Goal: Task Accomplishment & Management: Use online tool/utility

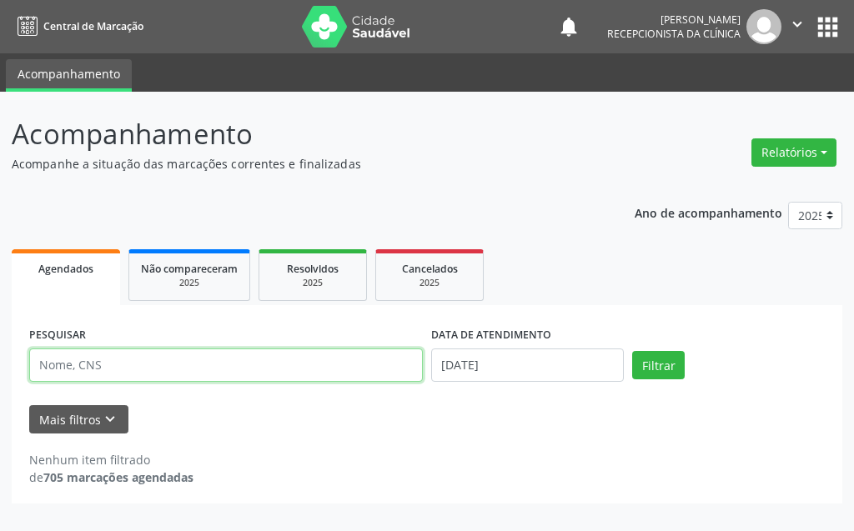
click at [199, 365] on input "text" at bounding box center [226, 365] width 394 height 33
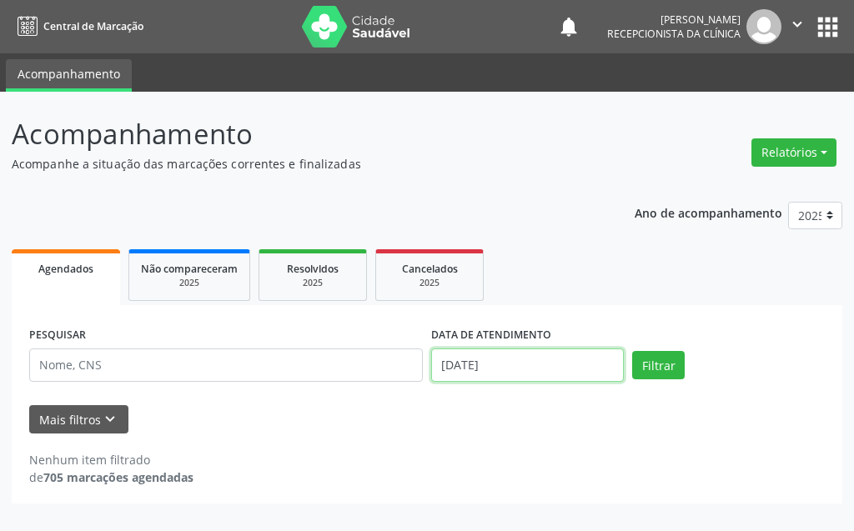
click at [454, 361] on input "[DATE]" at bounding box center [527, 365] width 193 height 33
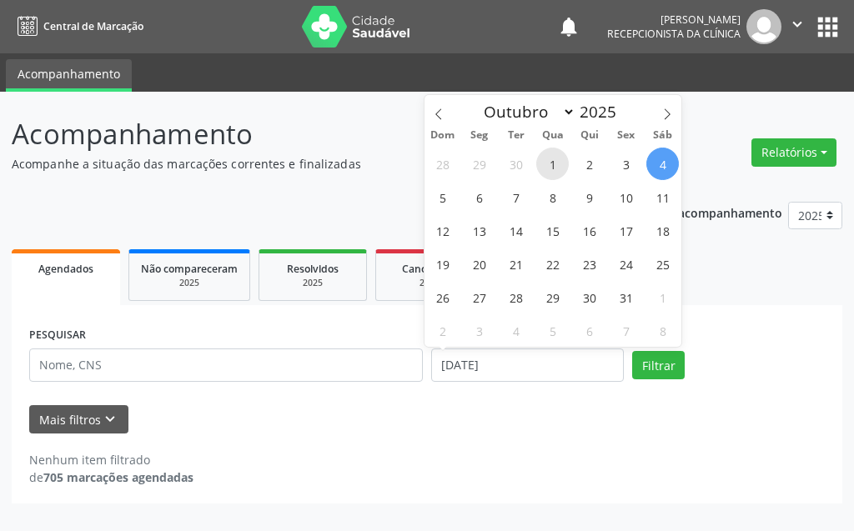
click at [544, 169] on span "1" at bounding box center [552, 164] width 33 height 33
type input "[DATE]"
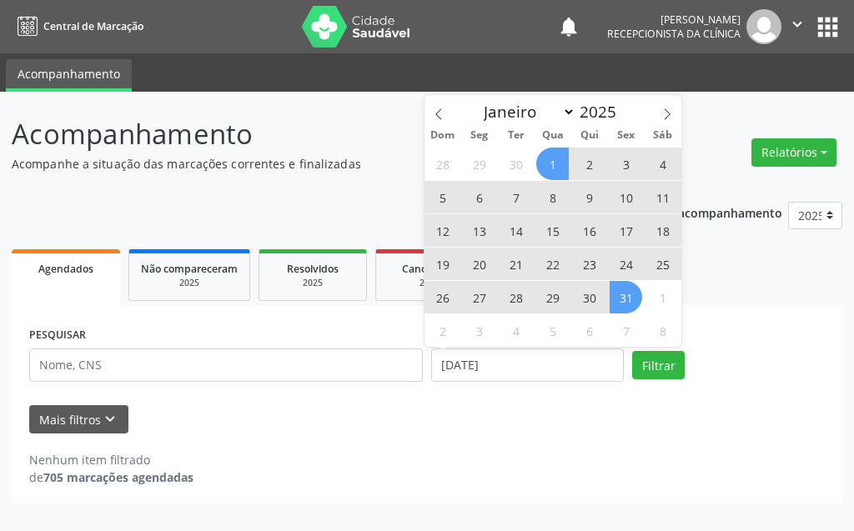
click at [629, 305] on span "31" at bounding box center [626, 297] width 33 height 33
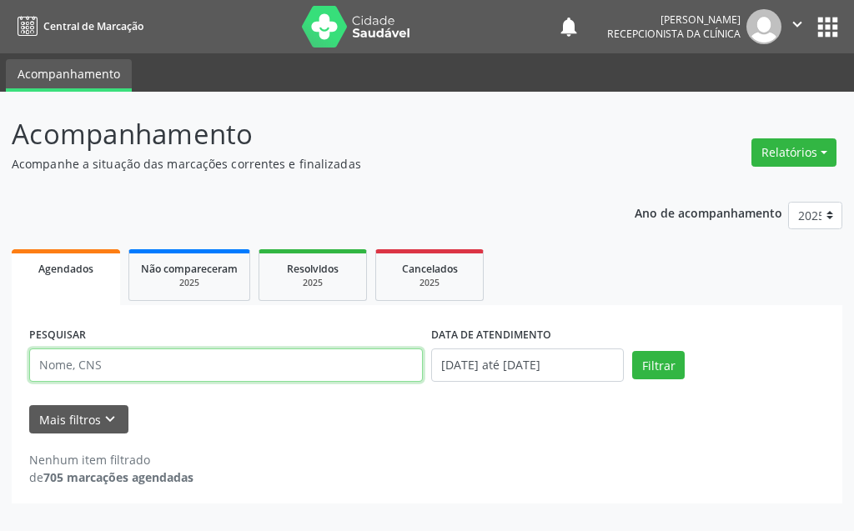
click at [287, 371] on input "text" at bounding box center [226, 365] width 394 height 33
type input "[PERSON_NAME][DATE]"
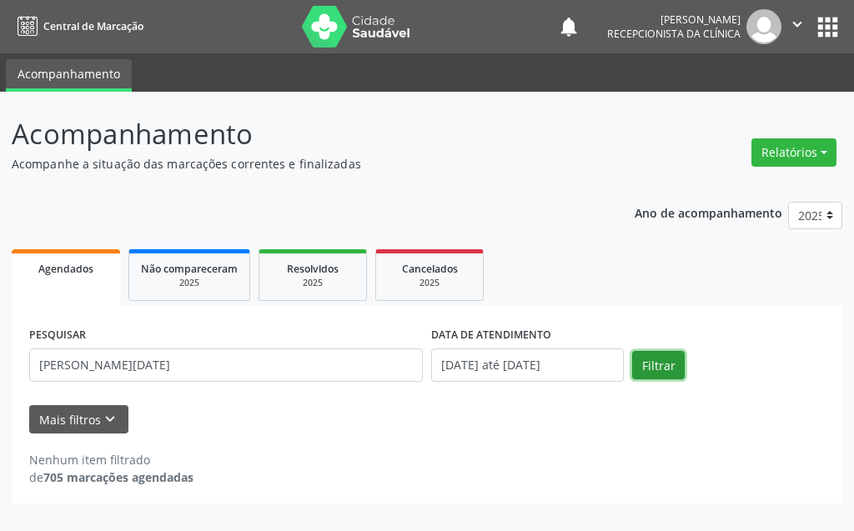
click at [652, 360] on button "Filtrar" at bounding box center [658, 365] width 53 height 28
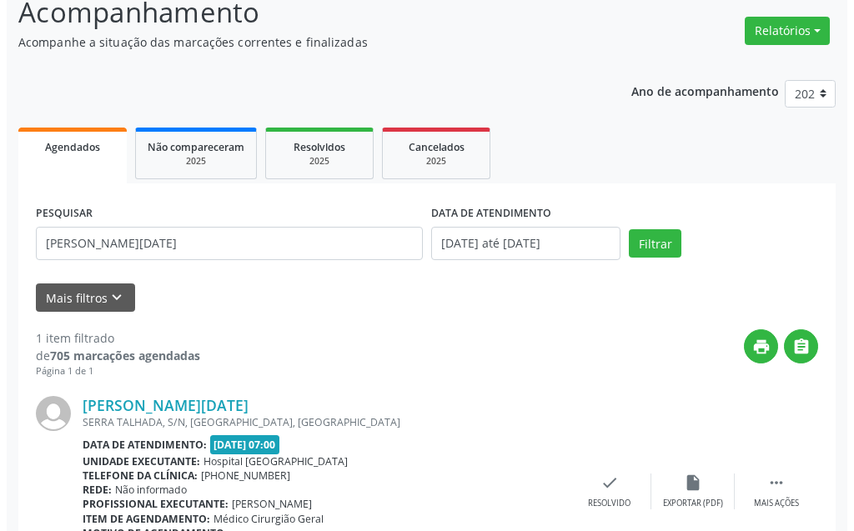
scroll to position [205, 0]
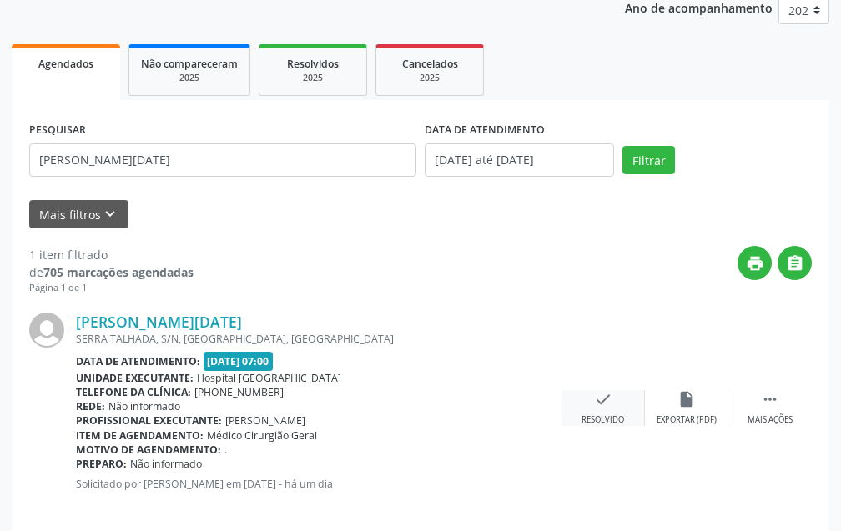
click at [612, 411] on div "check Resolvido" at bounding box center [603, 408] width 83 height 36
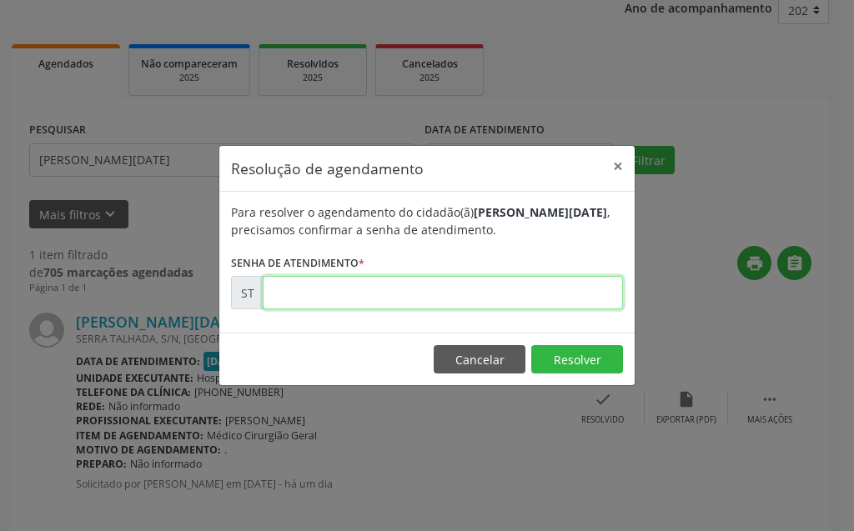
click at [519, 301] on input "text" at bounding box center [443, 292] width 360 height 33
type input "00026744"
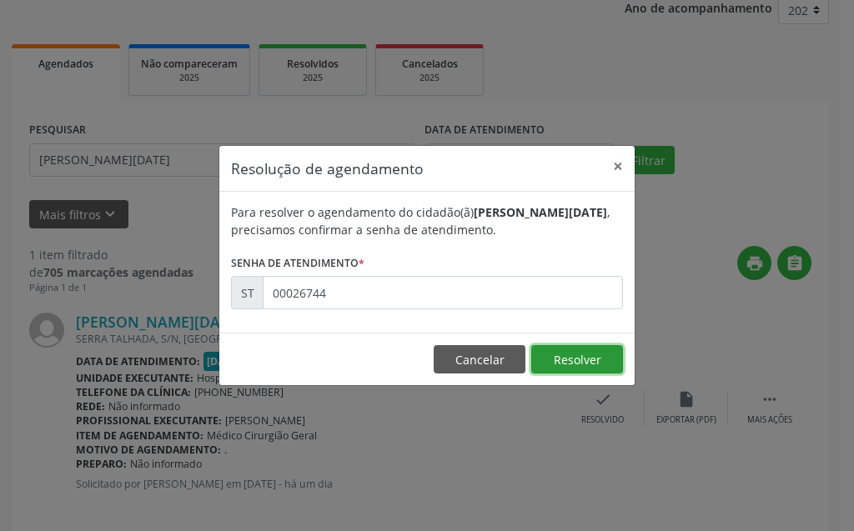
click at [567, 370] on button "Resolver" at bounding box center [577, 359] width 92 height 28
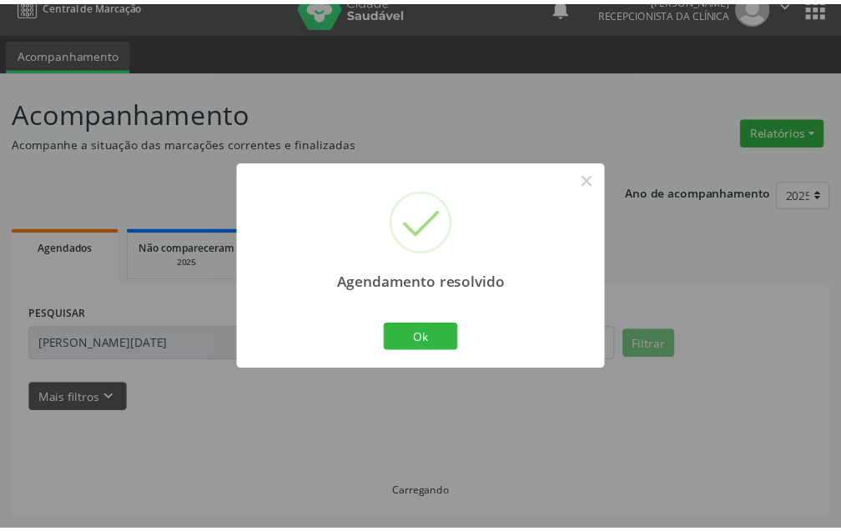
scroll to position [21, 0]
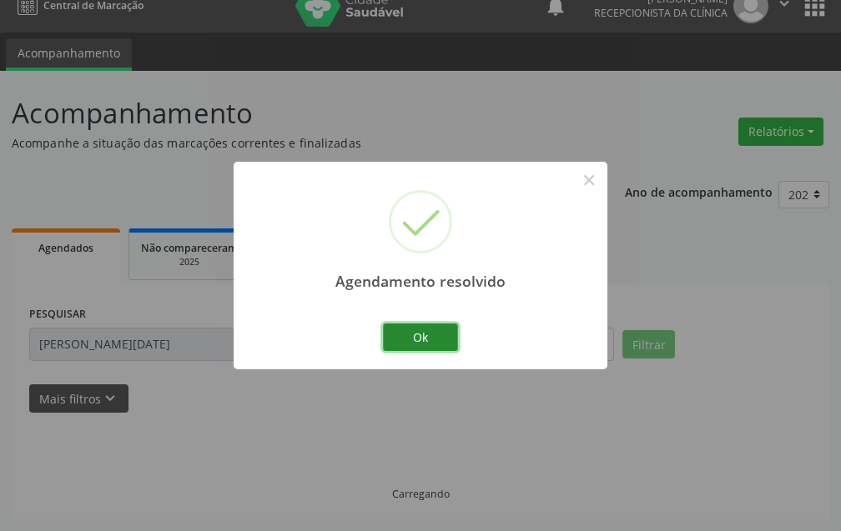
click at [427, 344] on button "Ok" at bounding box center [420, 338] width 75 height 28
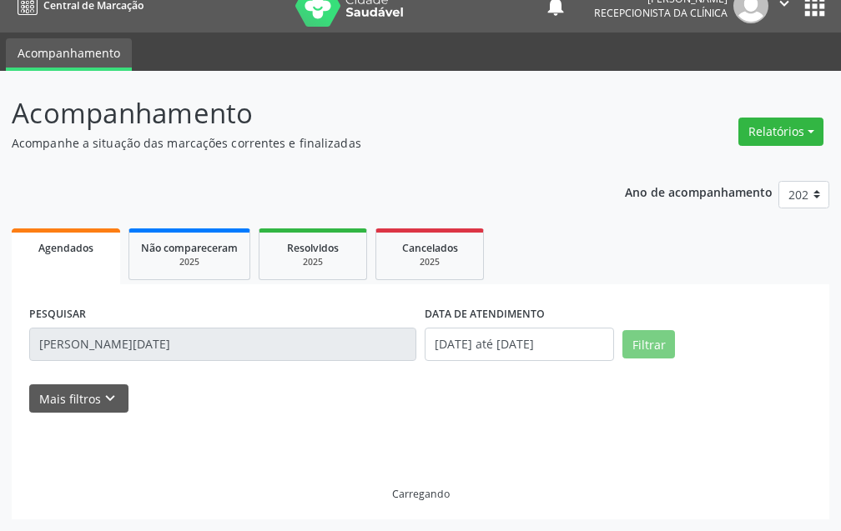
scroll to position [0, 0]
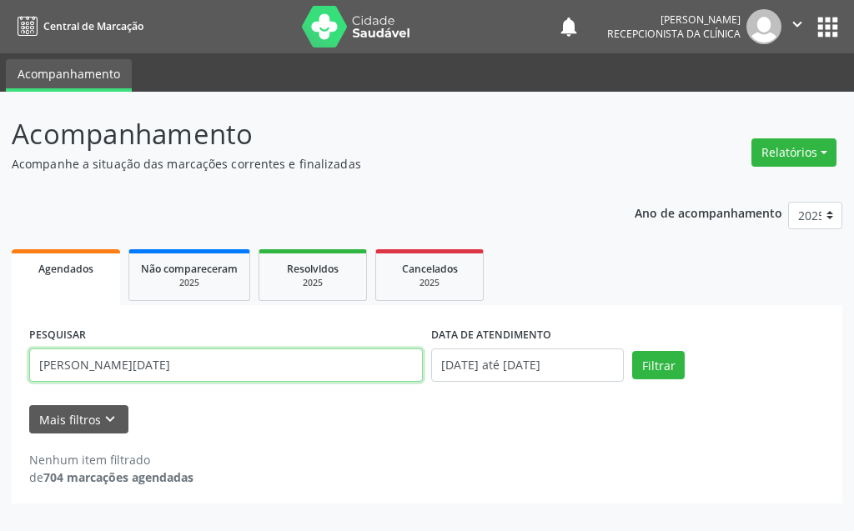
drag, startPoint x: 191, startPoint y: 369, endPoint x: 23, endPoint y: 370, distance: 167.7
click at [23, 370] on div "PESQUISAR [PERSON_NAME][DATE] DATA DE ATENDIMENTO [DATE] até [DATE] Filtrar UNI…" at bounding box center [427, 404] width 831 height 199
type input "[PERSON_NAME]"
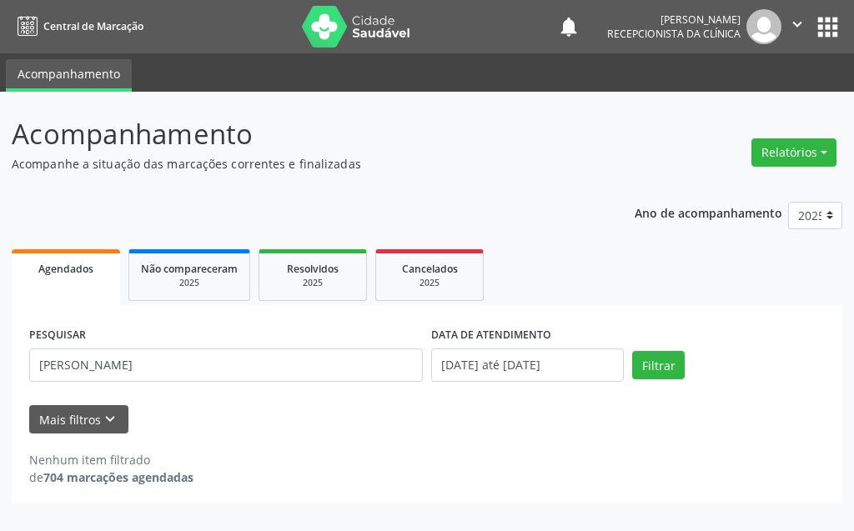
click at [654, 350] on div "PESQUISAR [PERSON_NAME] DATA DE ATENDIMENTO [DATE] até [DATE] Filtrar" at bounding box center [427, 358] width 804 height 71
click at [655, 365] on button "Filtrar" at bounding box center [658, 365] width 53 height 28
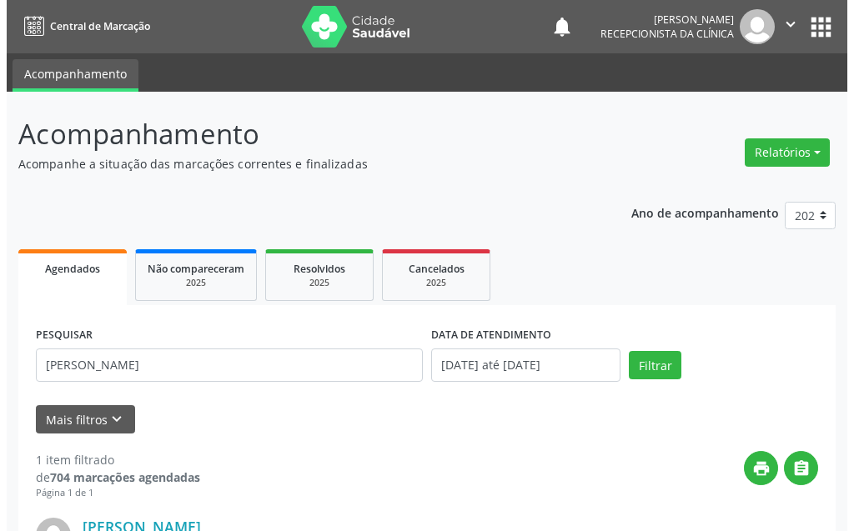
scroll to position [167, 0]
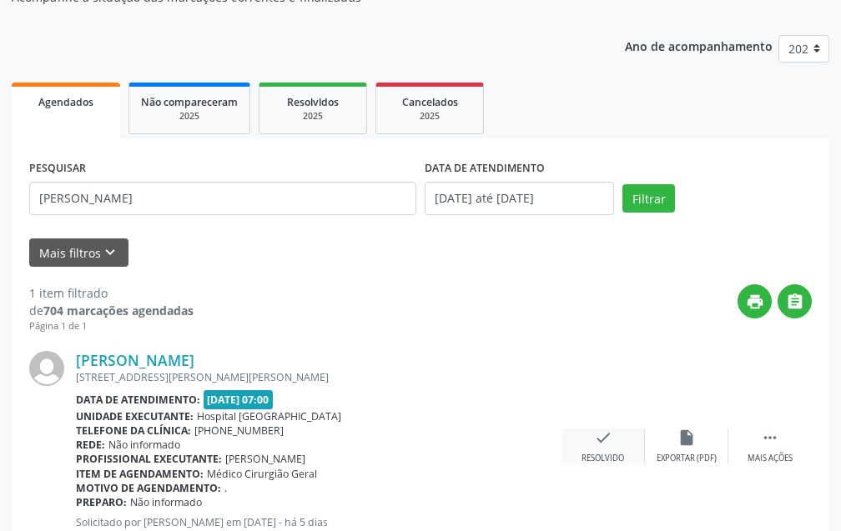
click at [618, 449] on div "check Resolvido" at bounding box center [603, 447] width 83 height 36
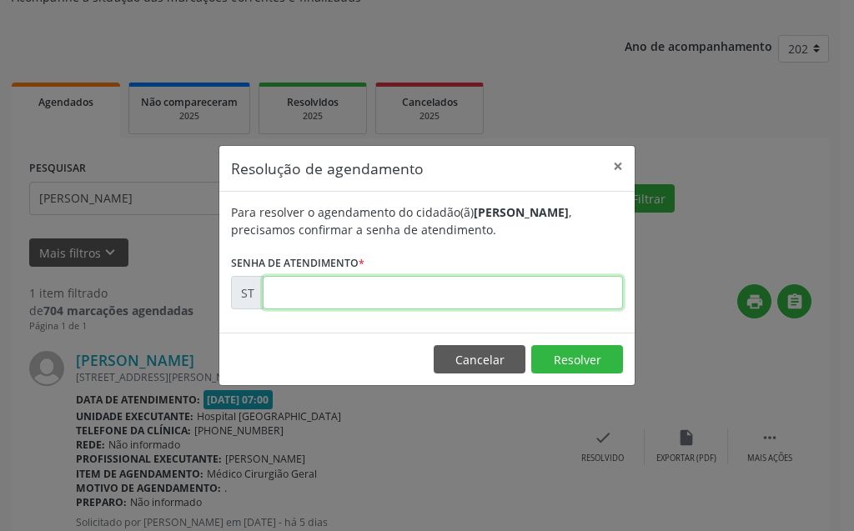
click at [521, 296] on input "text" at bounding box center [443, 292] width 360 height 33
type input "00025248"
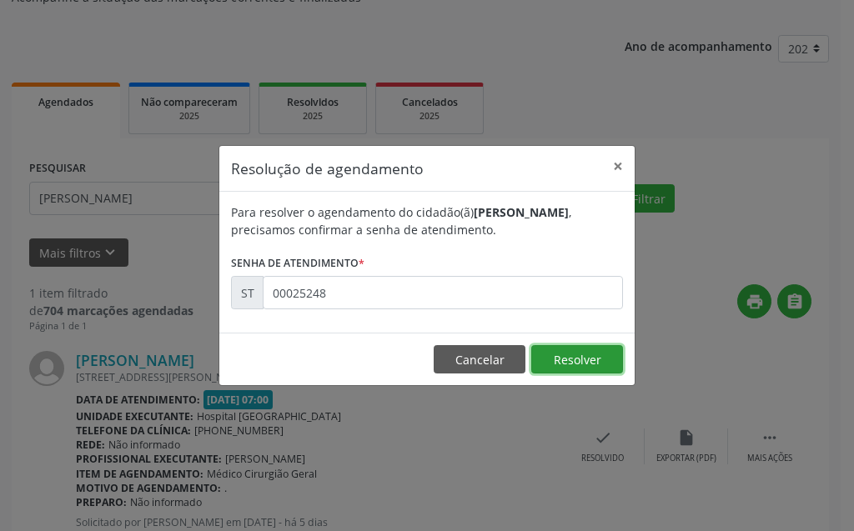
click at [552, 368] on button "Resolver" at bounding box center [577, 359] width 92 height 28
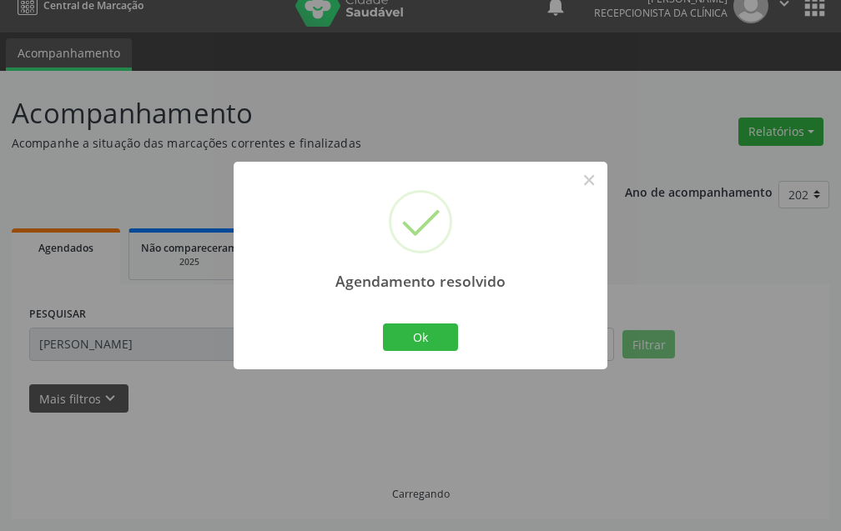
scroll to position [38, 0]
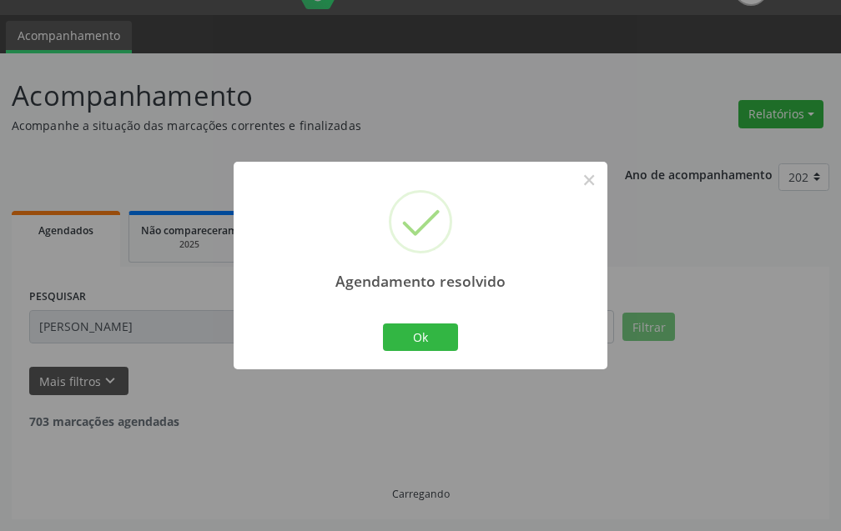
click at [419, 354] on div "Ok Cancel" at bounding box center [421, 337] width 83 height 35
click at [410, 344] on button "Ok" at bounding box center [420, 338] width 75 height 28
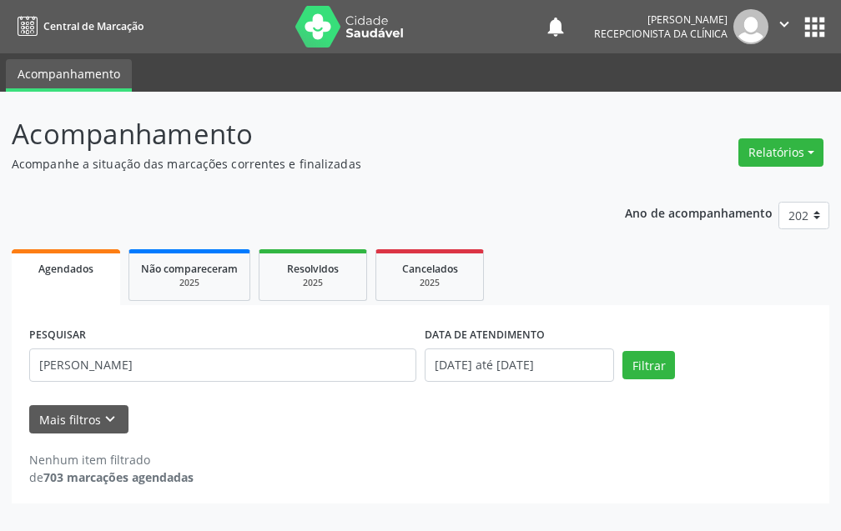
scroll to position [0, 0]
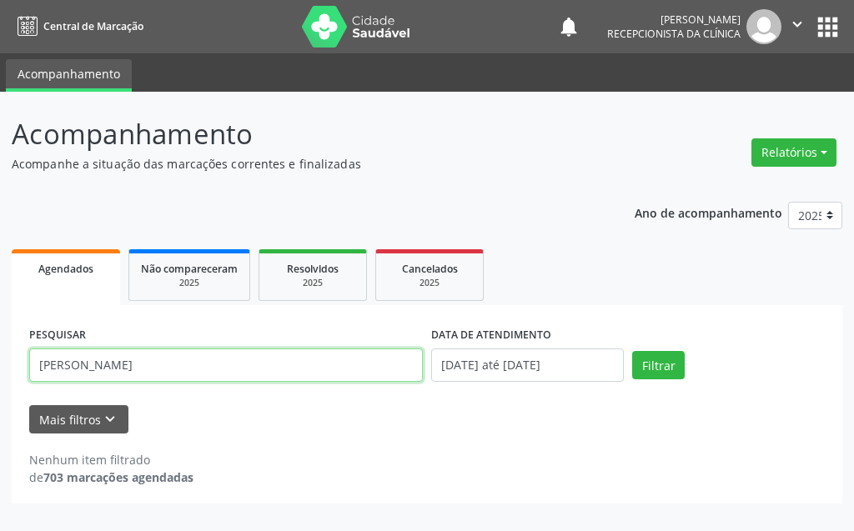
drag, startPoint x: 206, startPoint y: 364, endPoint x: 28, endPoint y: 364, distance: 178.5
click at [28, 364] on div "PESQUISAR [PERSON_NAME]" at bounding box center [226, 358] width 402 height 71
type input "[PERSON_NAME]"
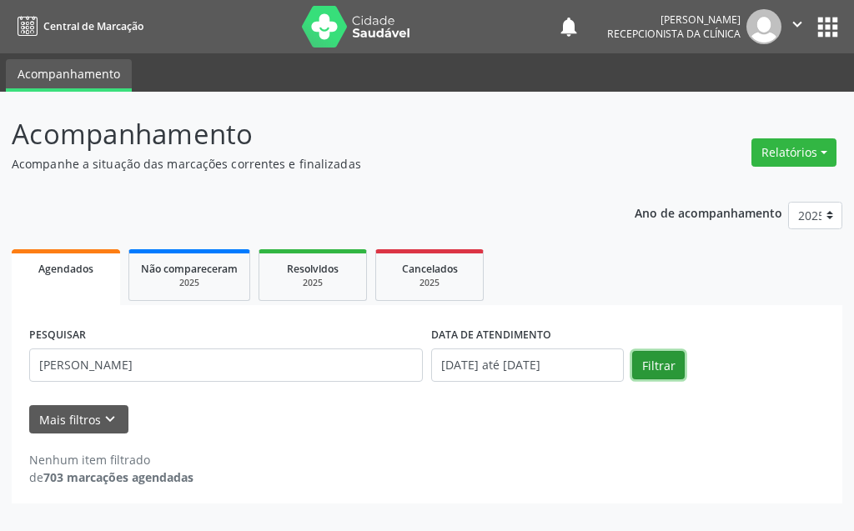
click at [672, 362] on button "Filtrar" at bounding box center [658, 365] width 53 height 28
click at [516, 447] on div "Nenhum item filtrado de 703 marcações agendadas" at bounding box center [427, 460] width 796 height 53
click at [555, 372] on input "[DATE] até [DATE]" at bounding box center [527, 365] width 193 height 33
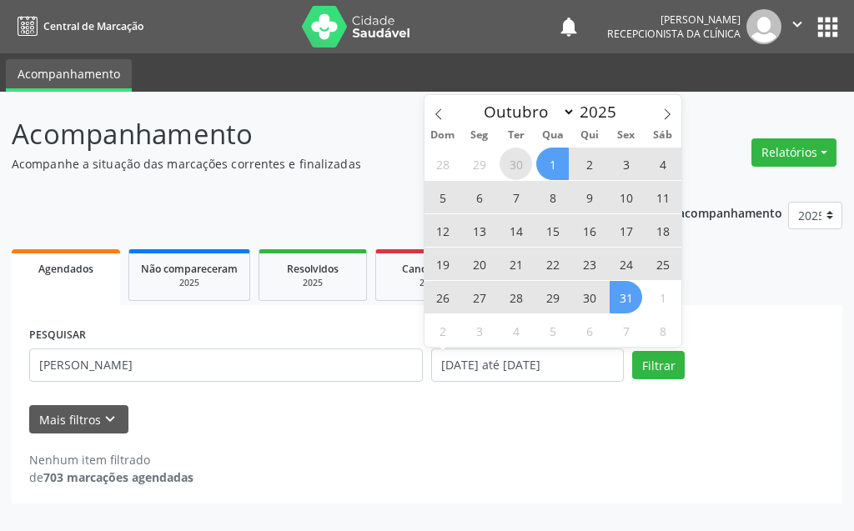
click at [521, 172] on span "30" at bounding box center [516, 164] width 33 height 33
type input "[DATE]"
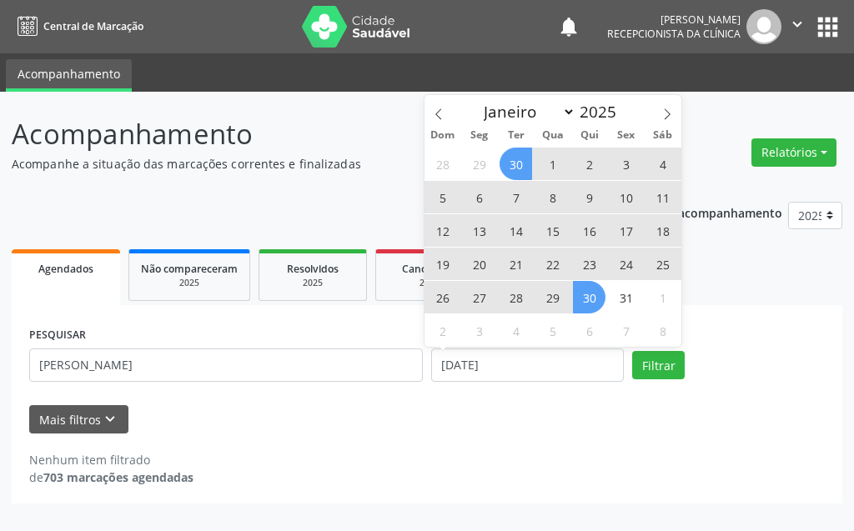
click at [597, 290] on span "30" at bounding box center [589, 297] width 33 height 33
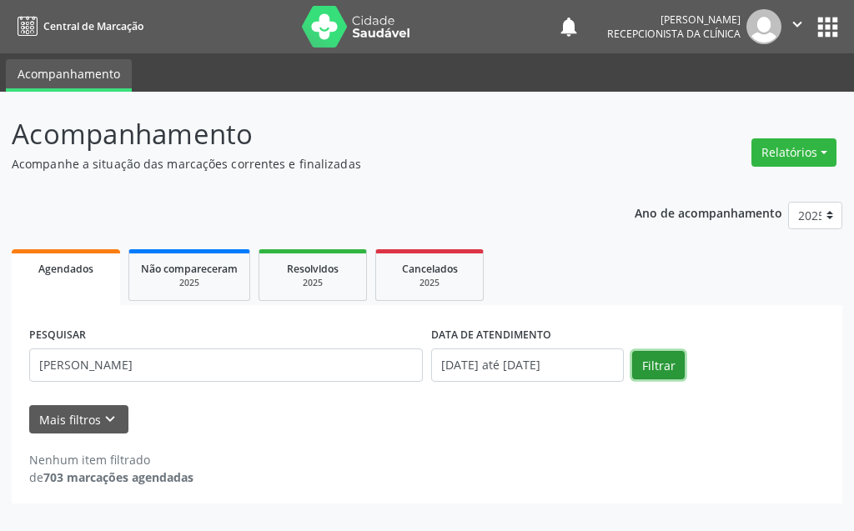
click at [654, 354] on button "Filtrar" at bounding box center [658, 365] width 53 height 28
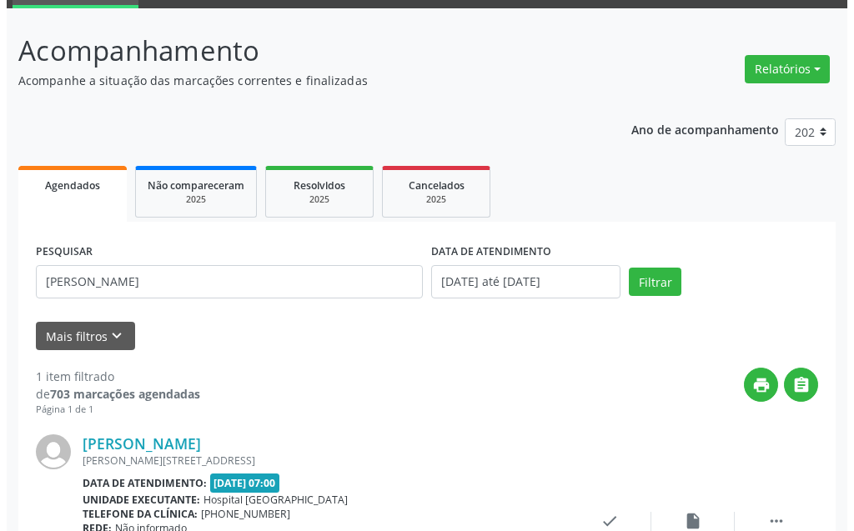
scroll to position [224, 0]
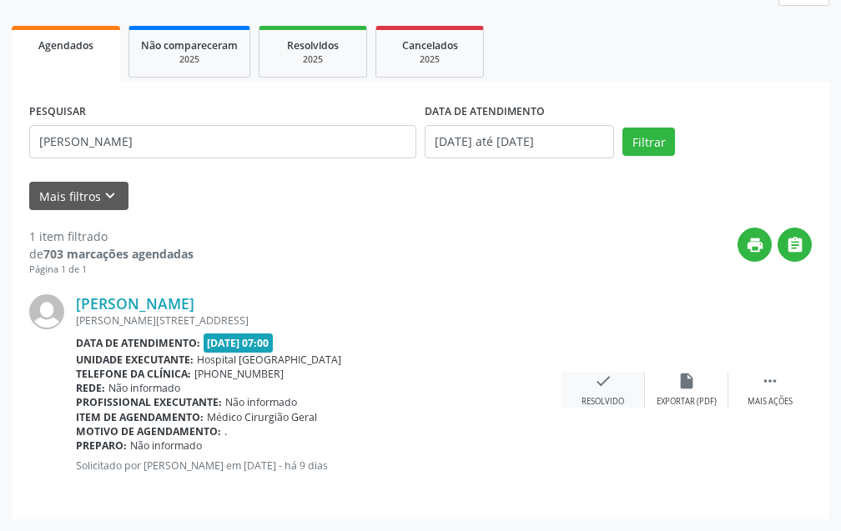
click at [587, 400] on div "Resolvido" at bounding box center [603, 402] width 43 height 12
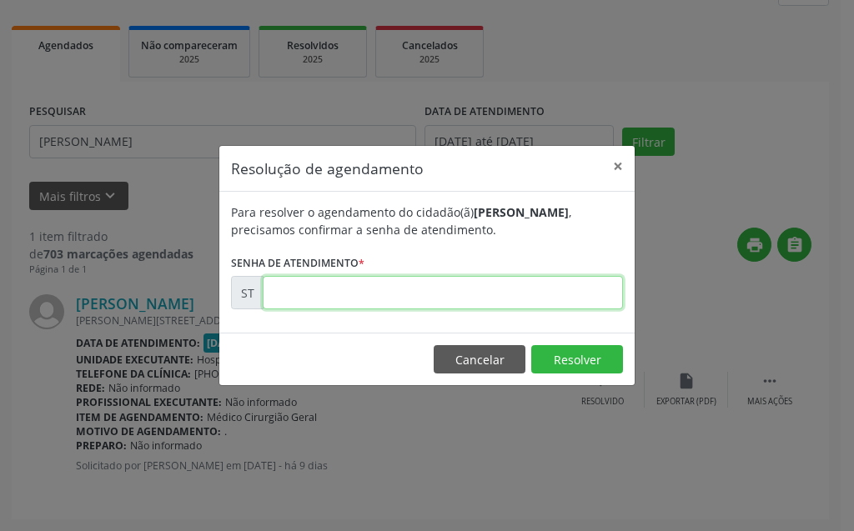
click at [572, 280] on input "text" at bounding box center [443, 292] width 360 height 33
type input "00023693"
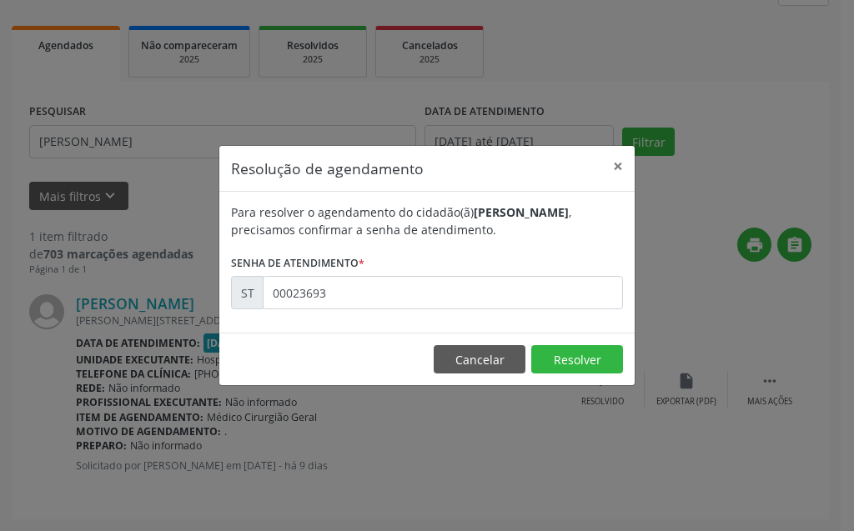
click at [557, 345] on footer "Cancelar Resolver" at bounding box center [426, 359] width 415 height 53
click at [562, 355] on button "Resolver" at bounding box center [577, 359] width 92 height 28
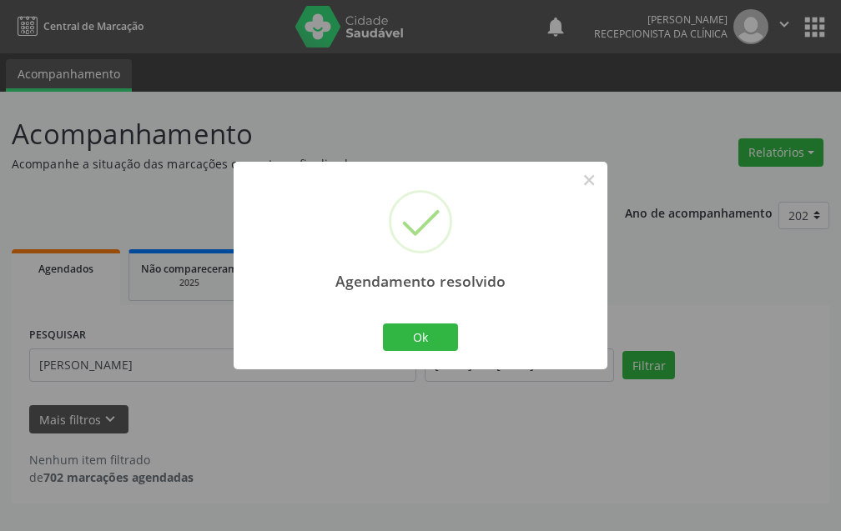
scroll to position [0, 0]
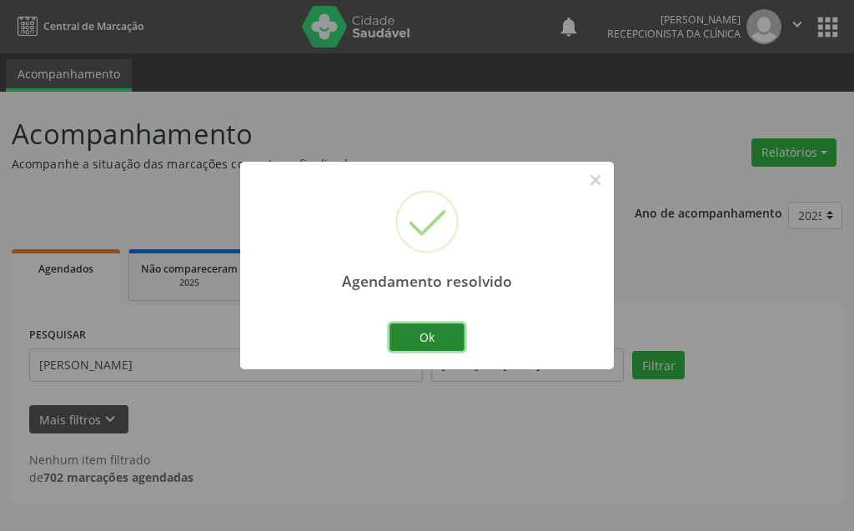
click at [429, 342] on button "Ok" at bounding box center [427, 338] width 75 height 28
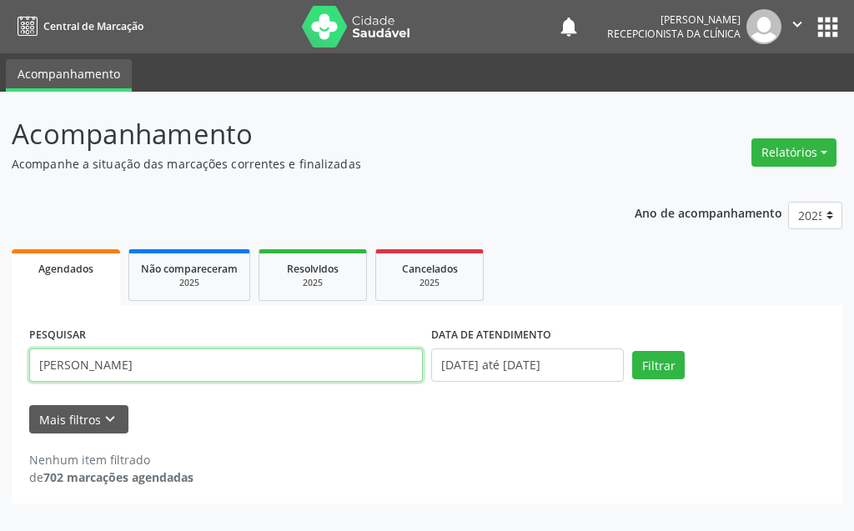
drag, startPoint x: 229, startPoint y: 370, endPoint x: 2, endPoint y: 356, distance: 227.4
click at [2, 356] on div "Acompanhamento Acompanhe a situação das marcações correntes e finalizadas Relat…" at bounding box center [427, 312] width 854 height 440
type input "[PERSON_NAME]"
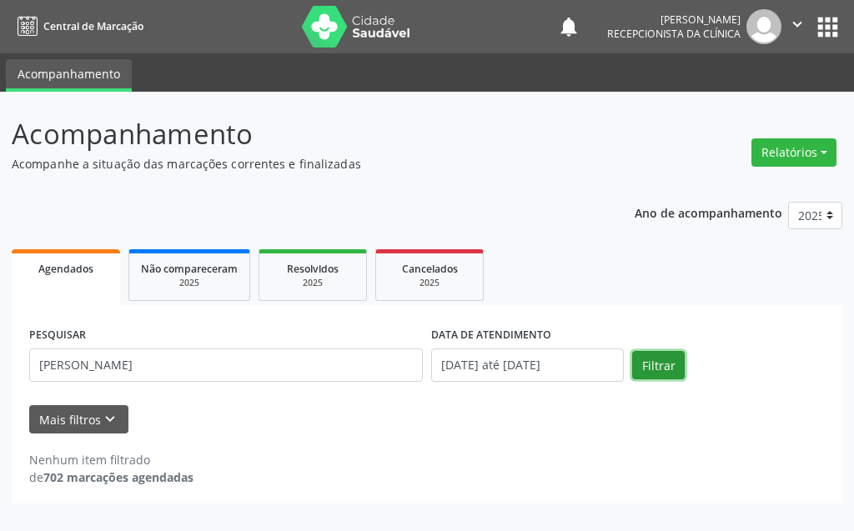
click at [667, 368] on button "Filtrar" at bounding box center [658, 365] width 53 height 28
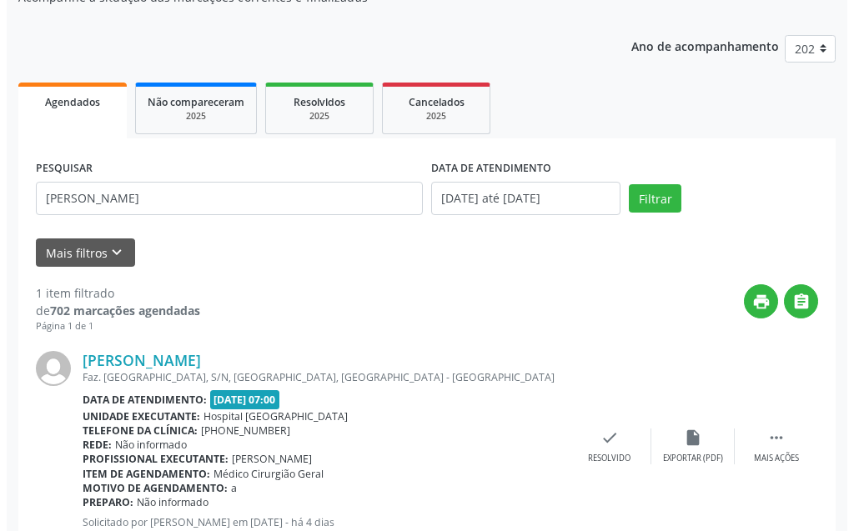
scroll to position [224, 0]
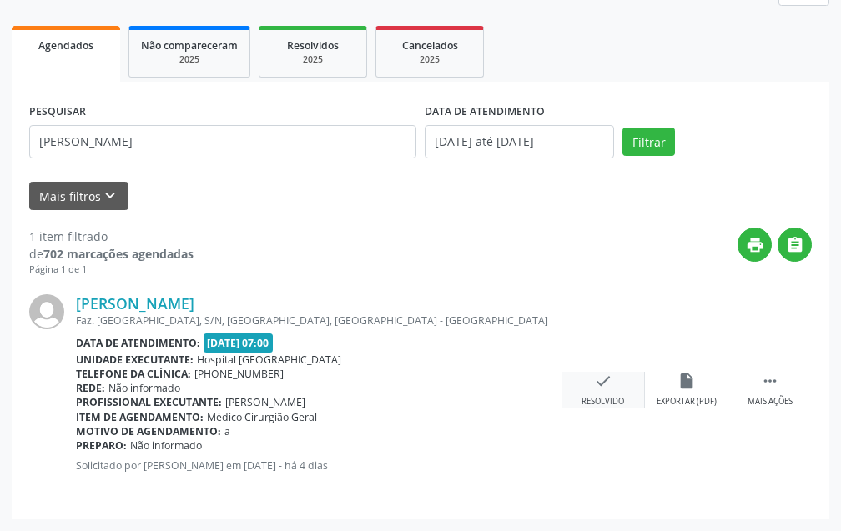
click at [577, 381] on div "check Resolvido" at bounding box center [603, 390] width 83 height 36
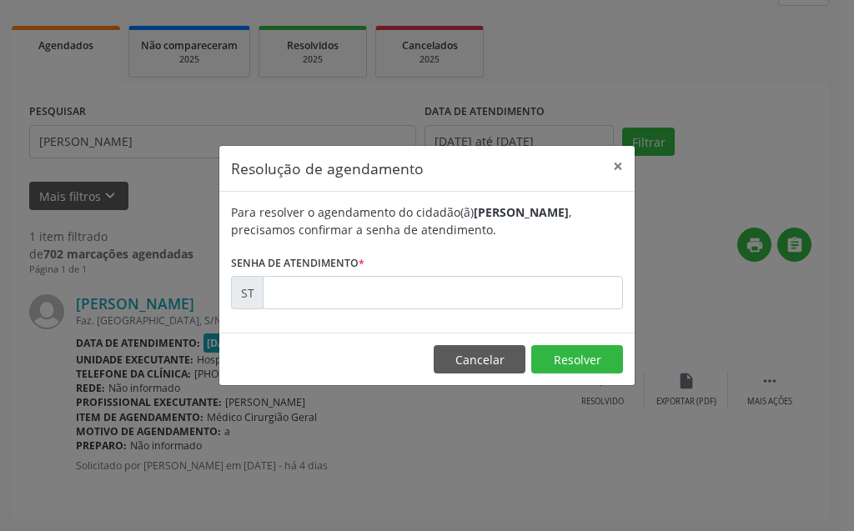
click at [520, 273] on form "Para resolver o agendamento do cidadão(ã) [PERSON_NAME] , precisamos confirmar …" at bounding box center [427, 257] width 392 height 106
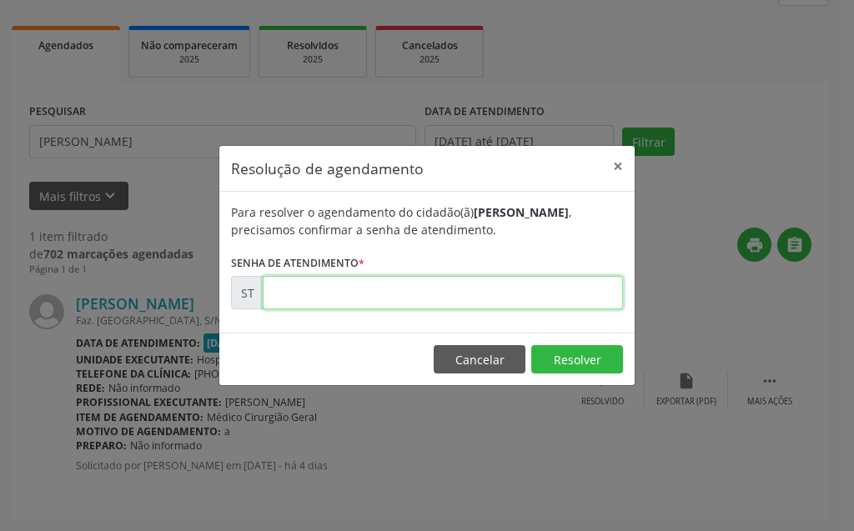
click at [520, 285] on input "text" at bounding box center [443, 292] width 360 height 33
type input "00025659"
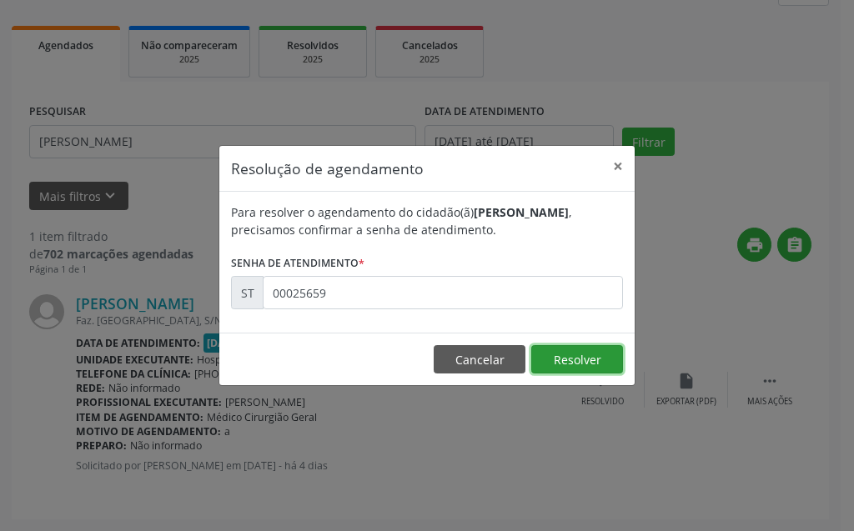
click at [551, 364] on button "Resolver" at bounding box center [577, 359] width 92 height 28
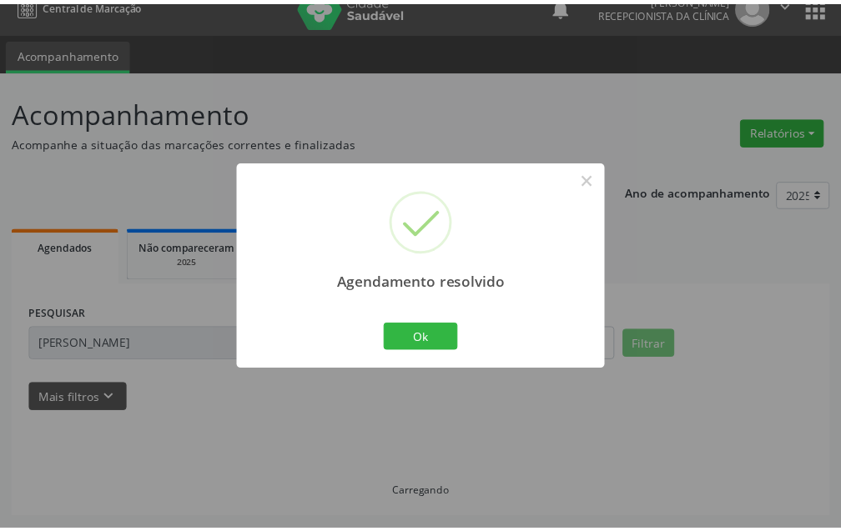
scroll to position [21, 0]
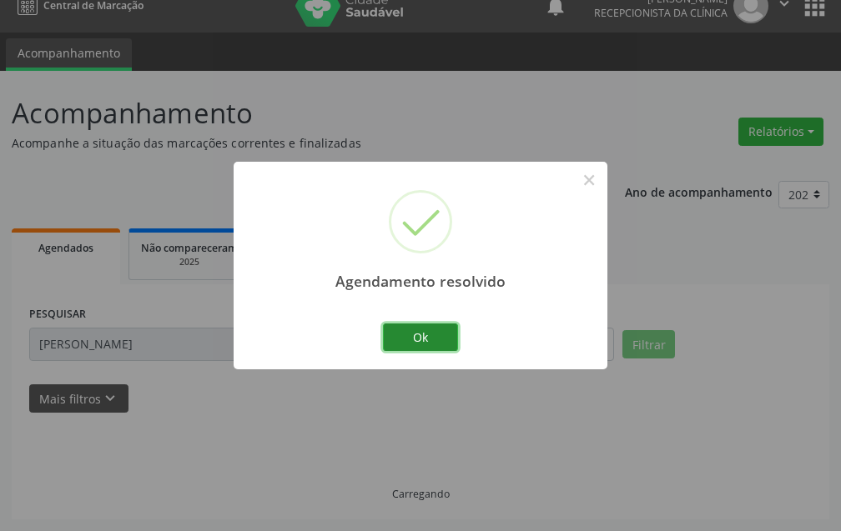
click at [389, 330] on button "Ok" at bounding box center [420, 338] width 75 height 28
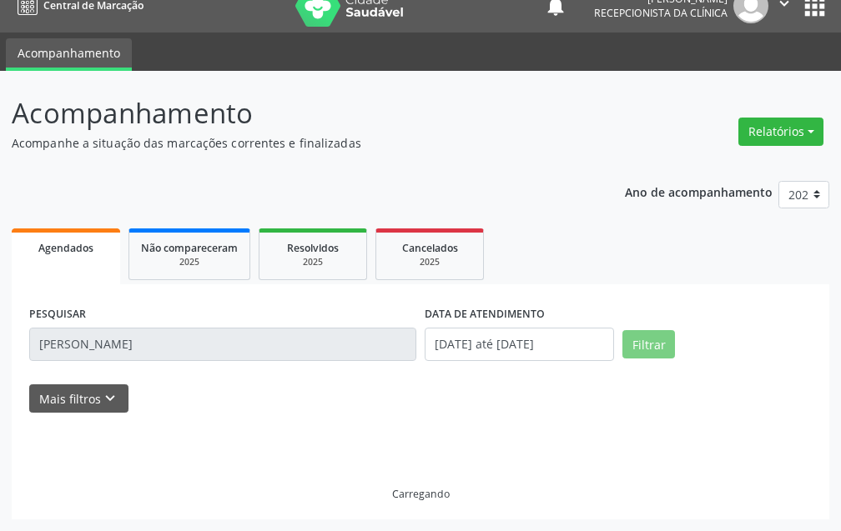
scroll to position [0, 0]
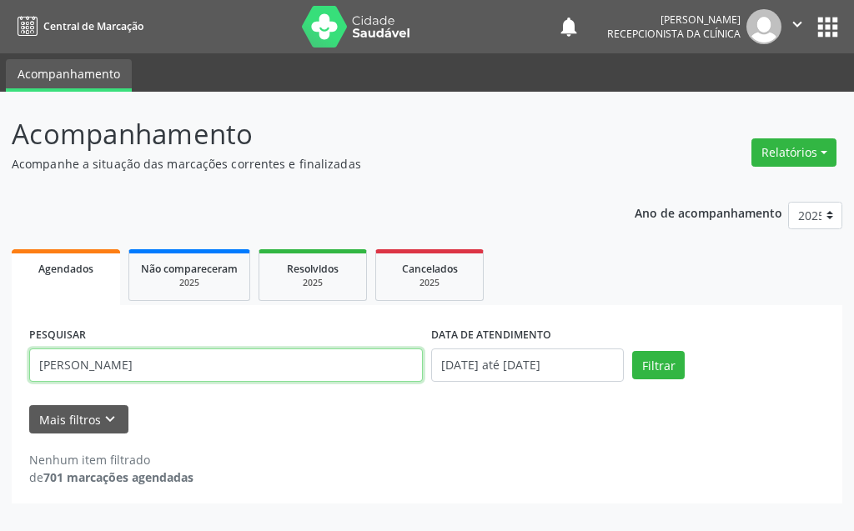
drag, startPoint x: 235, startPoint y: 356, endPoint x: 12, endPoint y: 392, distance: 226.5
click at [12, 392] on div "PESQUISAR [PERSON_NAME] DATA DE ATENDIMENTO [DATE] até [DATE] Filtrar UNIDADE D…" at bounding box center [427, 404] width 831 height 199
type input "2"
type input "[PERSON_NAME]"
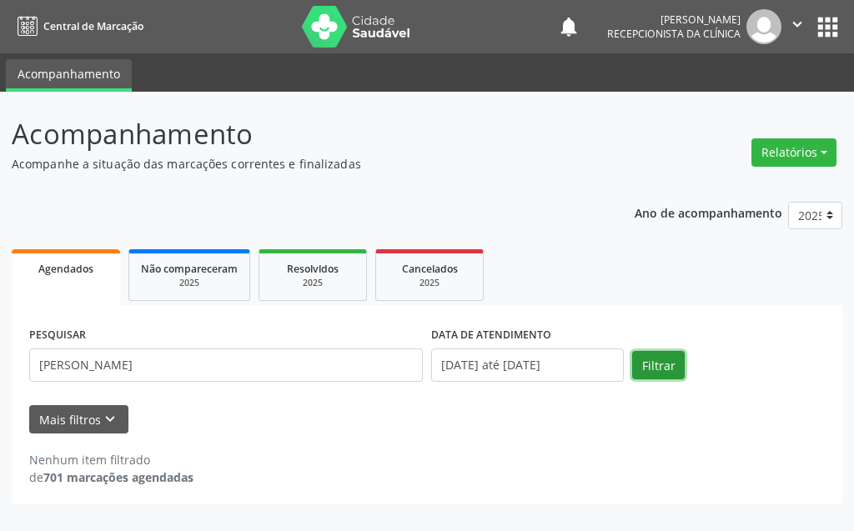
click at [674, 375] on button "Filtrar" at bounding box center [658, 365] width 53 height 28
click at [375, 416] on div "Mais filtros keyboard_arrow_down" at bounding box center [427, 419] width 804 height 29
click at [355, 418] on div "Mais filtros keyboard_arrow_down" at bounding box center [427, 419] width 804 height 29
click at [517, 364] on input "[DATE] até [DATE]" at bounding box center [527, 365] width 193 height 33
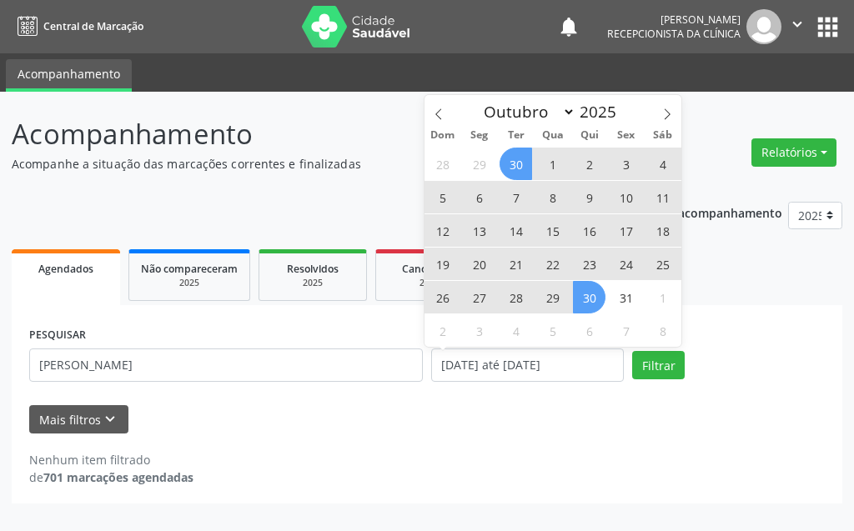
click at [555, 162] on span "1" at bounding box center [552, 164] width 33 height 33
type input "[DATE]"
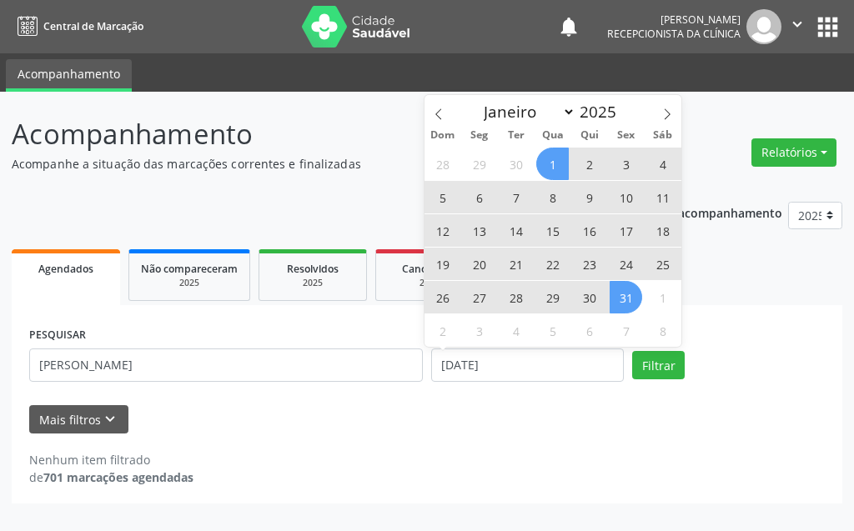
click at [622, 289] on span "31" at bounding box center [626, 297] width 33 height 33
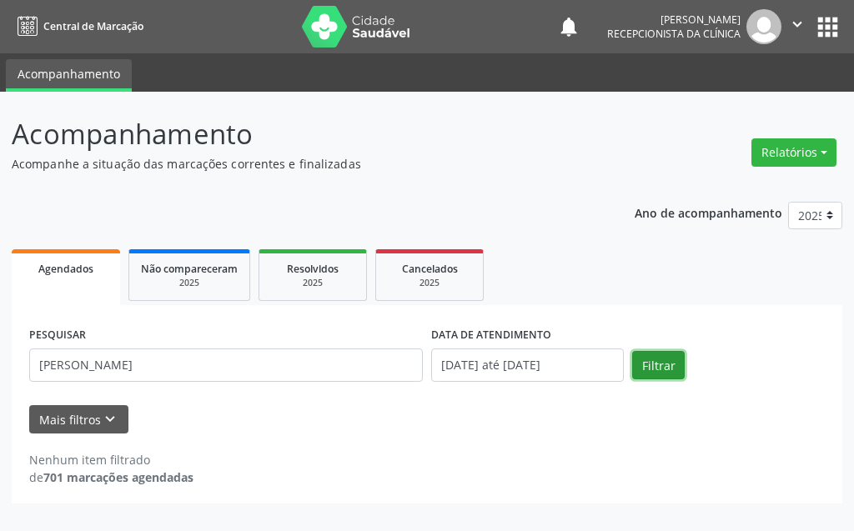
click at [643, 372] on button "Filtrar" at bounding box center [658, 365] width 53 height 28
click at [541, 365] on input "[DATE] até [DATE]" at bounding box center [527, 365] width 193 height 33
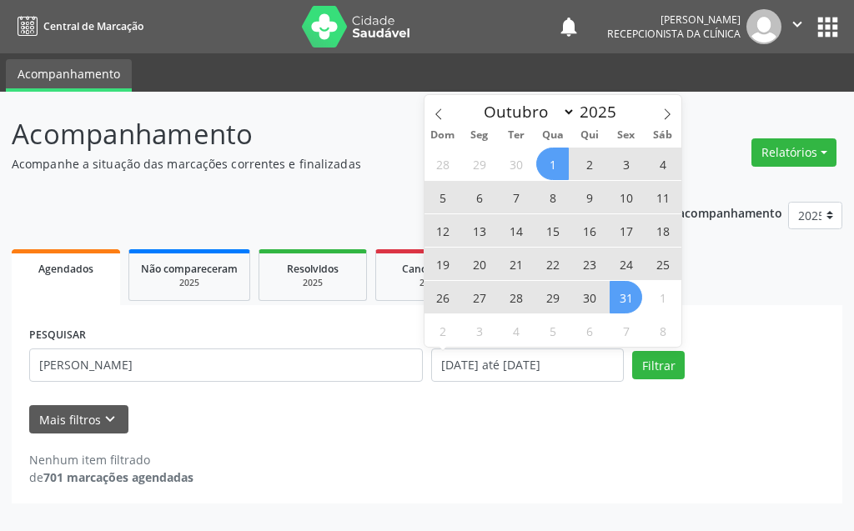
click at [515, 235] on span "14" at bounding box center [516, 230] width 33 height 33
type input "[DATE]"
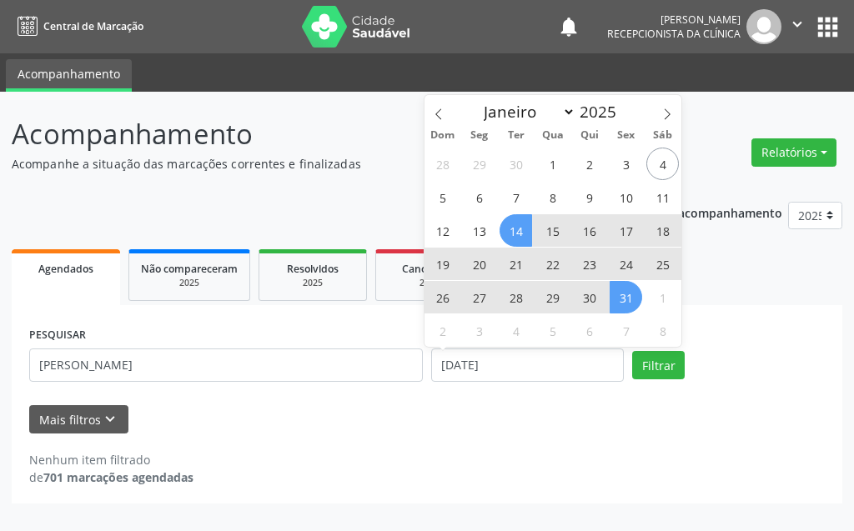
click at [628, 301] on span "31" at bounding box center [626, 297] width 33 height 33
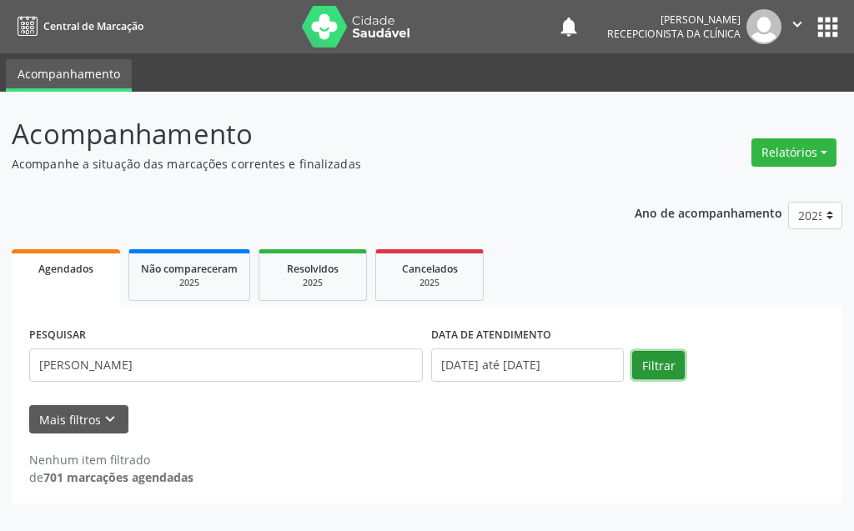
click at [655, 360] on button "Filtrar" at bounding box center [658, 365] width 53 height 28
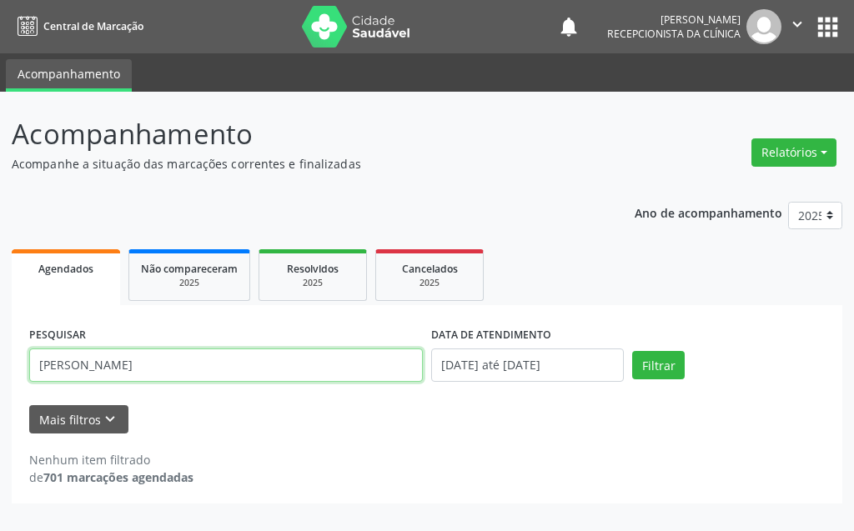
click at [112, 363] on input "[PERSON_NAME]" at bounding box center [226, 365] width 394 height 33
type input "[PERSON_NAME]"
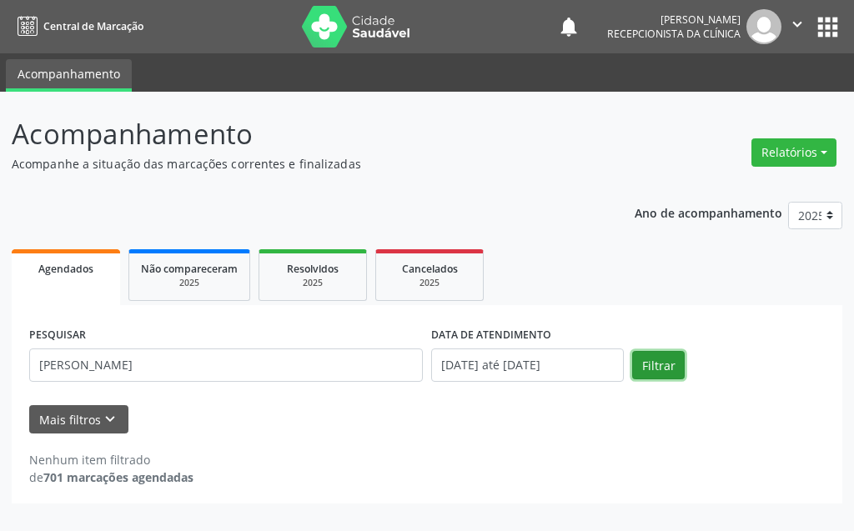
click at [652, 374] on button "Filtrar" at bounding box center [658, 365] width 53 height 28
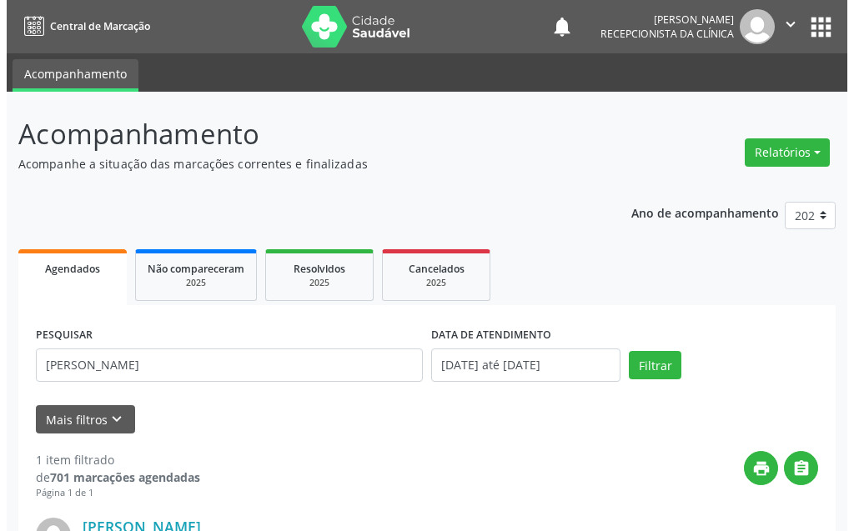
scroll to position [224, 0]
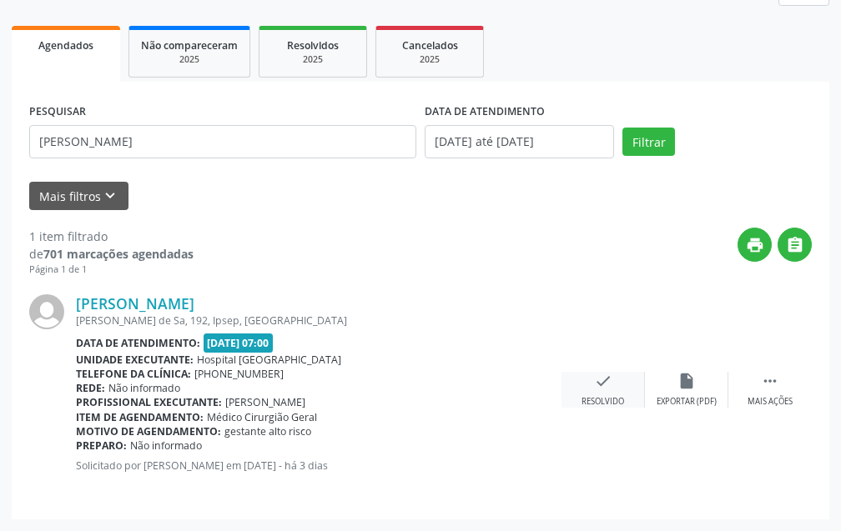
click at [637, 382] on div "check Resolvido" at bounding box center [603, 390] width 83 height 36
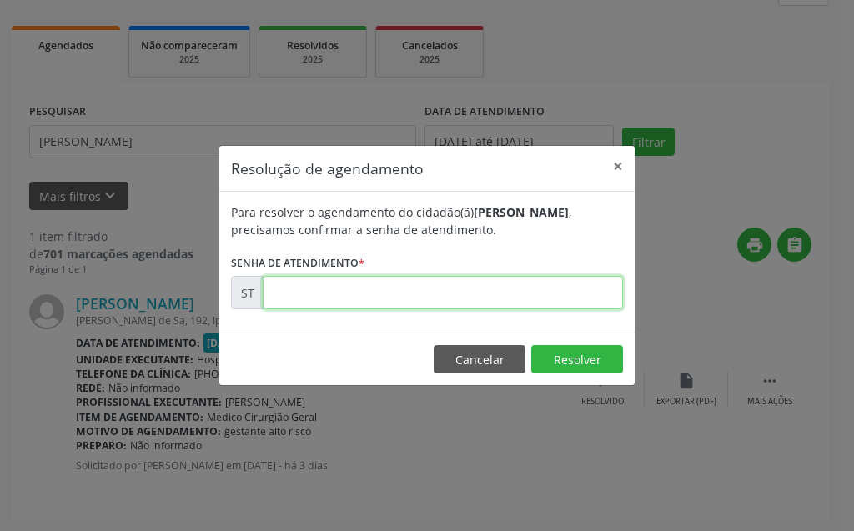
click at [511, 292] on input "text" at bounding box center [443, 292] width 360 height 33
type input "00025861"
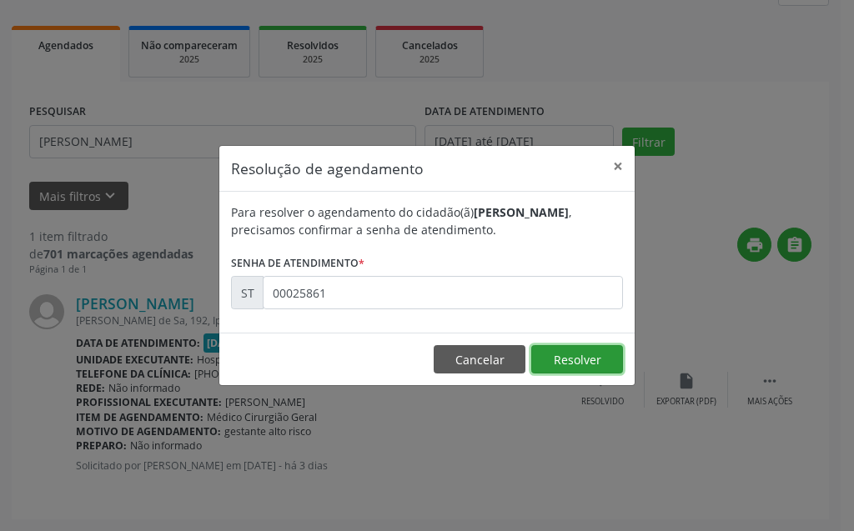
click at [566, 360] on button "Resolver" at bounding box center [577, 359] width 92 height 28
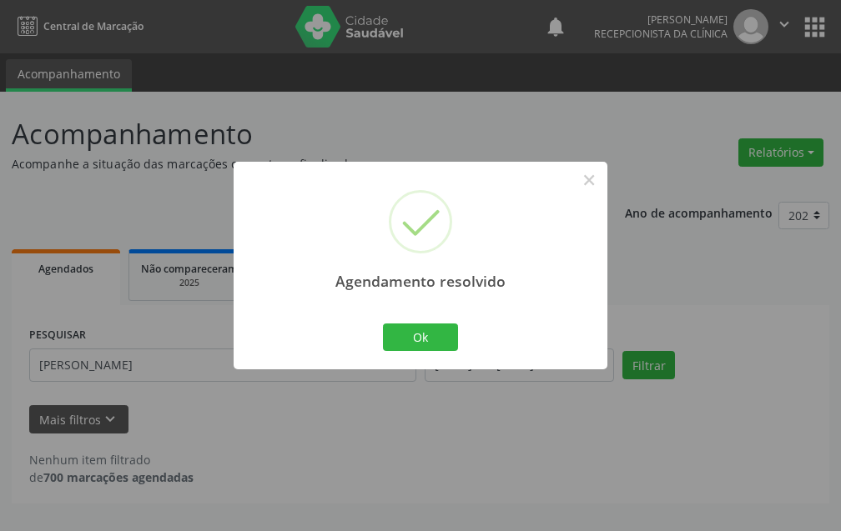
scroll to position [0, 0]
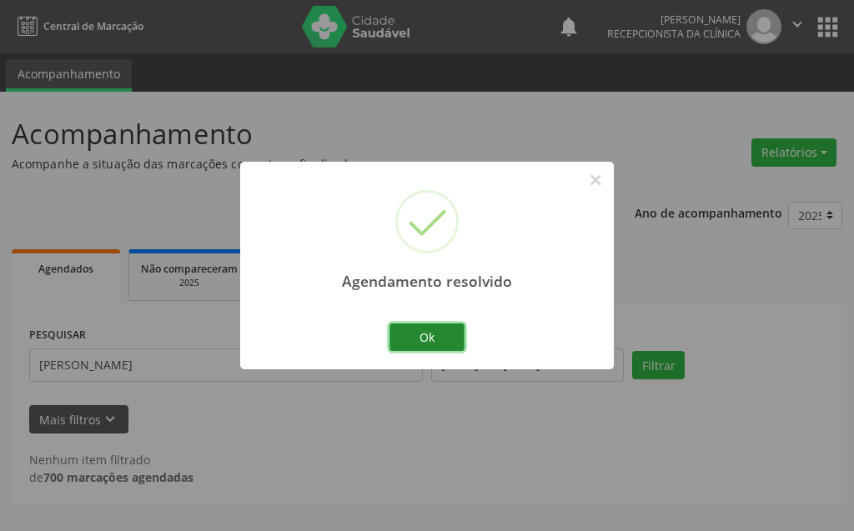
click at [444, 340] on button "Ok" at bounding box center [427, 338] width 75 height 28
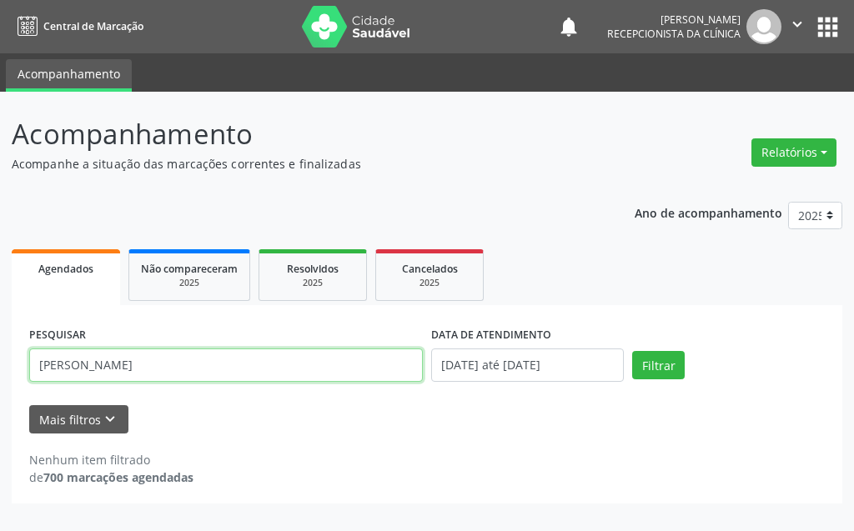
drag, startPoint x: 259, startPoint y: 375, endPoint x: 24, endPoint y: 410, distance: 236.9
click at [24, 410] on div "PESQUISAR [PERSON_NAME] DATA DE ATENDIMENTO [DATE] até [DATE] Filtrar UNIDADE D…" at bounding box center [427, 404] width 831 height 199
type input "[PERSON_NAME]"
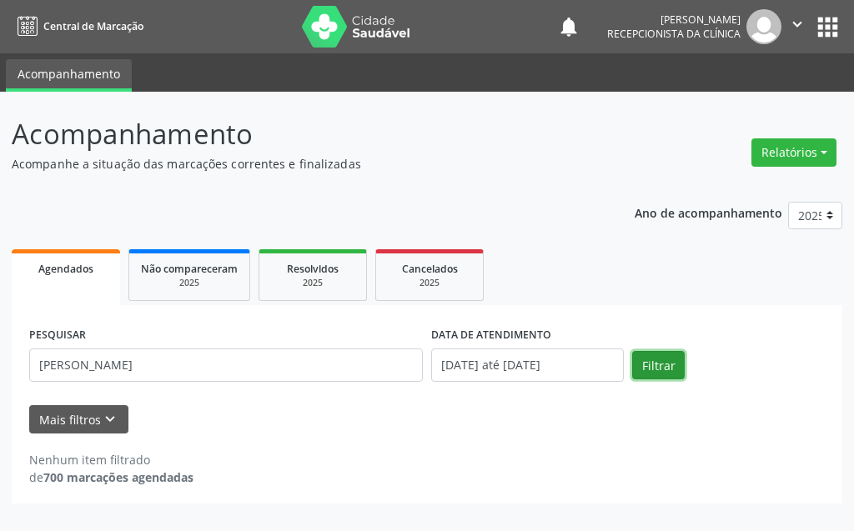
click at [676, 370] on button "Filtrar" at bounding box center [658, 365] width 53 height 28
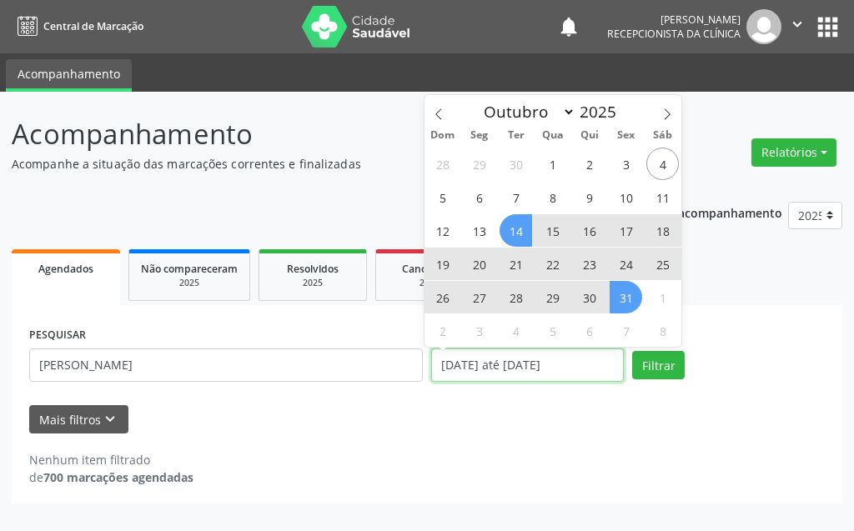
click at [518, 368] on input "[DATE] até [DATE]" at bounding box center [527, 365] width 193 height 33
click at [612, 199] on span "10" at bounding box center [626, 197] width 33 height 33
type input "[DATE]"
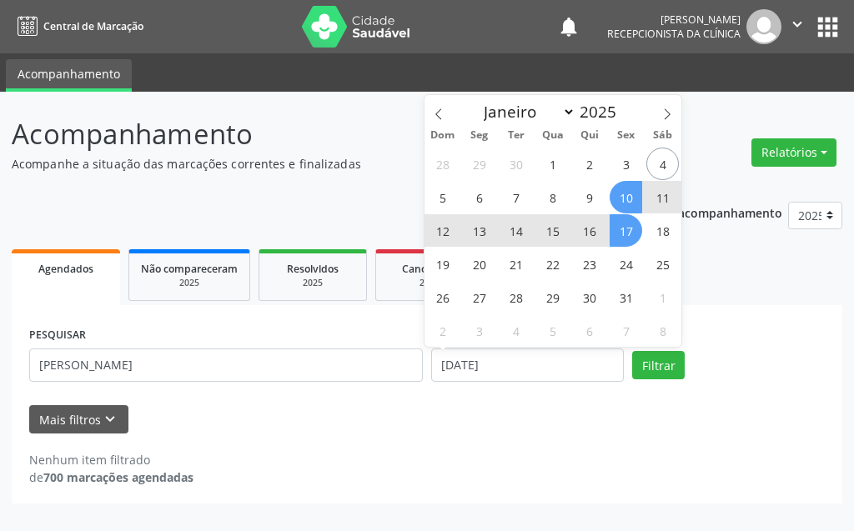
click at [636, 235] on span "17" at bounding box center [626, 230] width 33 height 33
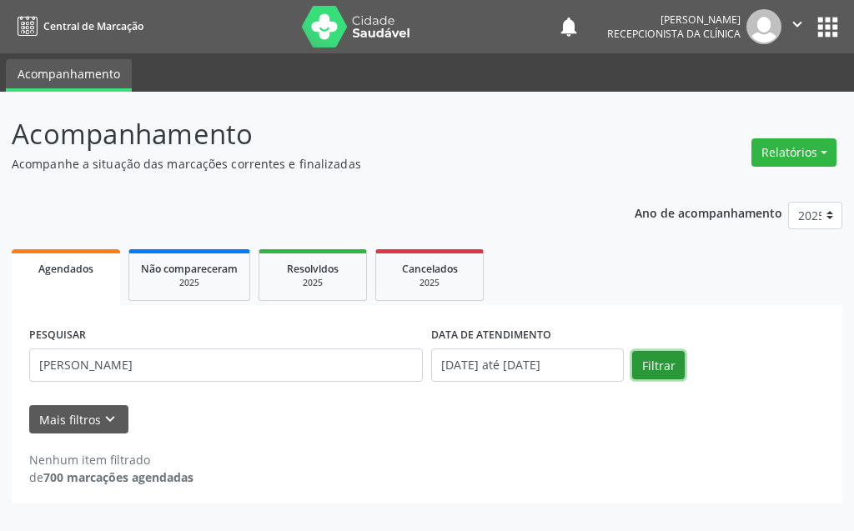
click at [653, 375] on button "Filtrar" at bounding box center [658, 365] width 53 height 28
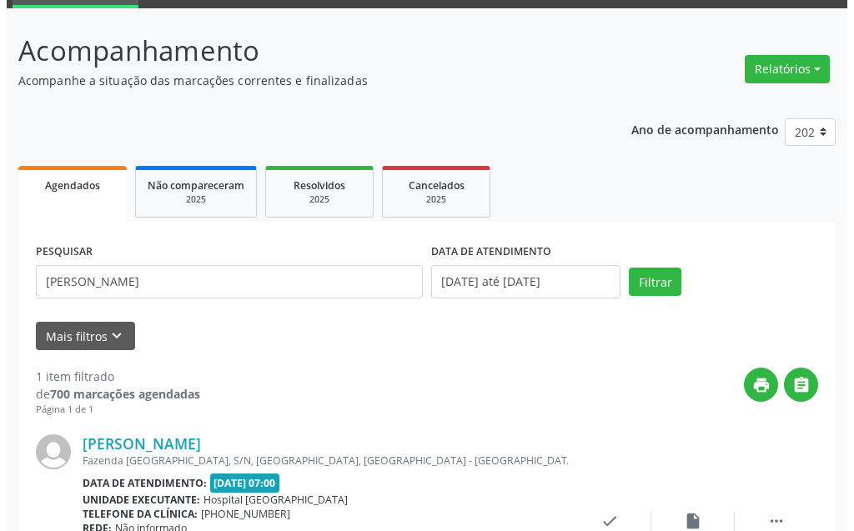
scroll to position [224, 0]
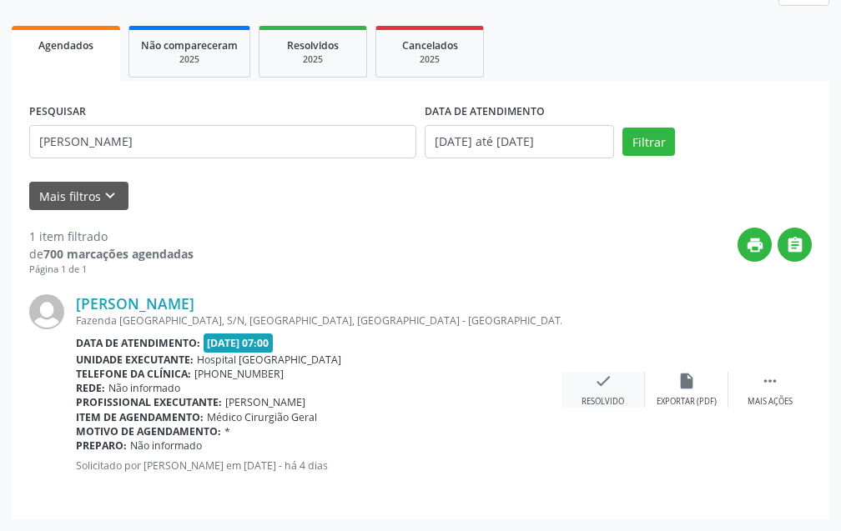
click at [619, 388] on div "check Resolvido" at bounding box center [603, 390] width 83 height 36
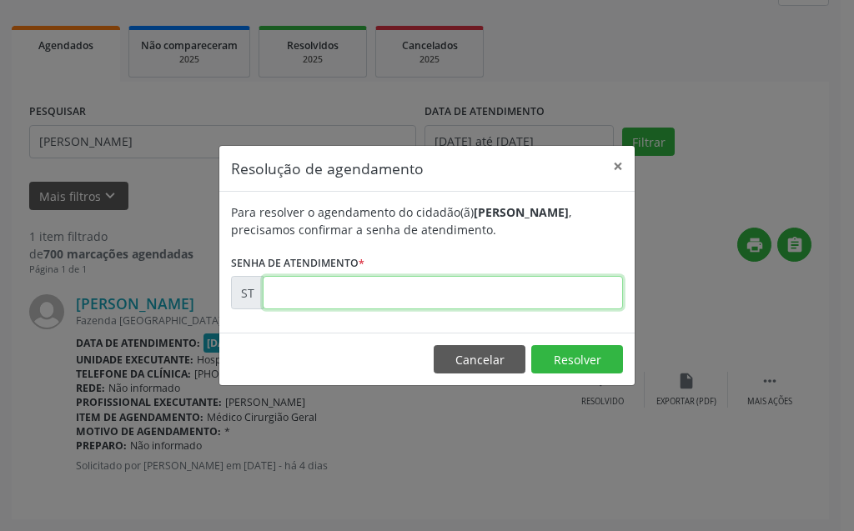
click at [471, 298] on input "text" at bounding box center [443, 292] width 360 height 33
type input "00025292"
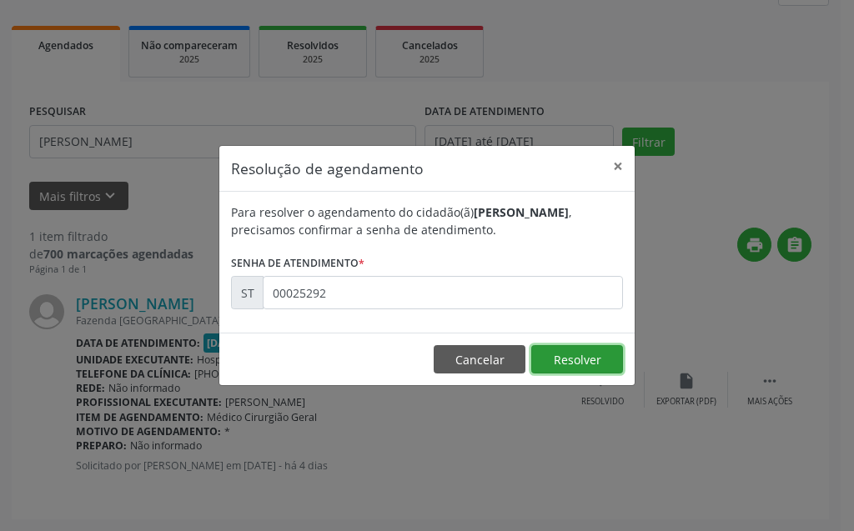
click at [572, 360] on button "Resolver" at bounding box center [577, 359] width 92 height 28
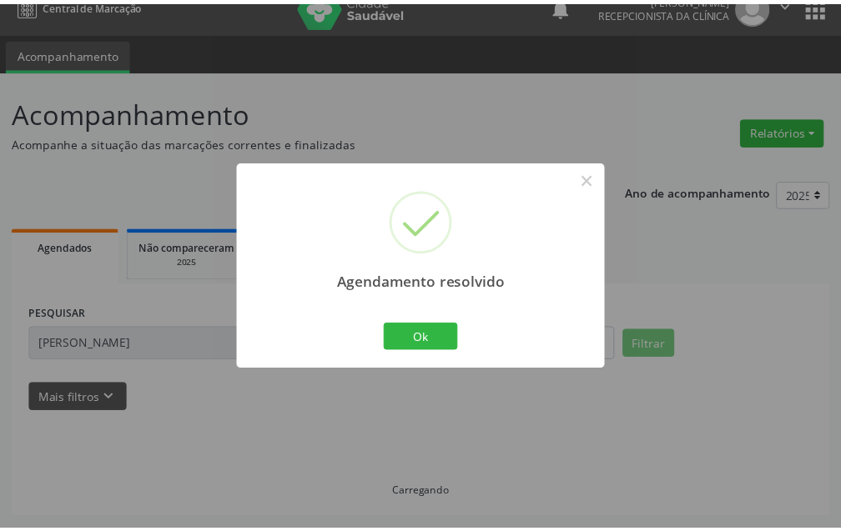
scroll to position [21, 0]
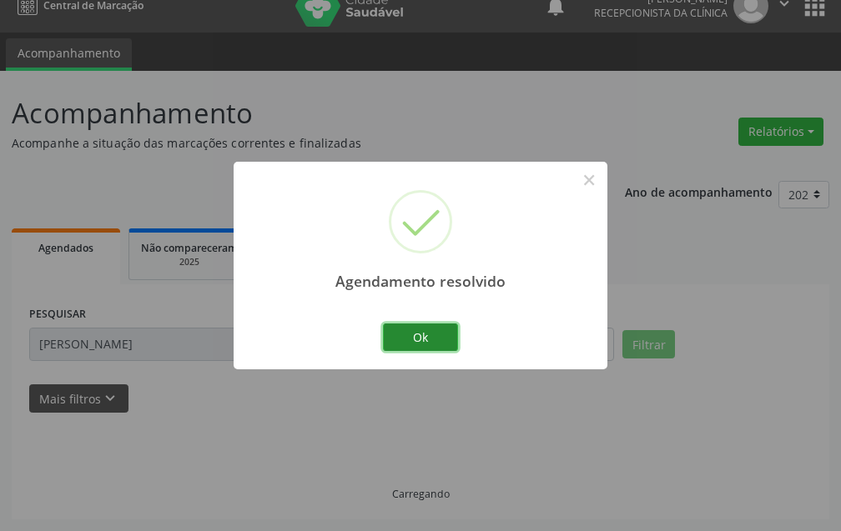
click at [395, 349] on button "Ok" at bounding box center [420, 338] width 75 height 28
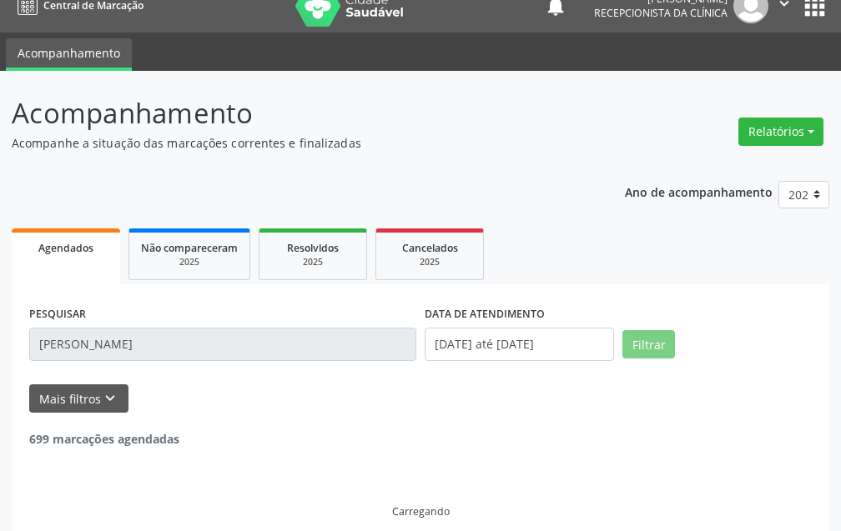
scroll to position [0, 0]
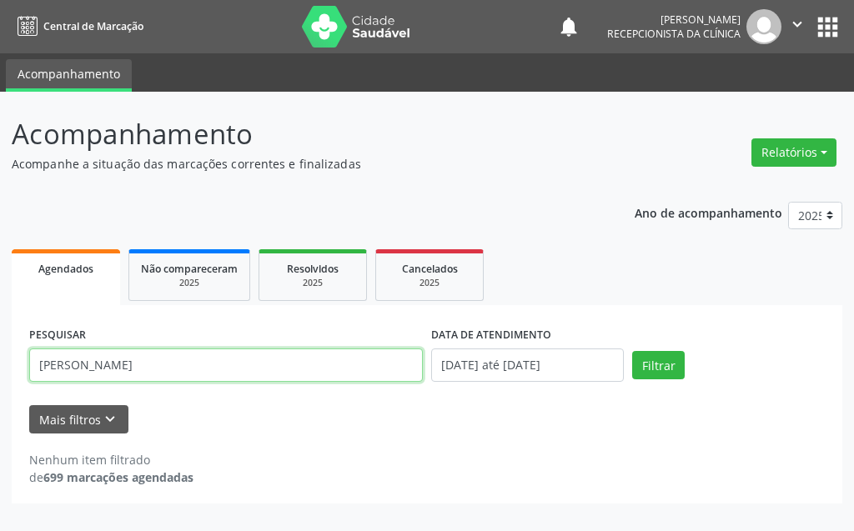
drag, startPoint x: 292, startPoint y: 369, endPoint x: 0, endPoint y: 425, distance: 297.3
click at [0, 425] on div "Acompanhamento Acompanhe a situação das marcações correntes e finalizadas Relat…" at bounding box center [427, 312] width 854 height 440
type input "LUCICLEIDE [PERSON_NAME]"
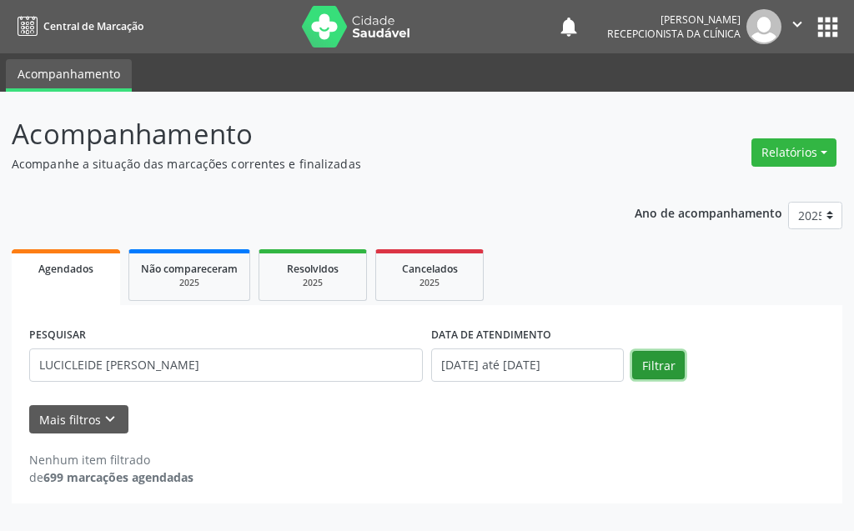
click at [655, 369] on button "Filtrar" at bounding box center [658, 365] width 53 height 28
click at [592, 367] on input "[DATE] até [DATE]" at bounding box center [527, 365] width 193 height 33
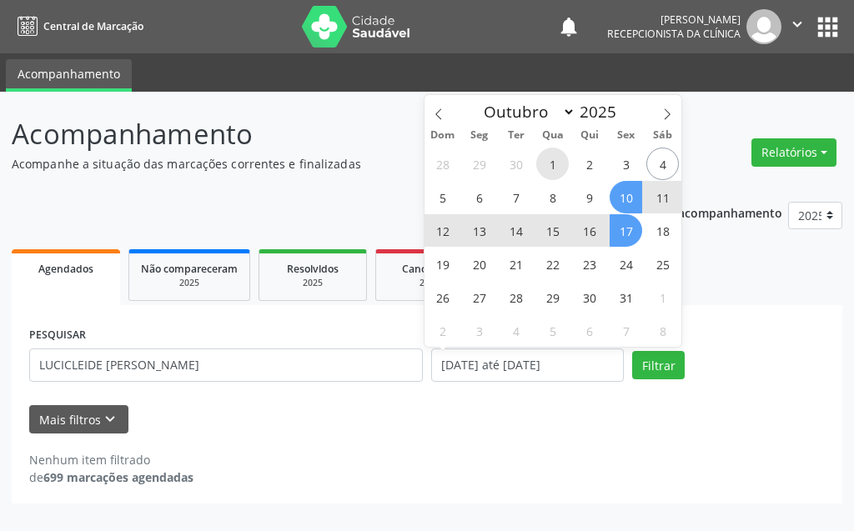
click at [556, 161] on span "1" at bounding box center [552, 164] width 33 height 33
type input "[DATE]"
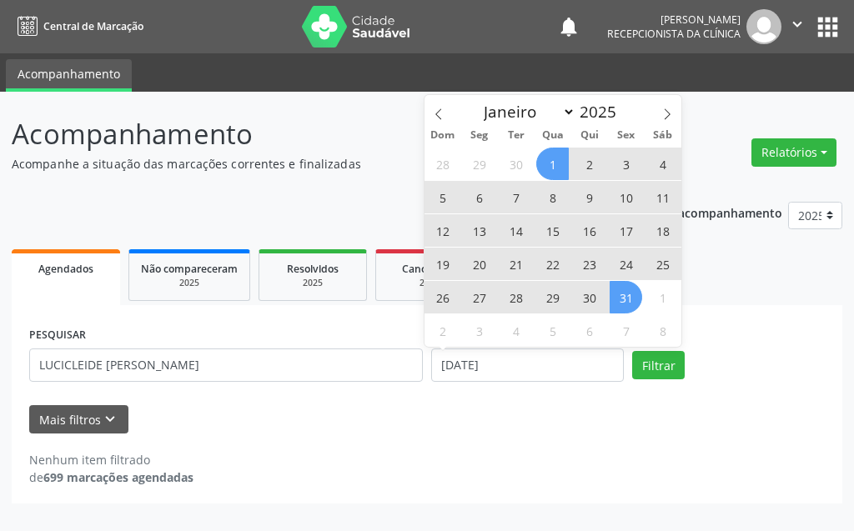
click at [622, 289] on span "31" at bounding box center [626, 297] width 33 height 33
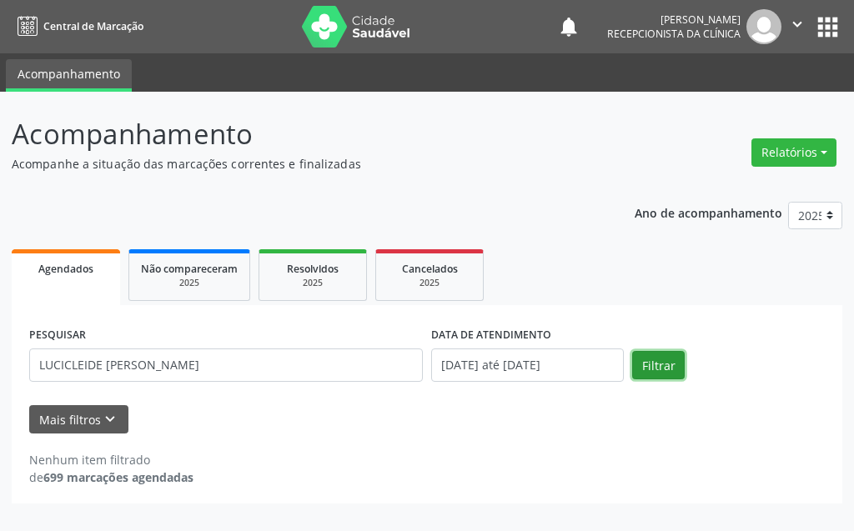
click at [651, 372] on button "Filtrar" at bounding box center [658, 365] width 53 height 28
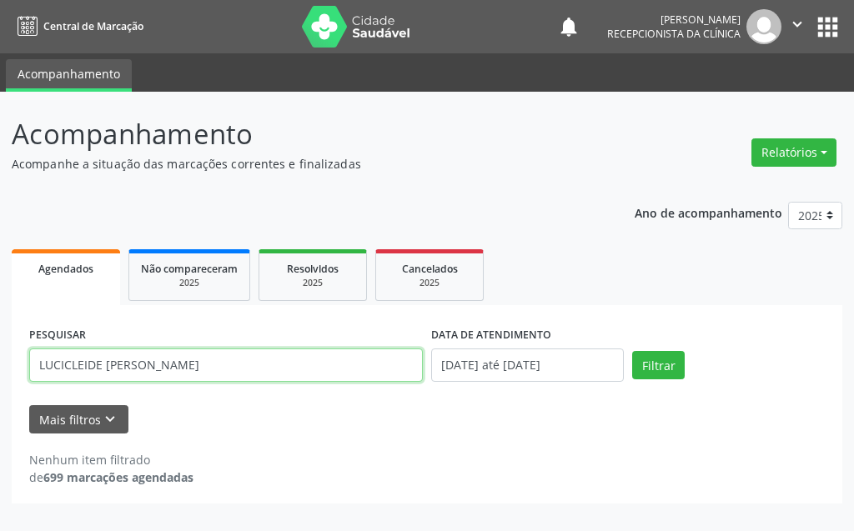
click at [215, 368] on input "LUCICLEIDE [PERSON_NAME]" at bounding box center [226, 365] width 394 height 33
click at [69, 362] on input "LUCICLEIDE [PERSON_NAME]" at bounding box center [226, 365] width 394 height 33
type input "LUCILEIDE [PERSON_NAME]"
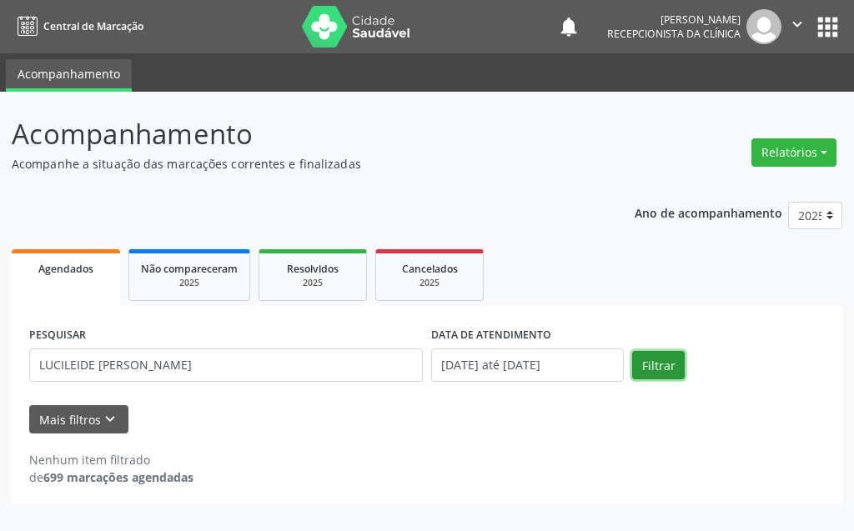
click at [651, 357] on button "Filtrar" at bounding box center [658, 365] width 53 height 28
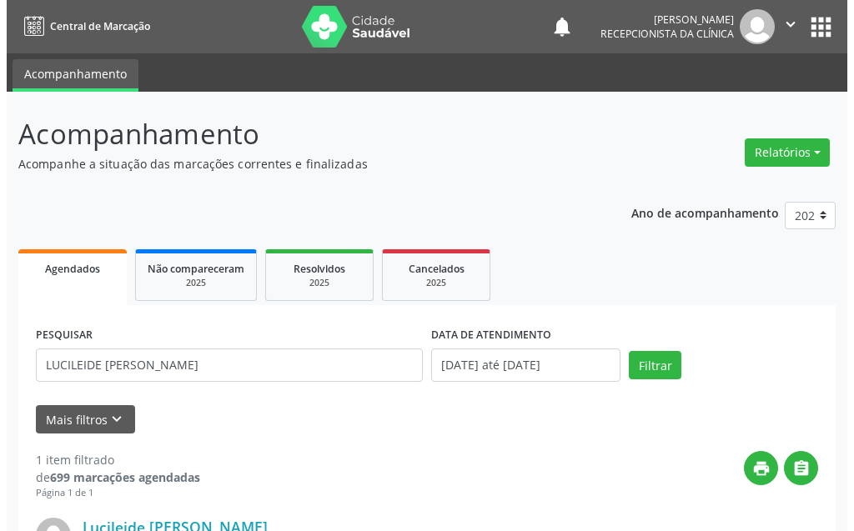
scroll to position [224, 0]
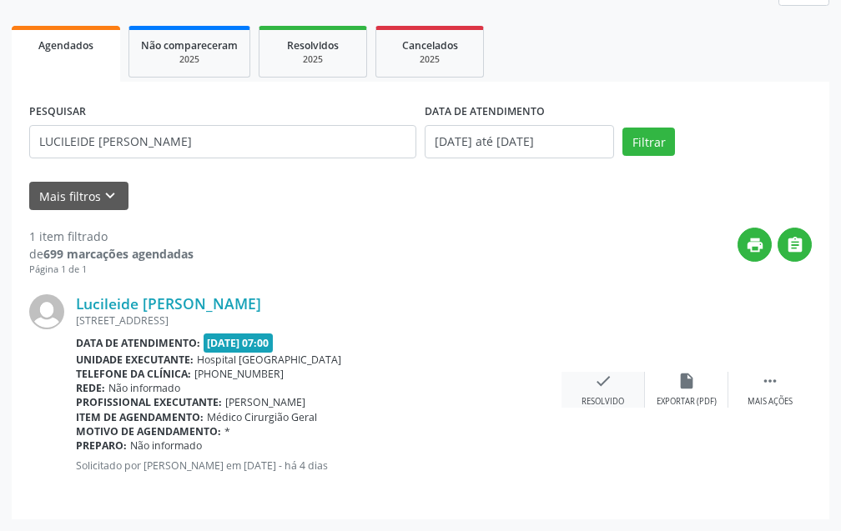
click at [612, 393] on div "check Resolvido" at bounding box center [603, 390] width 83 height 36
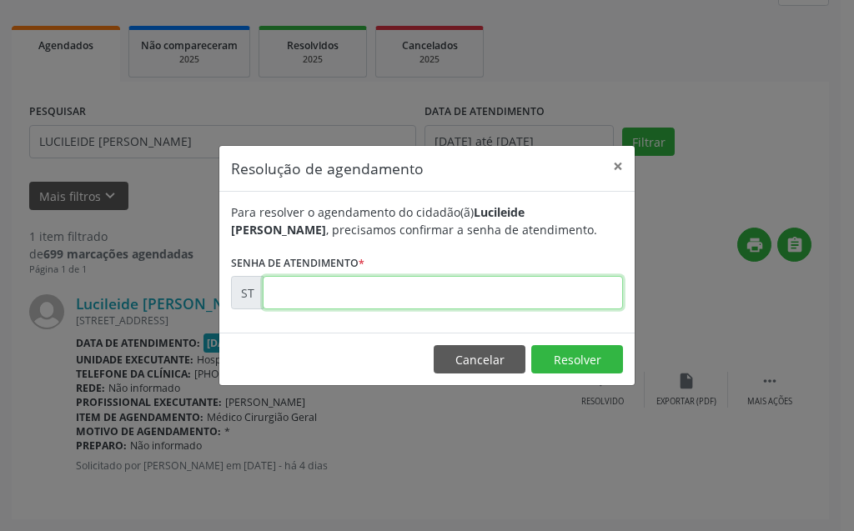
click at [588, 304] on input "text" at bounding box center [443, 292] width 360 height 33
type input "00025533"
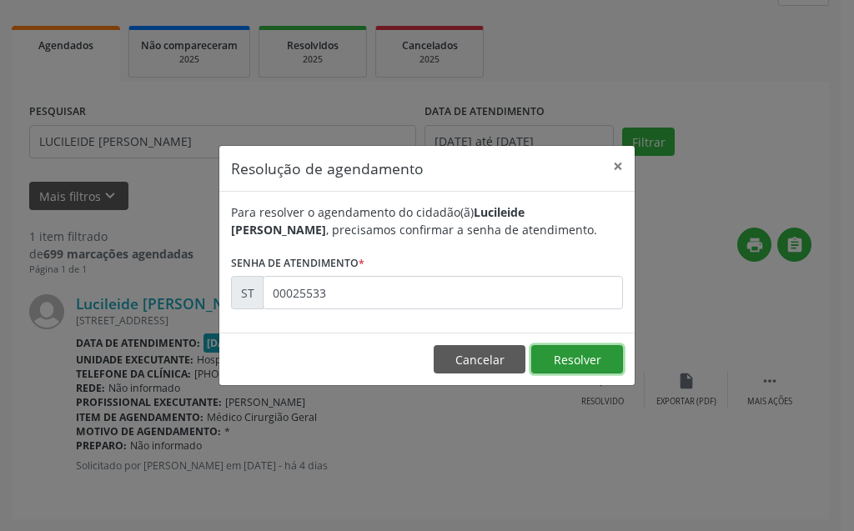
click at [556, 361] on button "Resolver" at bounding box center [577, 359] width 92 height 28
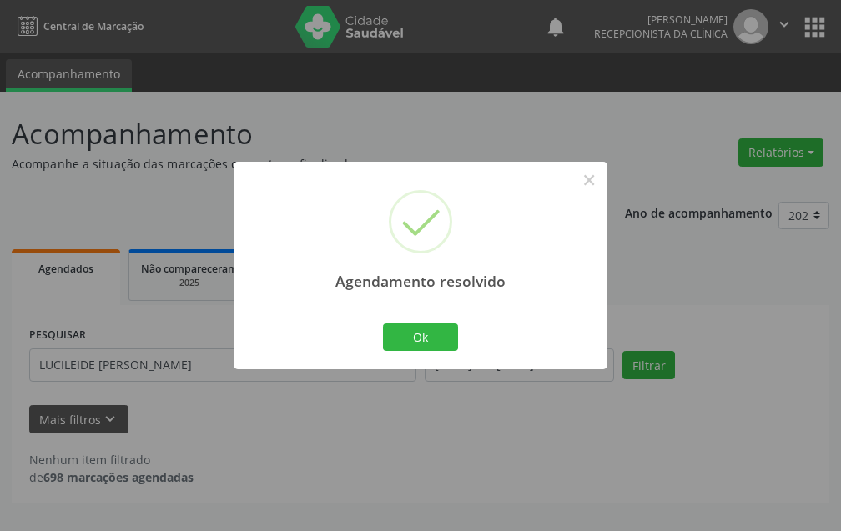
scroll to position [0, 0]
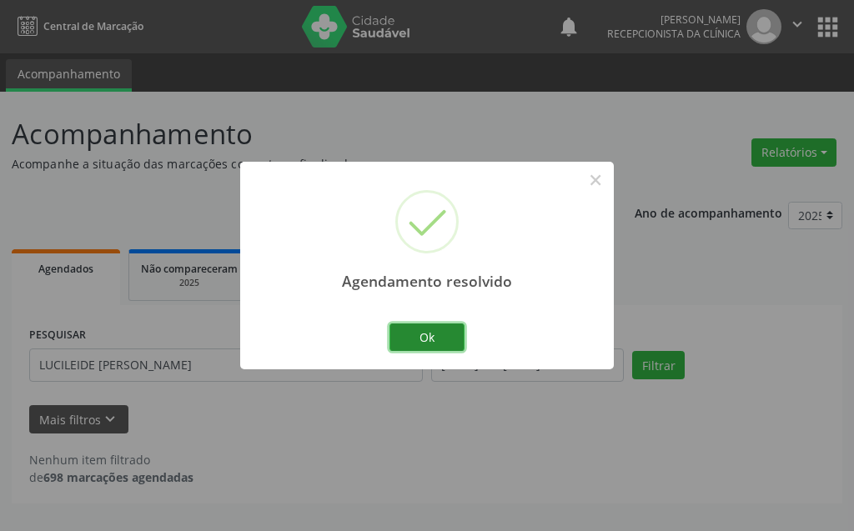
click at [461, 336] on button "Ok" at bounding box center [427, 338] width 75 height 28
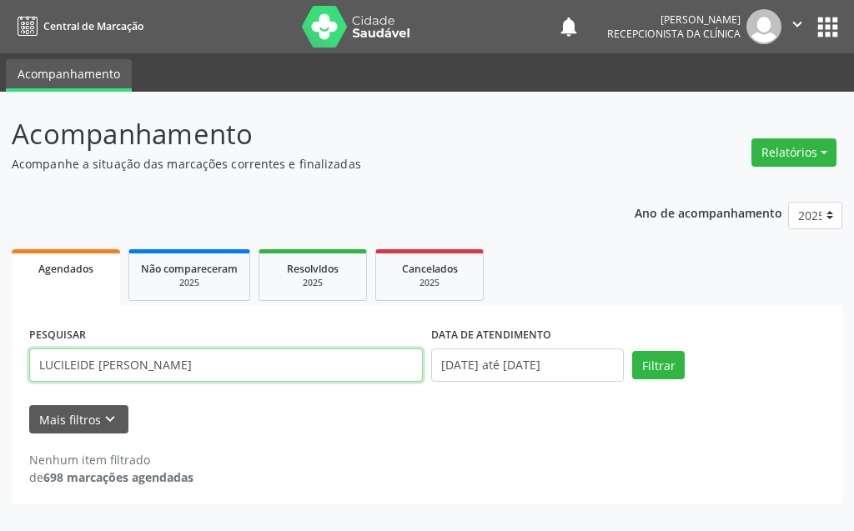
drag, startPoint x: 179, startPoint y: 365, endPoint x: 143, endPoint y: 370, distance: 37.1
click at [143, 370] on input "LUCILEIDE [PERSON_NAME]" at bounding box center [226, 365] width 394 height 33
drag, startPoint x: 184, startPoint y: 363, endPoint x: 36, endPoint y: 367, distance: 147.7
click at [36, 367] on input "LUCILEIDE [PERSON_NAME]" at bounding box center [226, 365] width 394 height 33
type input "[PERSON_NAME]"
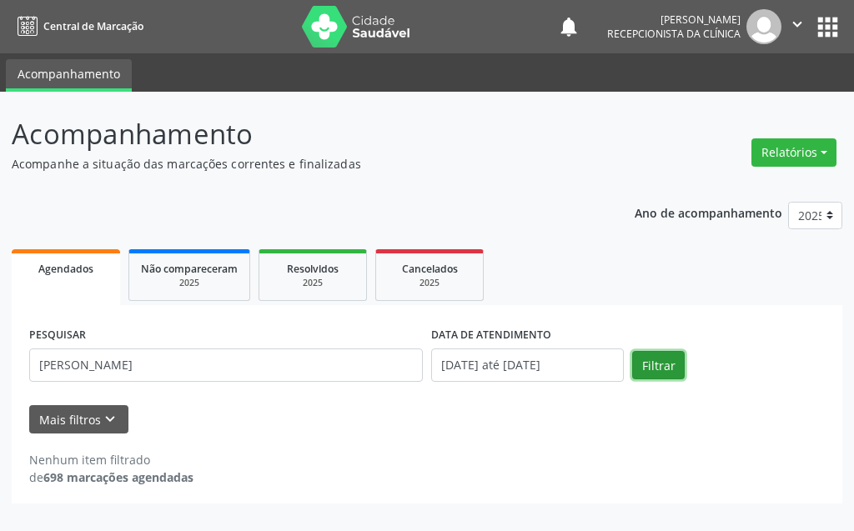
click at [662, 370] on button "Filtrar" at bounding box center [658, 365] width 53 height 28
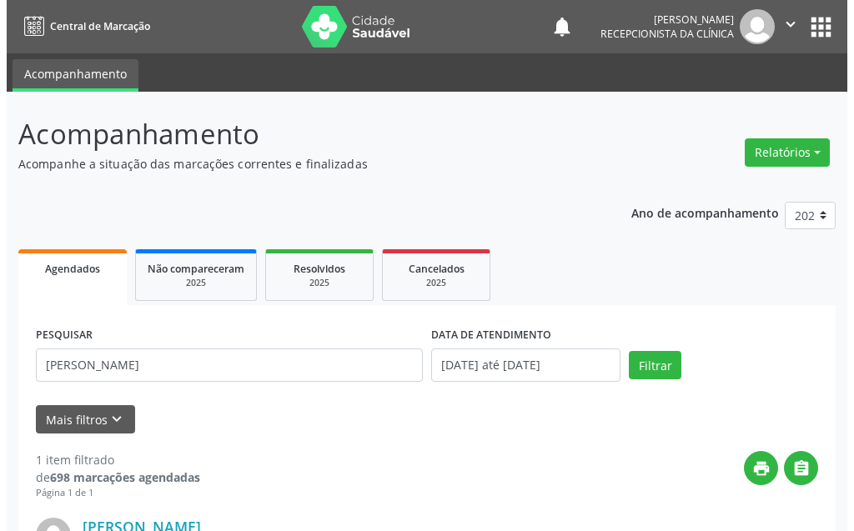
scroll to position [167, 0]
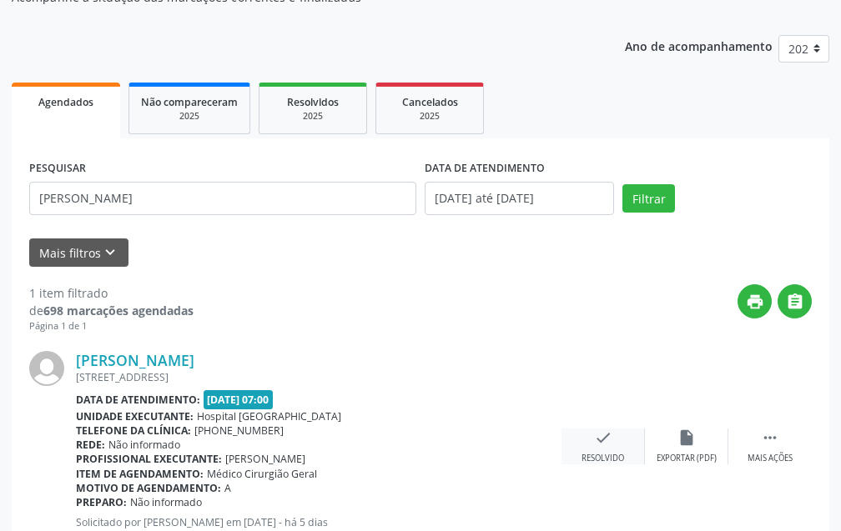
click at [612, 436] on icon "check" at bounding box center [603, 438] width 18 height 18
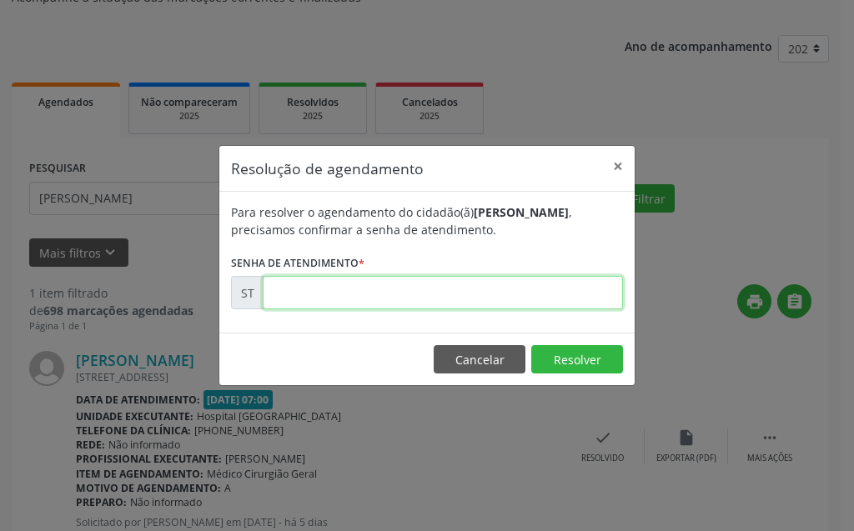
click at [526, 292] on input "text" at bounding box center [443, 292] width 360 height 33
type input "00024846"
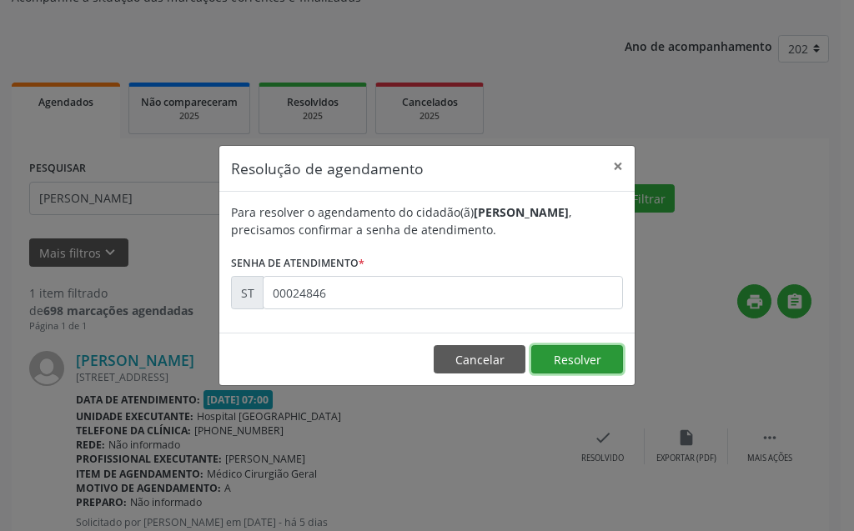
click at [555, 358] on button "Resolver" at bounding box center [577, 359] width 92 height 28
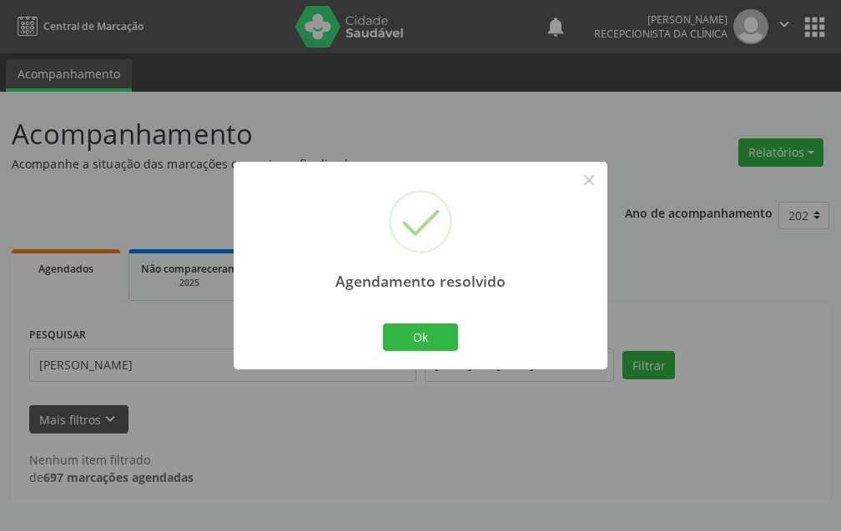
scroll to position [0, 0]
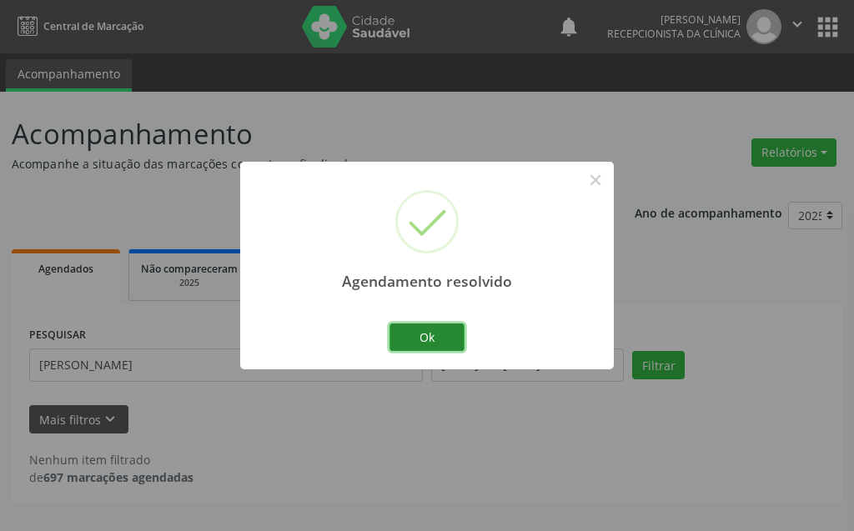
click at [414, 327] on button "Ok" at bounding box center [427, 338] width 75 height 28
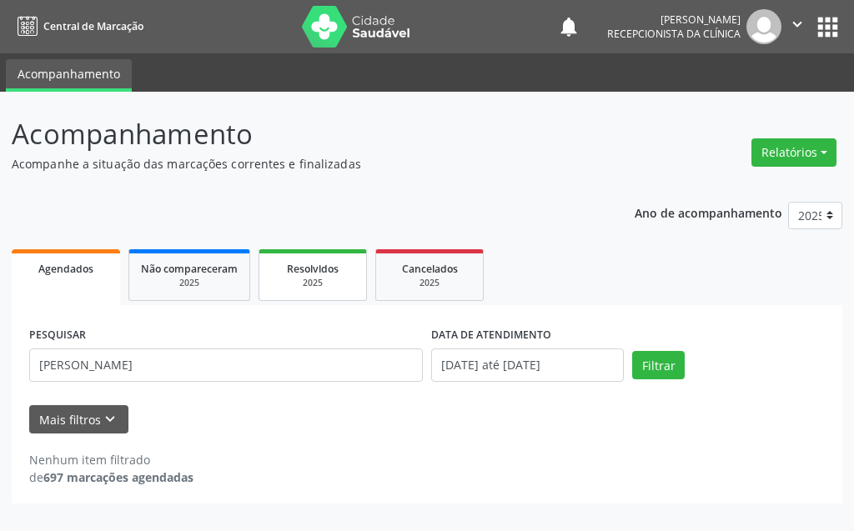
click at [335, 290] on link "Resolvidos 2025" at bounding box center [313, 275] width 108 height 52
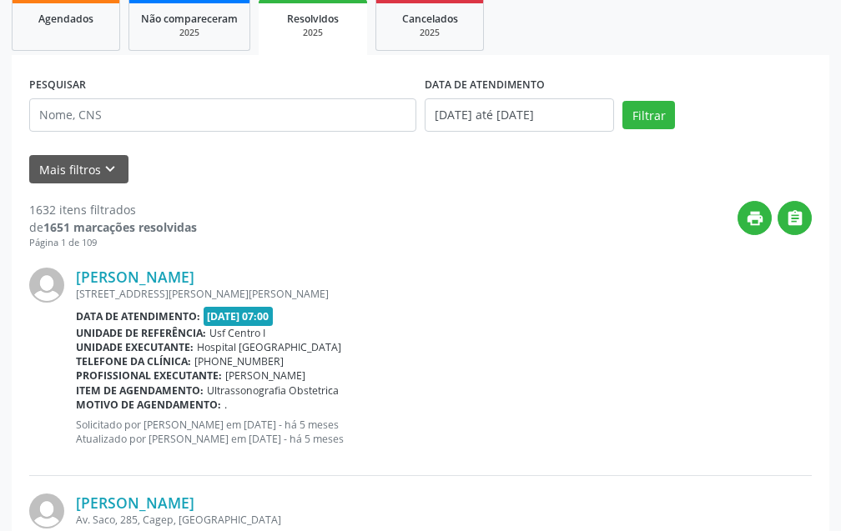
scroll to position [167, 0]
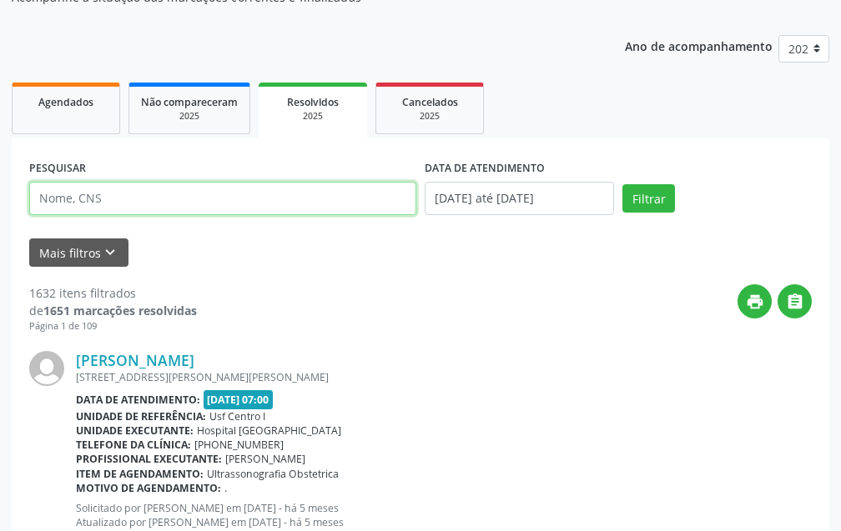
click at [159, 204] on input "text" at bounding box center [222, 198] width 387 height 33
type input "[PERSON_NAME]"
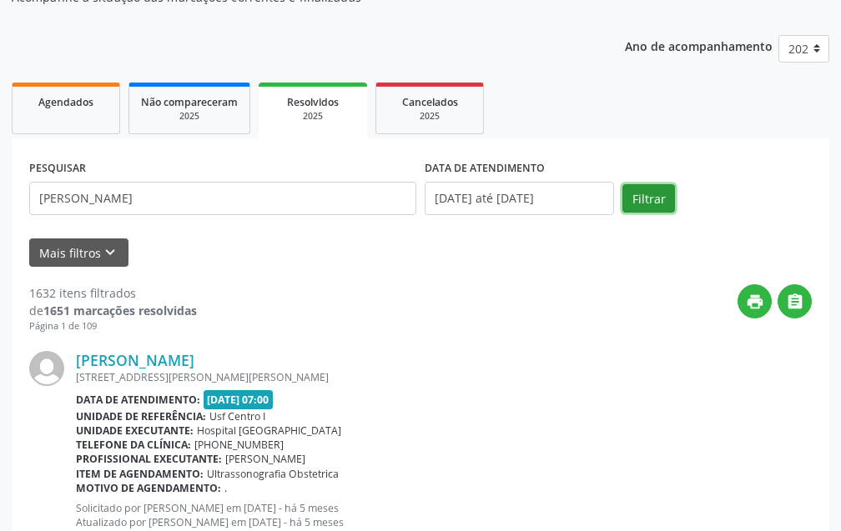
click at [652, 187] on button "Filtrar" at bounding box center [648, 198] width 53 height 28
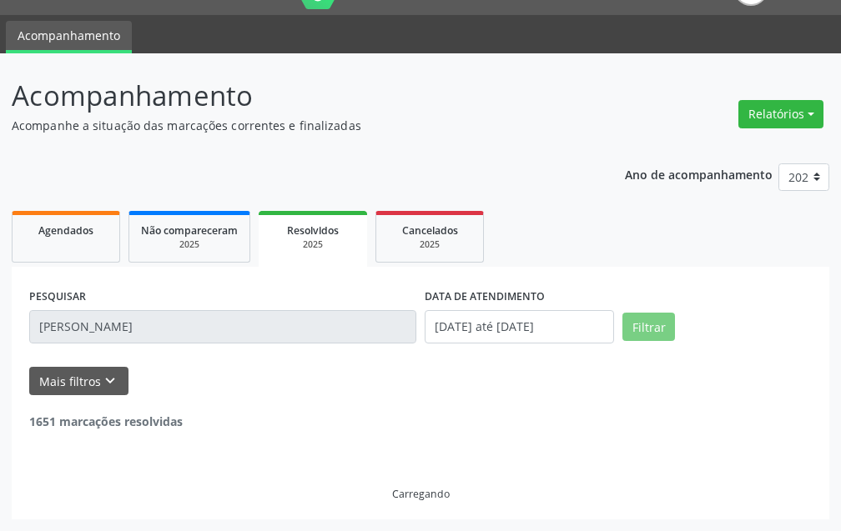
scroll to position [0, 0]
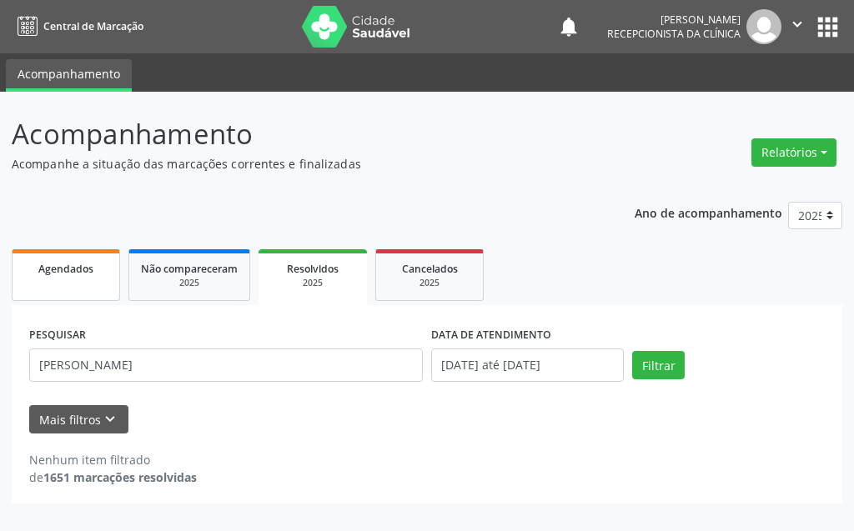
click at [71, 259] on link "Agendados" at bounding box center [66, 275] width 108 height 52
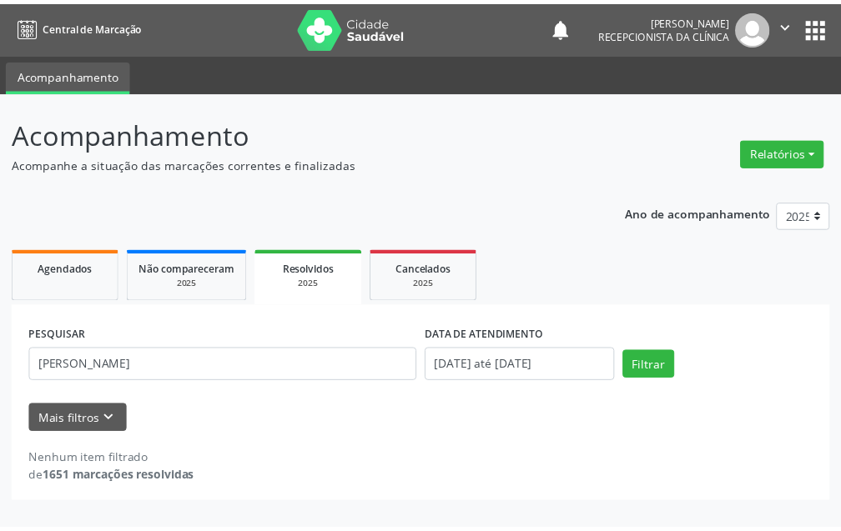
select select "9"
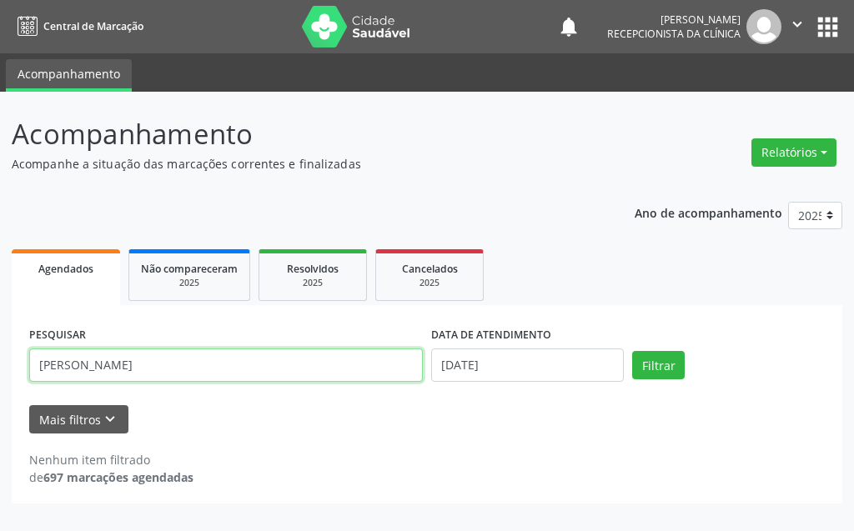
click at [224, 361] on input "[PERSON_NAME]" at bounding box center [226, 365] width 394 height 33
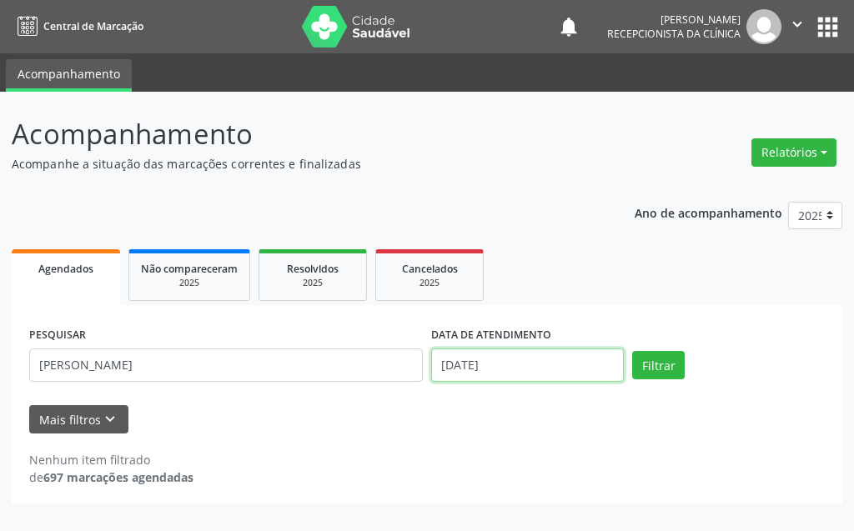
click at [515, 356] on input "[DATE]" at bounding box center [527, 365] width 193 height 33
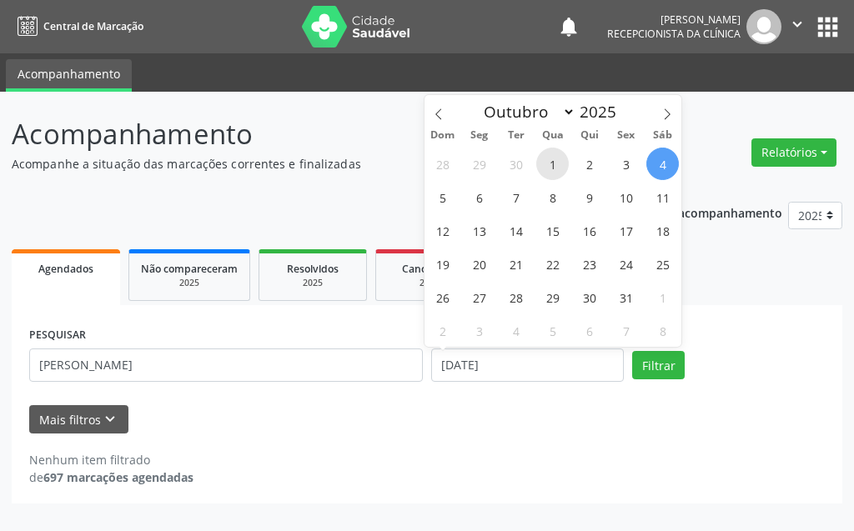
click at [546, 164] on span "1" at bounding box center [552, 164] width 33 height 33
type input "[DATE]"
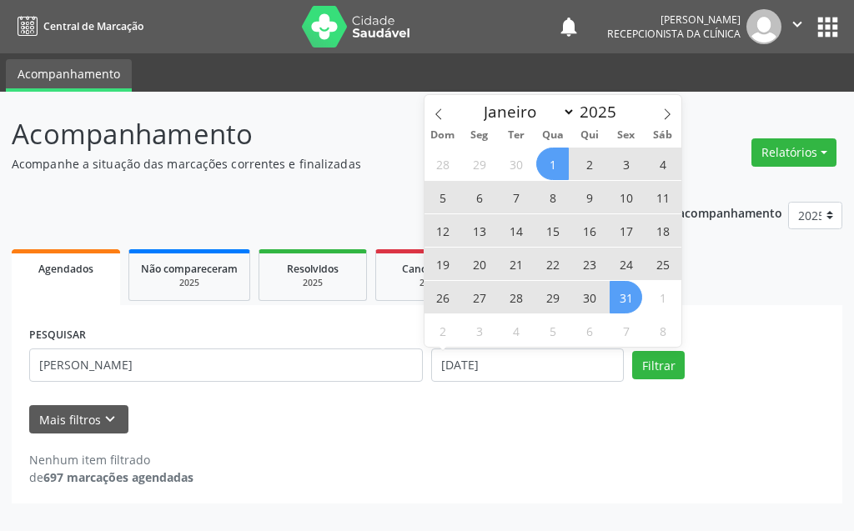
click at [614, 300] on span "31" at bounding box center [626, 297] width 33 height 33
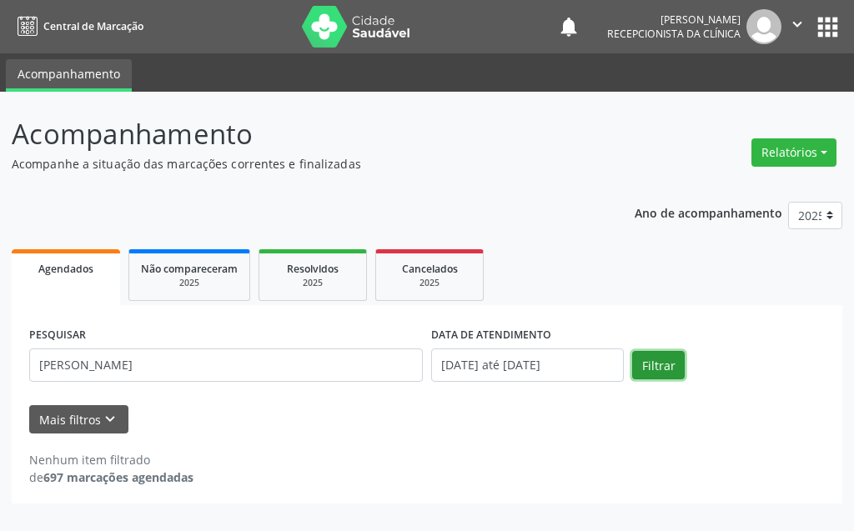
click at [672, 368] on button "Filtrar" at bounding box center [658, 365] width 53 height 28
click at [514, 379] on input "[DATE] até [DATE]" at bounding box center [527, 365] width 193 height 33
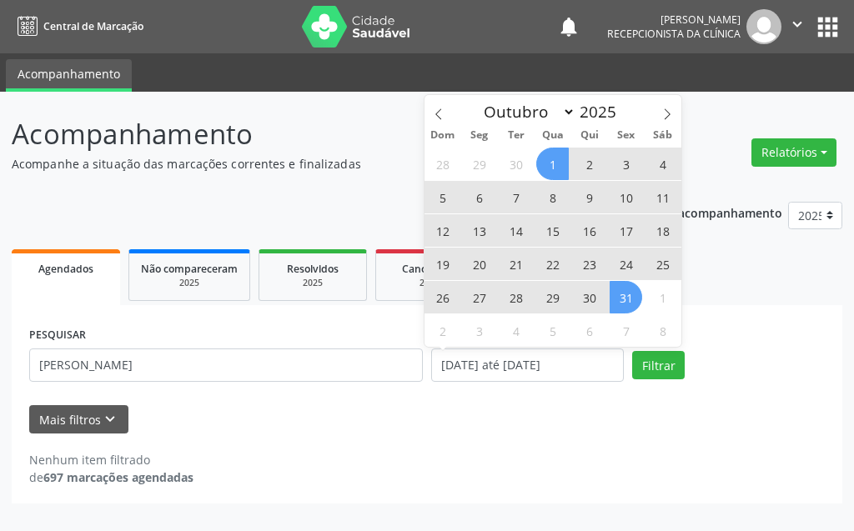
click at [625, 198] on span "10" at bounding box center [626, 197] width 33 height 33
type input "[DATE]"
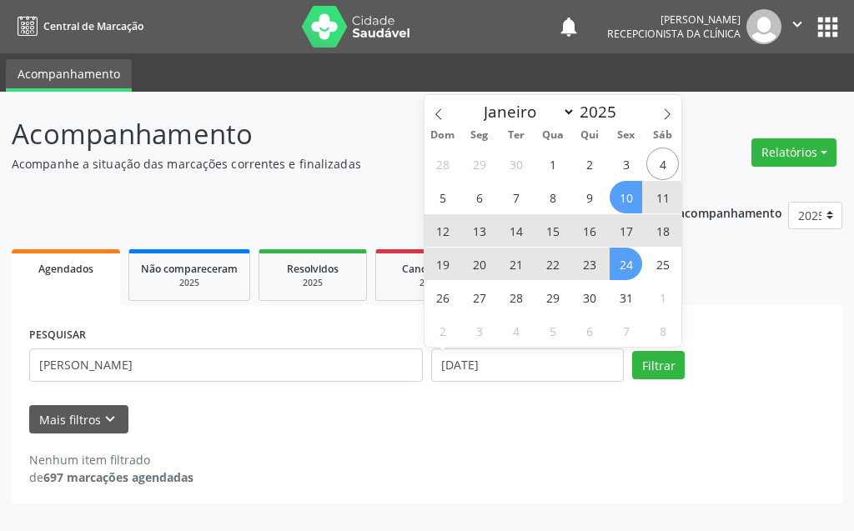
click at [626, 263] on span "24" at bounding box center [626, 264] width 33 height 33
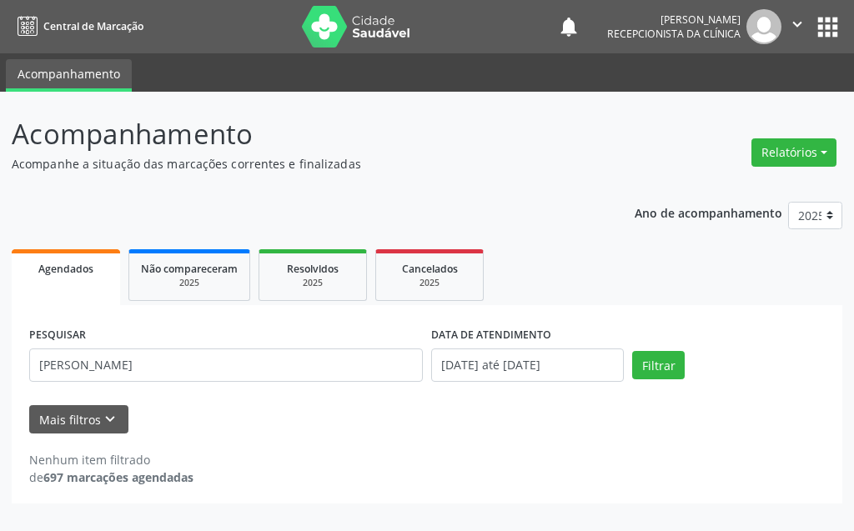
click at [651, 380] on div "PESQUISAR [PERSON_NAME] DATA DE ATENDIMENTO [DATE] até [DATE] Filtrar" at bounding box center [427, 358] width 804 height 71
click at [647, 361] on button "Filtrar" at bounding box center [658, 365] width 53 height 28
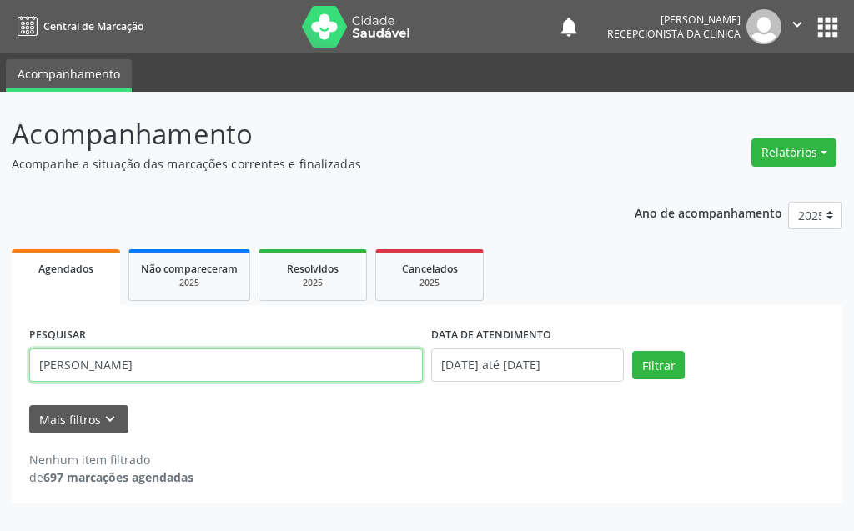
drag, startPoint x: 142, startPoint y: 355, endPoint x: 0, endPoint y: 363, distance: 142.0
click at [0, 363] on div "Acompanhamento Acompanhe a situação das marcações correntes e finalizadas Relat…" at bounding box center [427, 312] width 854 height 440
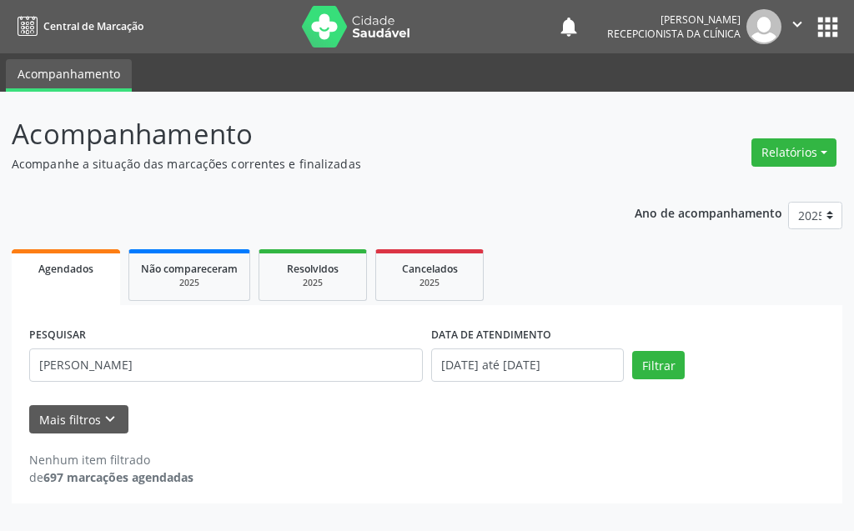
click at [486, 342] on label "DATA DE ATENDIMENTO" at bounding box center [491, 336] width 120 height 26
click at [486, 349] on input "[DATE] até [DATE]" at bounding box center [527, 365] width 193 height 33
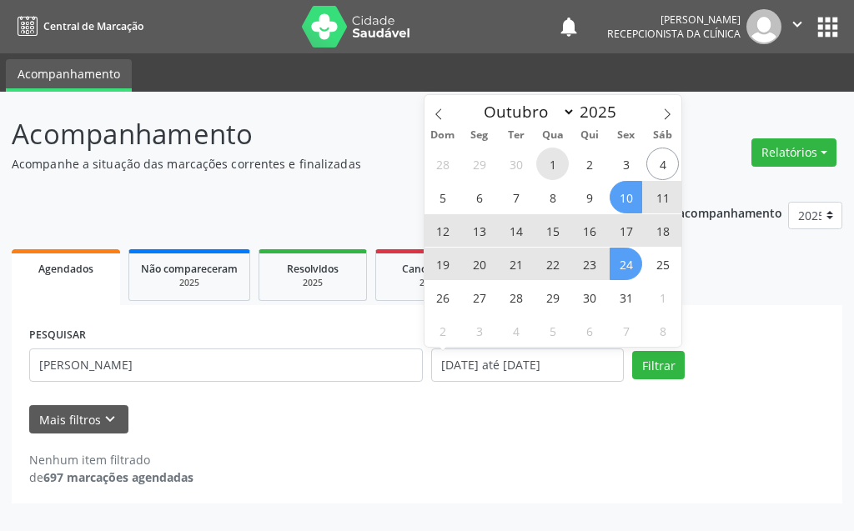
click at [557, 165] on span "1" at bounding box center [552, 164] width 33 height 33
type input "[DATE]"
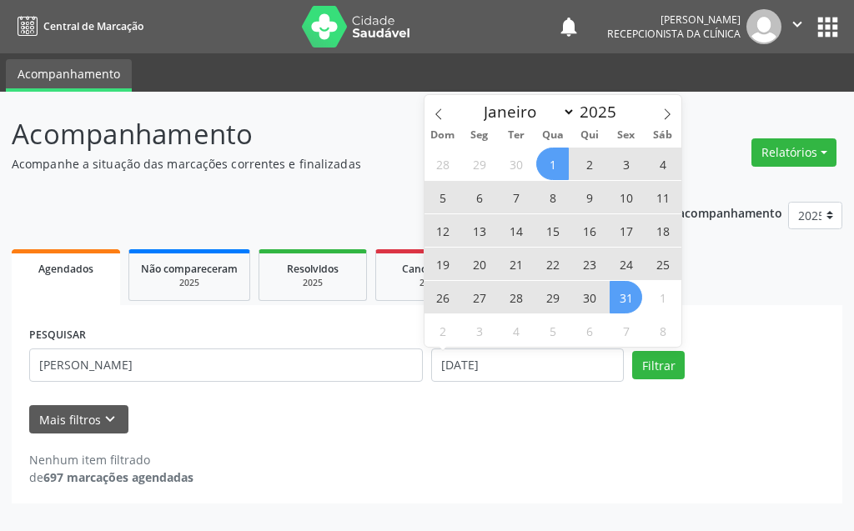
click at [634, 293] on span "31" at bounding box center [626, 297] width 33 height 33
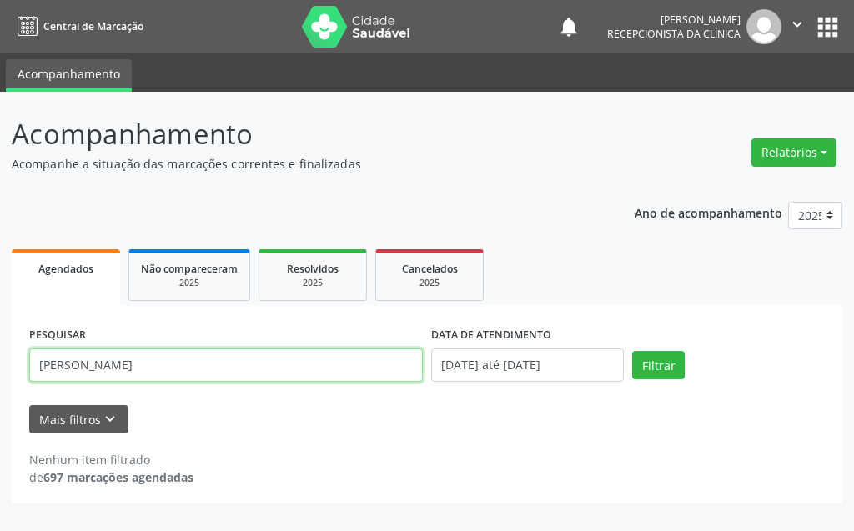
drag, startPoint x: 137, startPoint y: 375, endPoint x: 10, endPoint y: 387, distance: 127.4
click at [10, 387] on div "Acompanhamento Acompanhe a situação das marcações correntes e finalizadas Relat…" at bounding box center [427, 312] width 854 height 440
click at [96, 366] on input "[PERSON_NAME]" at bounding box center [226, 365] width 394 height 33
type input "MARIA DO SOCORRO"
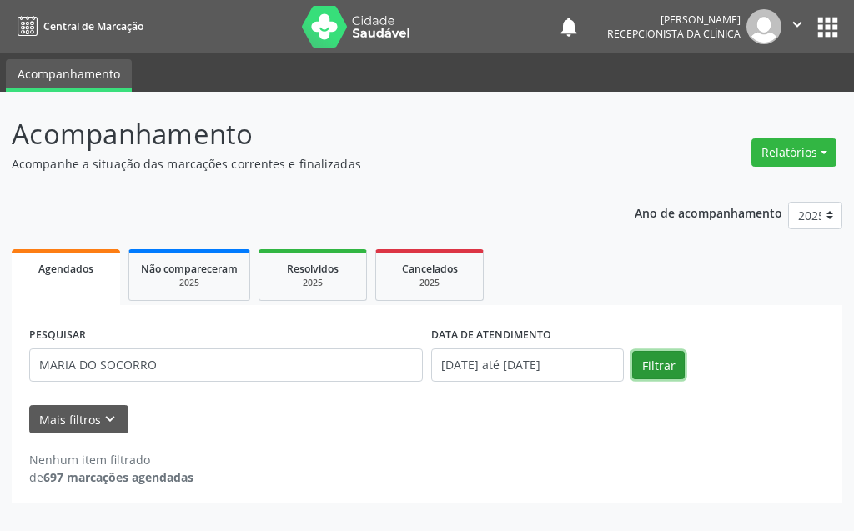
click at [665, 362] on button "Filtrar" at bounding box center [658, 365] width 53 height 28
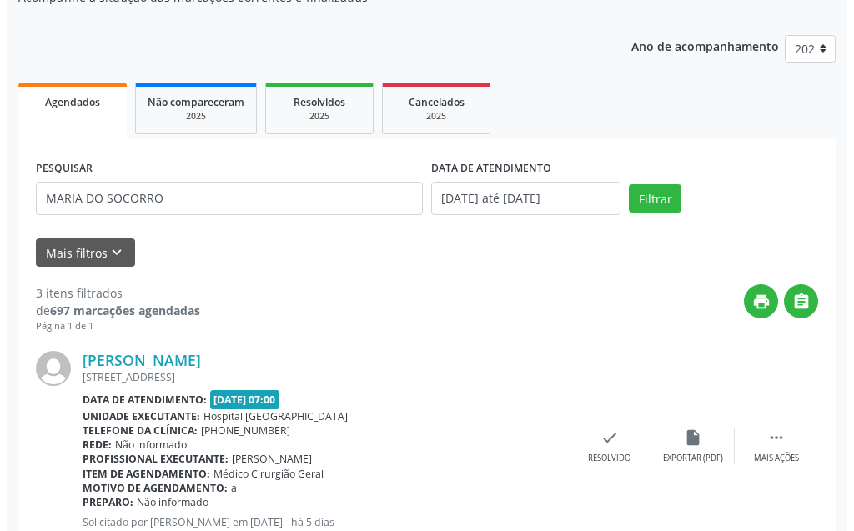
scroll to position [250, 0]
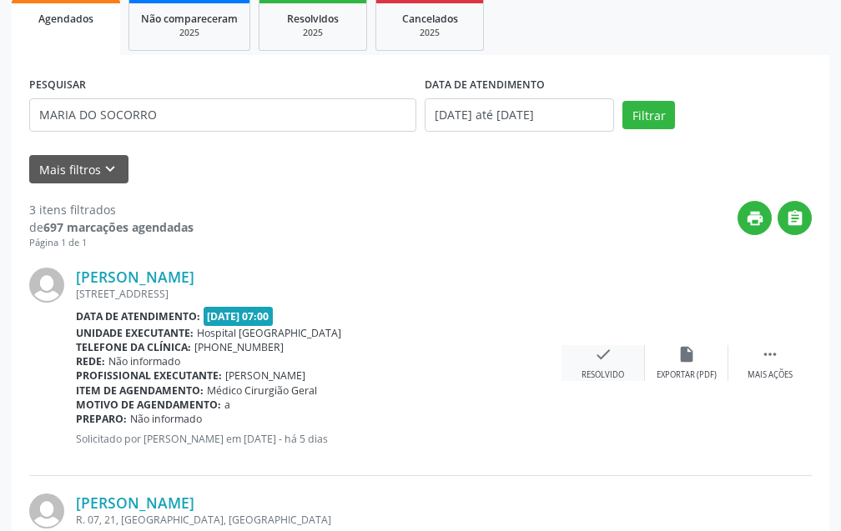
click at [597, 376] on div "Resolvido" at bounding box center [603, 376] width 43 height 12
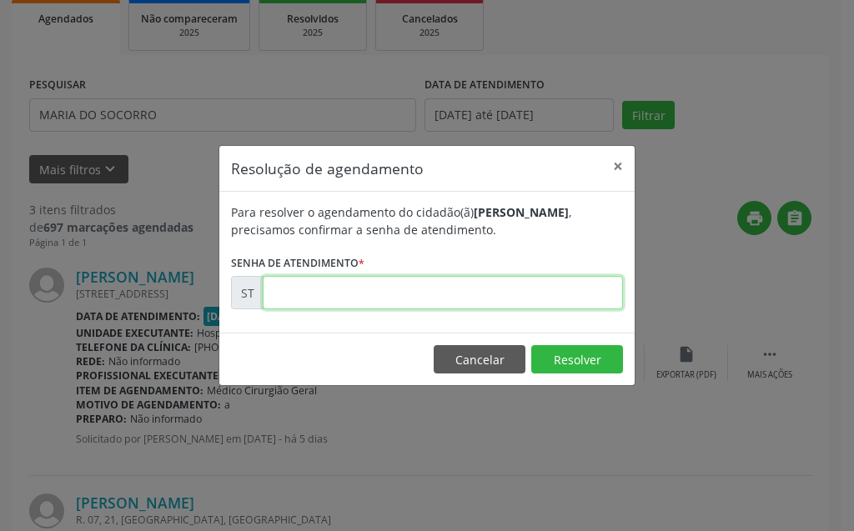
click at [471, 291] on input "text" at bounding box center [443, 292] width 360 height 33
type input "00025089"
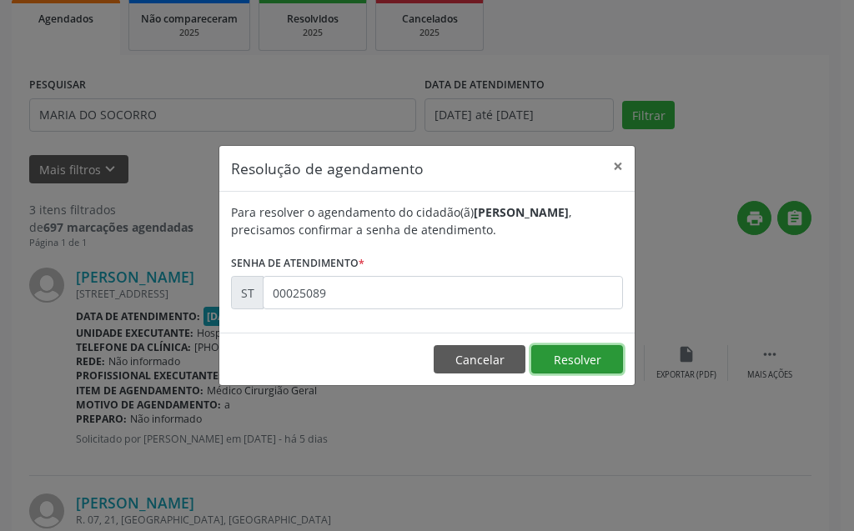
click at [541, 358] on button "Resolver" at bounding box center [577, 359] width 92 height 28
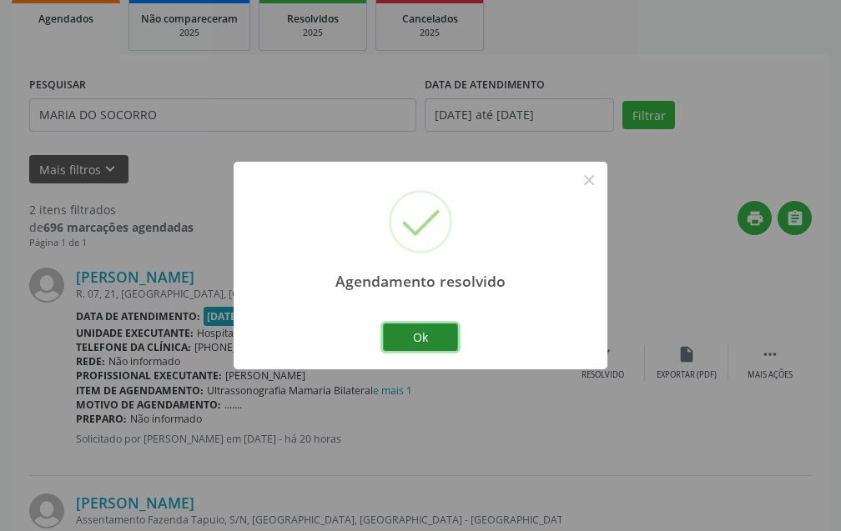
click at [428, 330] on button "Ok" at bounding box center [420, 338] width 75 height 28
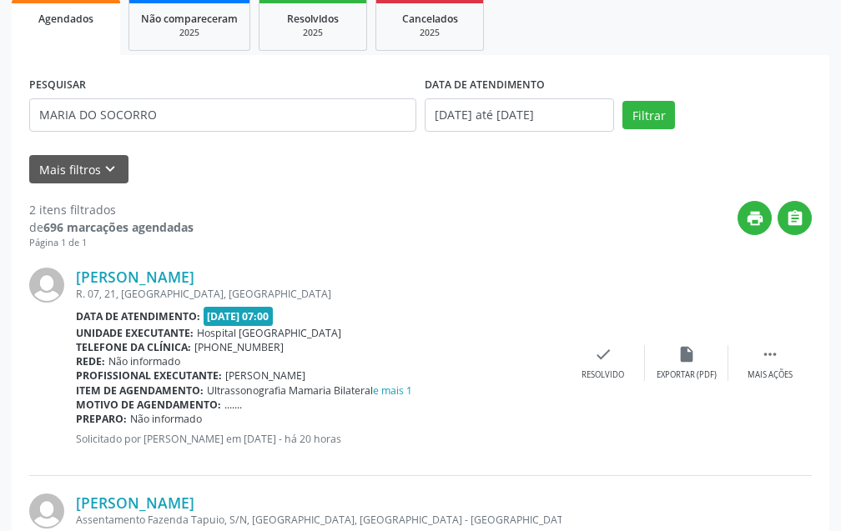
scroll to position [83, 0]
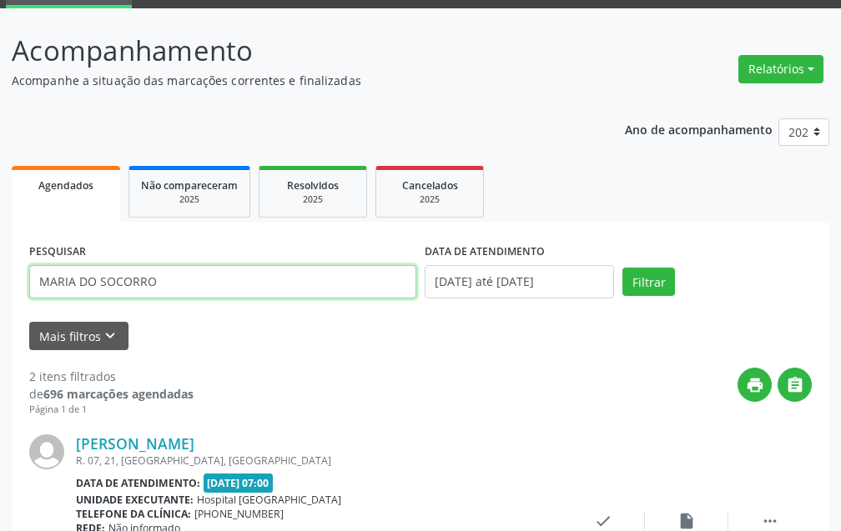
drag, startPoint x: 167, startPoint y: 287, endPoint x: 0, endPoint y: 294, distance: 167.0
click at [0, 294] on div "Acompanhamento Acompanhe a situação das marcações correntes e finalizadas Relat…" at bounding box center [420, 452] width 841 height 889
type input "EDJANELAY"
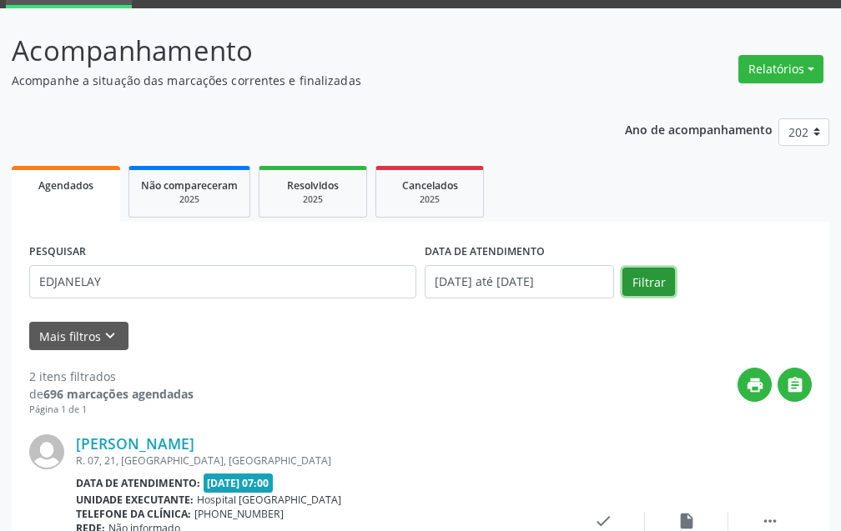
click at [666, 279] on button "Filtrar" at bounding box center [648, 282] width 53 height 28
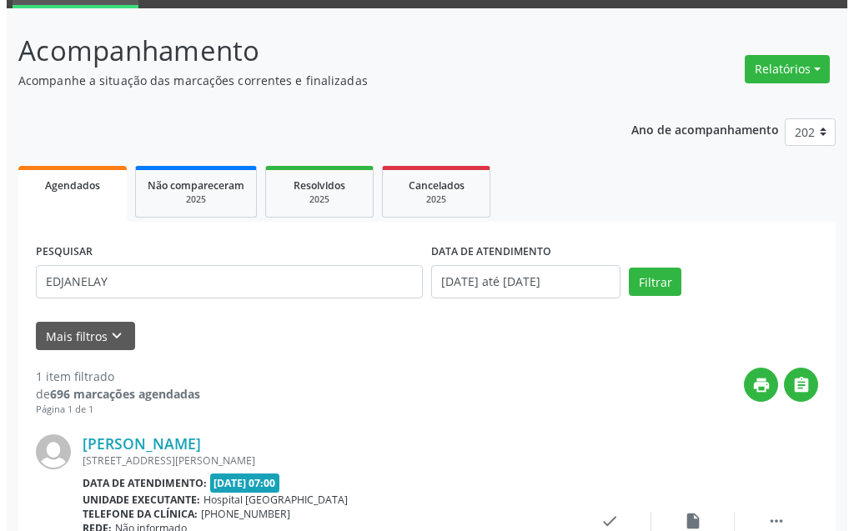
scroll to position [224, 0]
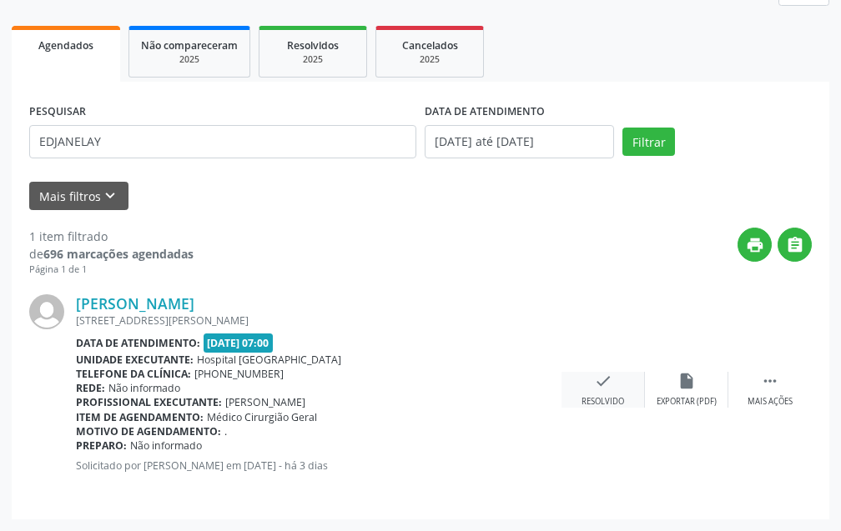
click at [583, 388] on div "check Resolvido" at bounding box center [603, 390] width 83 height 36
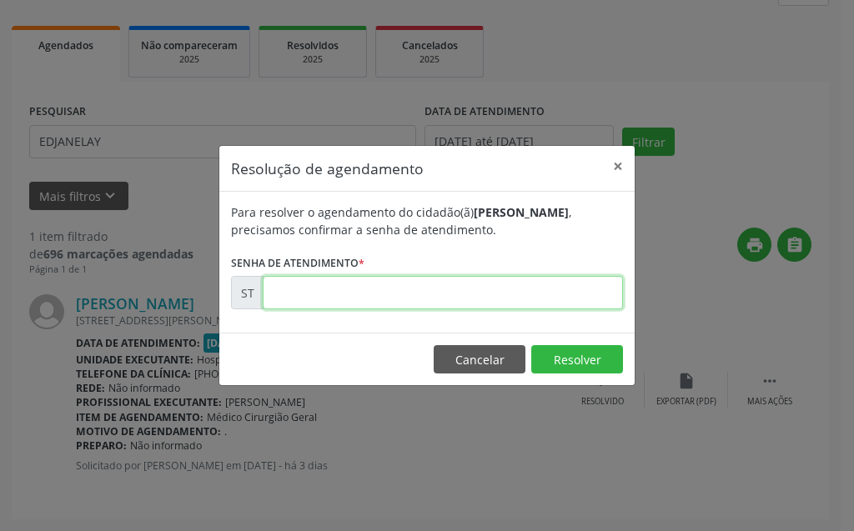
click at [565, 301] on input "text" at bounding box center [443, 292] width 360 height 33
type input "00025917"
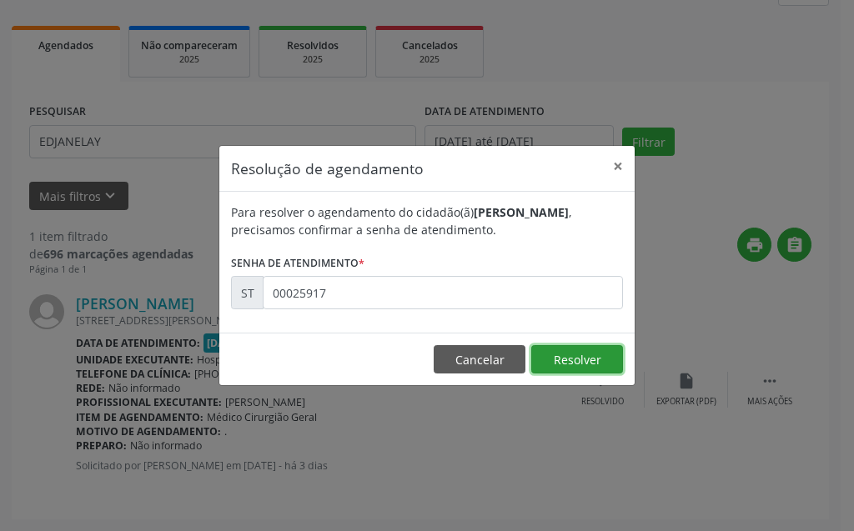
click at [585, 360] on button "Resolver" at bounding box center [577, 359] width 92 height 28
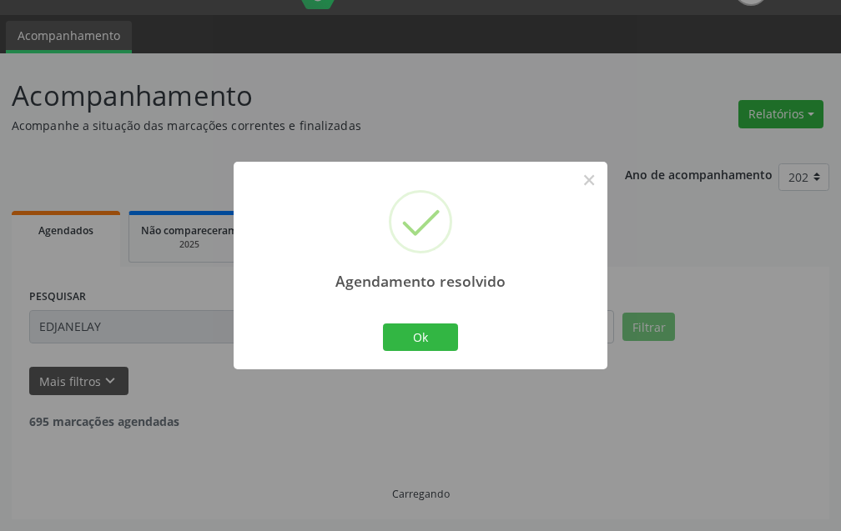
scroll to position [0, 0]
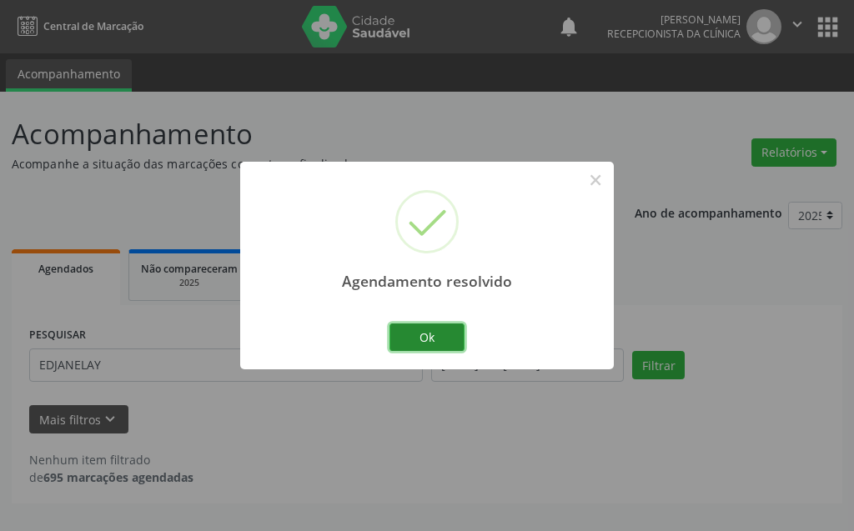
click at [410, 335] on button "Ok" at bounding box center [427, 338] width 75 height 28
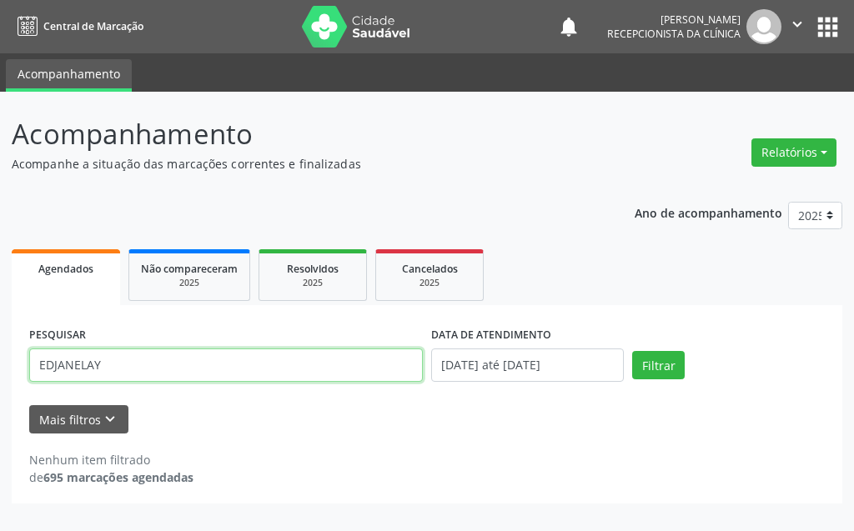
drag, startPoint x: 220, startPoint y: 364, endPoint x: 15, endPoint y: 383, distance: 206.1
click at [15, 383] on div "PESQUISAR EDJANELAY DATA DE ATENDIMENTO [DATE] até [DATE] Filtrar UNIDADE DE RE…" at bounding box center [427, 404] width 831 height 199
type input "[PERSON_NAME]"
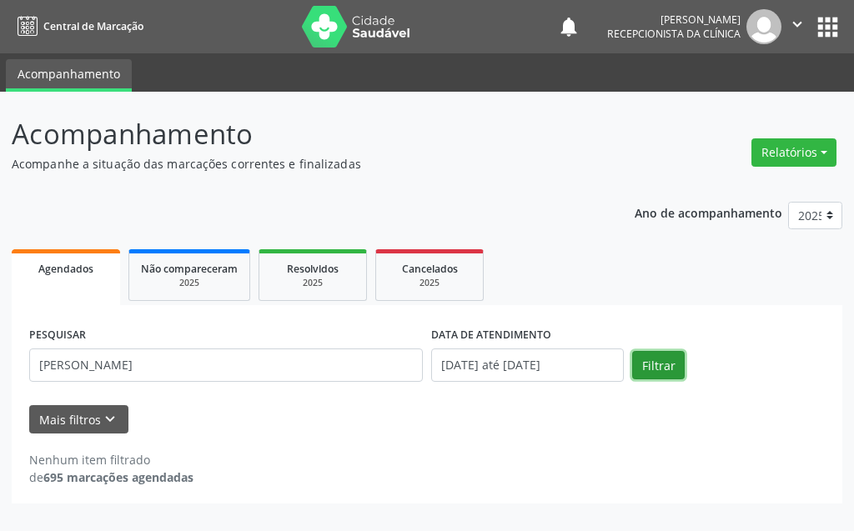
click at [666, 368] on button "Filtrar" at bounding box center [658, 365] width 53 height 28
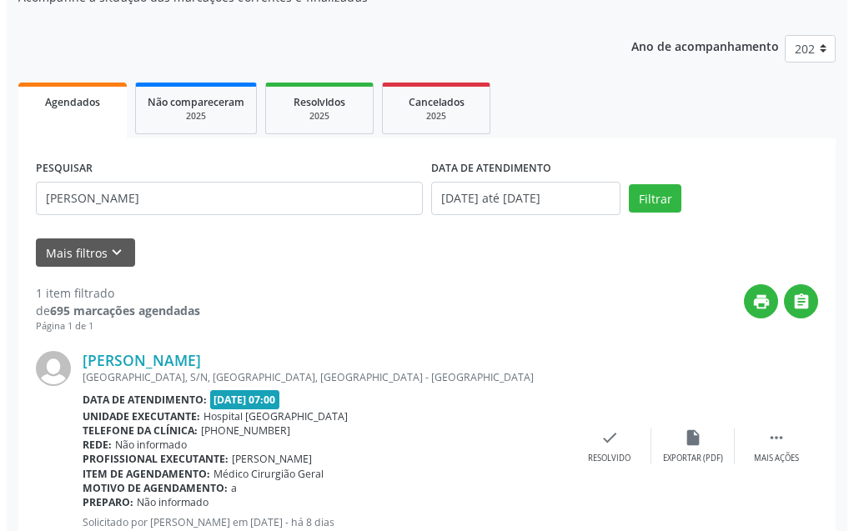
scroll to position [224, 0]
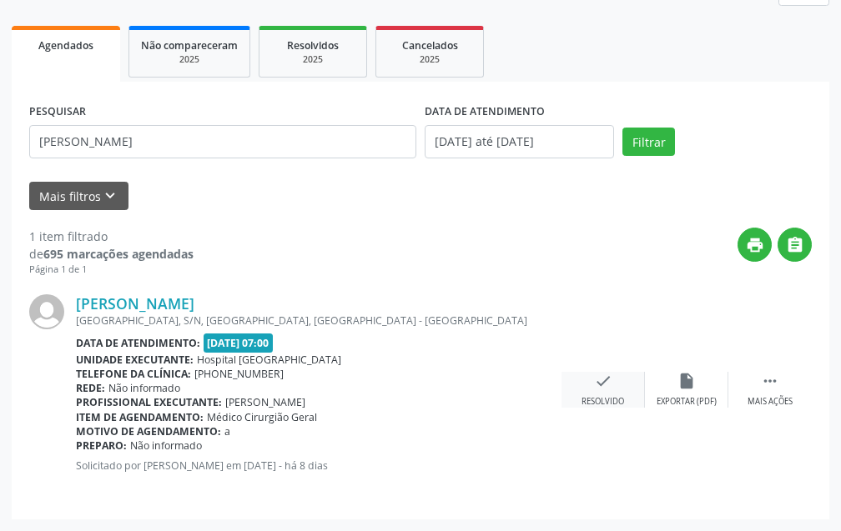
click at [610, 395] on div "check Resolvido" at bounding box center [603, 390] width 83 height 36
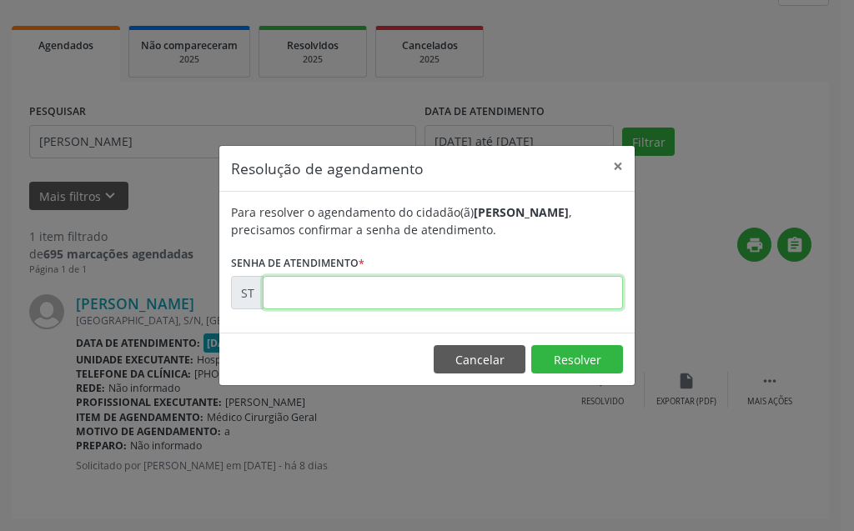
click at [530, 300] on input "text" at bounding box center [443, 292] width 360 height 33
type input "00024315"
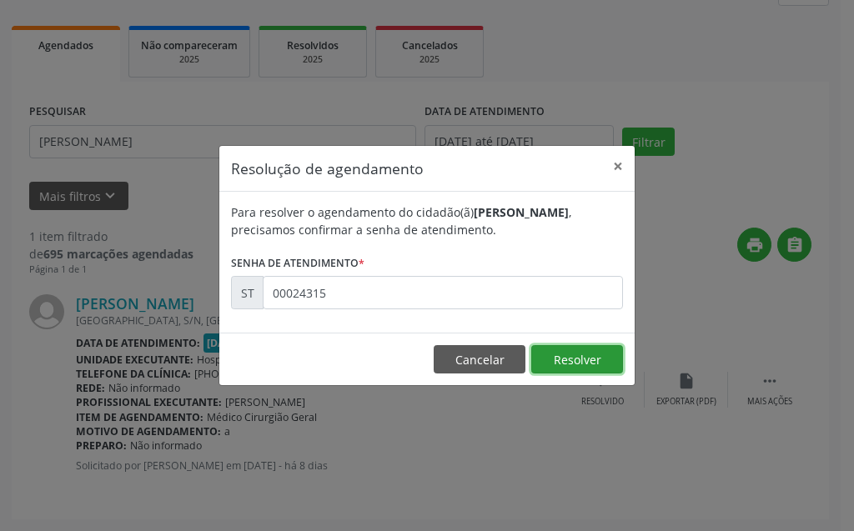
click at [566, 370] on button "Resolver" at bounding box center [577, 359] width 92 height 28
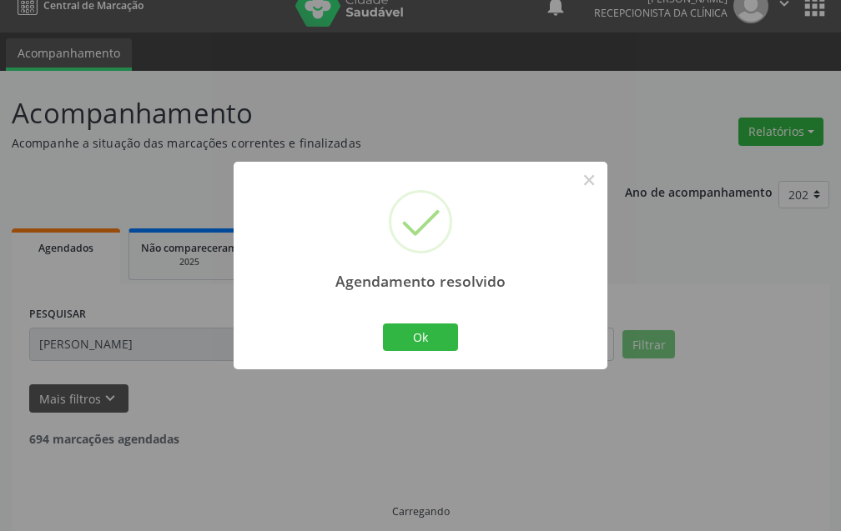
scroll to position [38, 0]
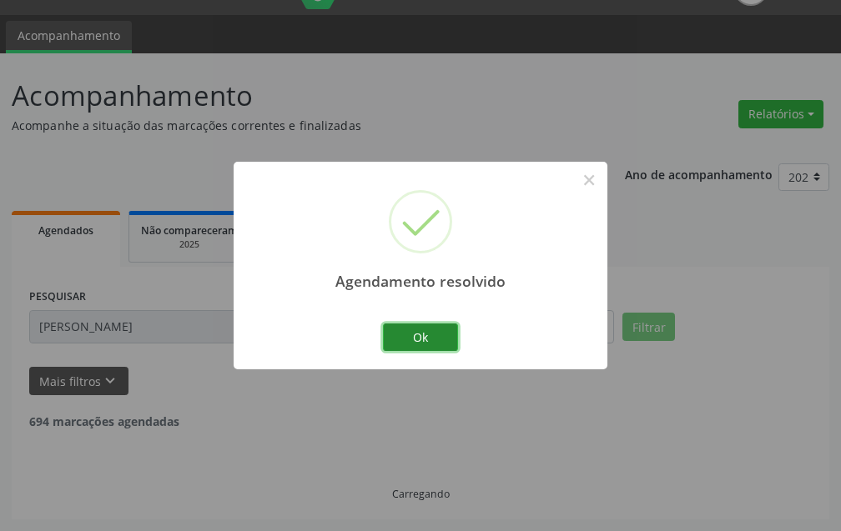
click at [415, 337] on button "Ok" at bounding box center [420, 338] width 75 height 28
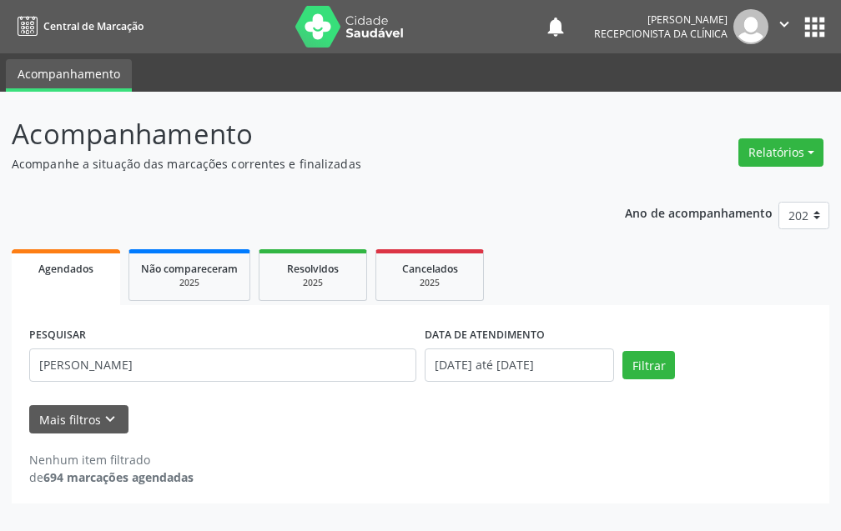
scroll to position [0, 0]
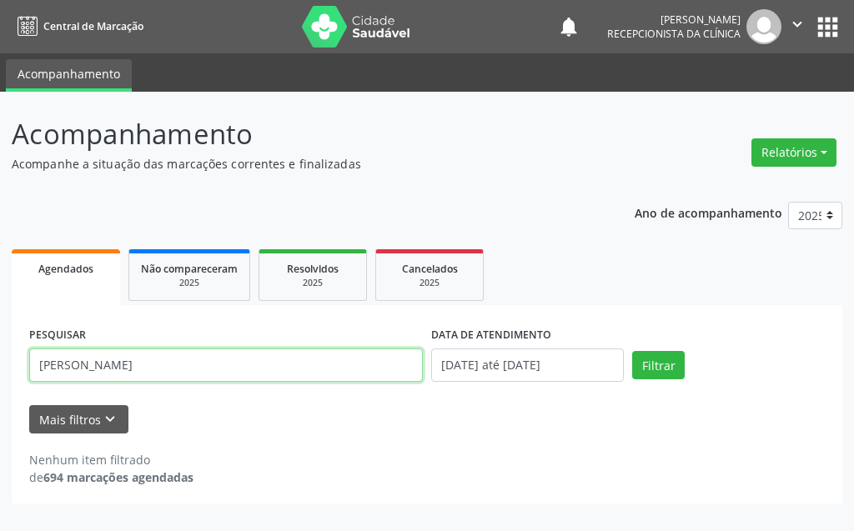
drag, startPoint x: 164, startPoint y: 361, endPoint x: 0, endPoint y: 390, distance: 166.1
click at [0, 390] on div "Acompanhamento Acompanhe a situação das marcações correntes e finalizadas Relat…" at bounding box center [427, 312] width 854 height 440
type input "[PERSON_NAME]"
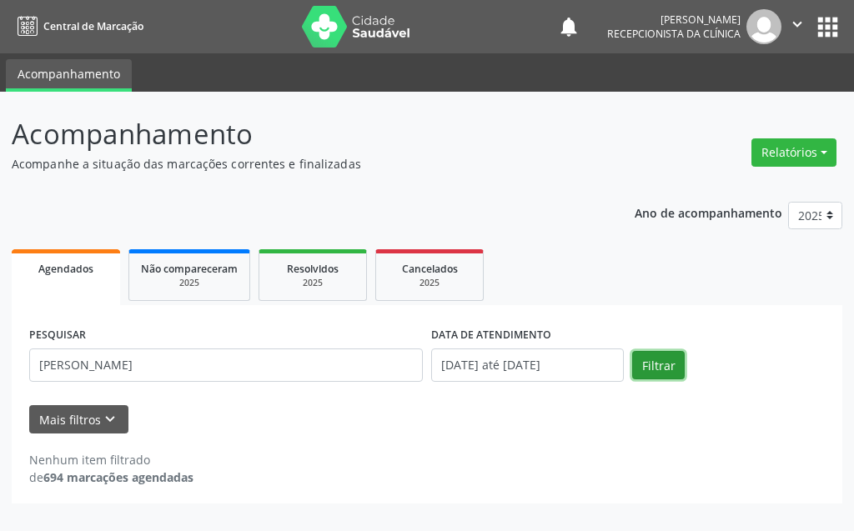
click at [649, 355] on button "Filtrar" at bounding box center [658, 365] width 53 height 28
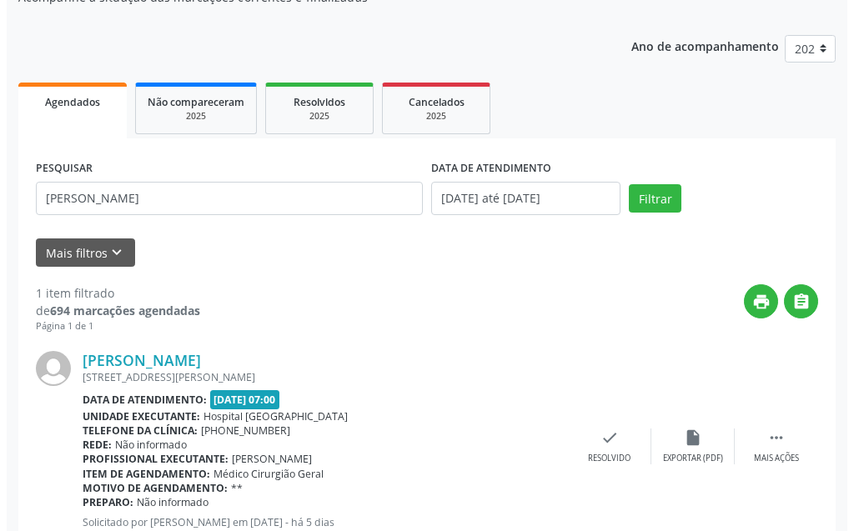
scroll to position [224, 0]
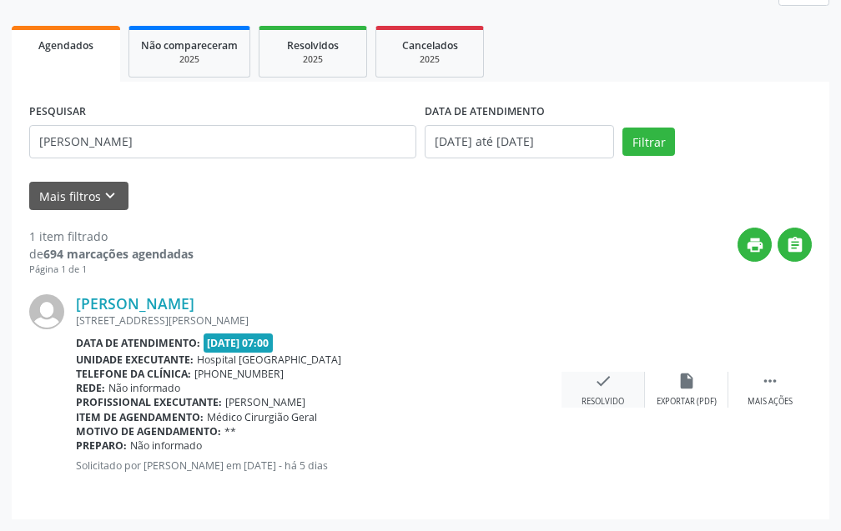
click at [618, 386] on div "check Resolvido" at bounding box center [603, 390] width 83 height 36
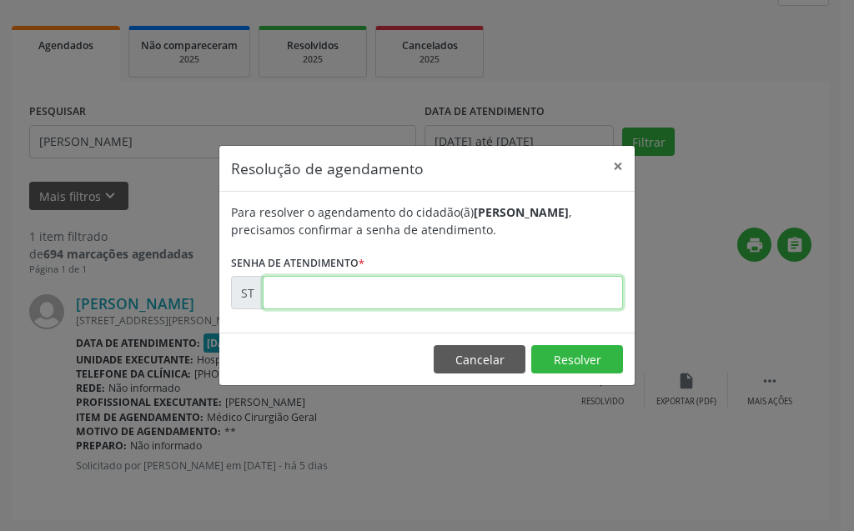
click at [511, 289] on input "text" at bounding box center [443, 292] width 360 height 33
type input "00024567"
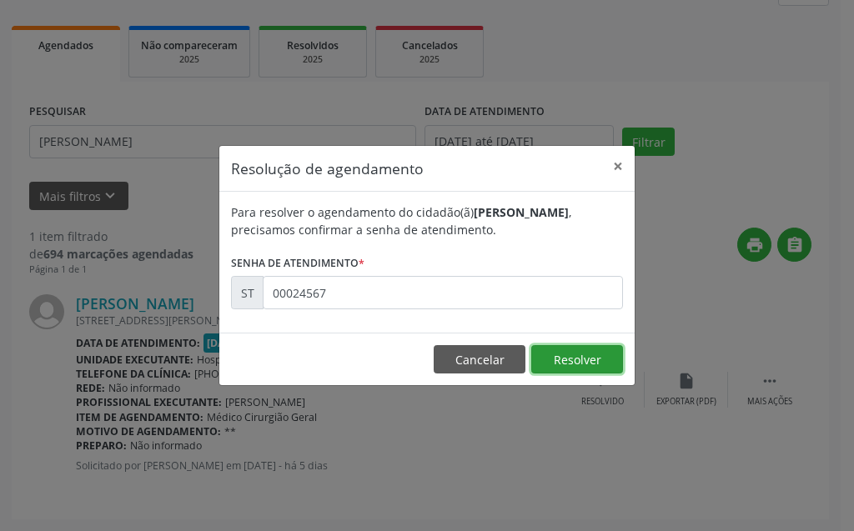
click at [567, 362] on button "Resolver" at bounding box center [577, 359] width 92 height 28
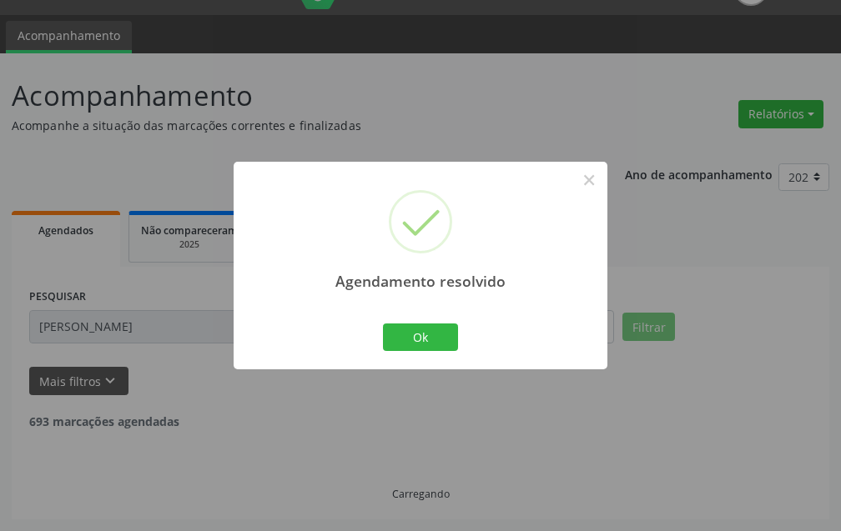
scroll to position [0, 0]
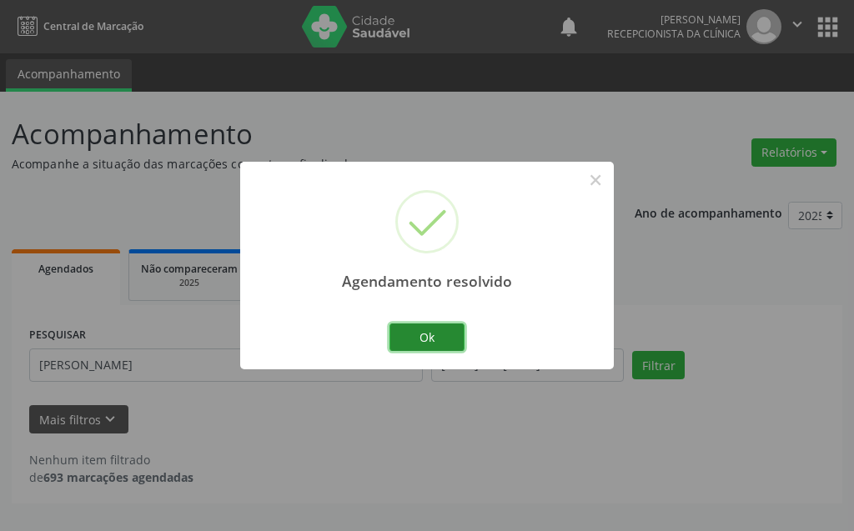
click at [442, 349] on button "Ok" at bounding box center [427, 338] width 75 height 28
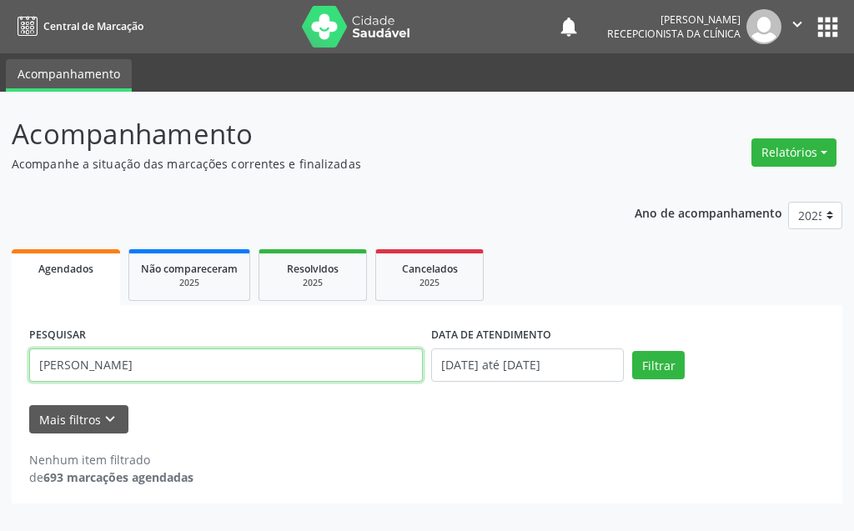
drag, startPoint x: 190, startPoint y: 362, endPoint x: 0, endPoint y: 358, distance: 190.3
click at [0, 358] on div "Acompanhamento Acompanhe a situação das marcações correntes e finalizadas Relat…" at bounding box center [427, 312] width 854 height 440
type input "[PERSON_NAME]"
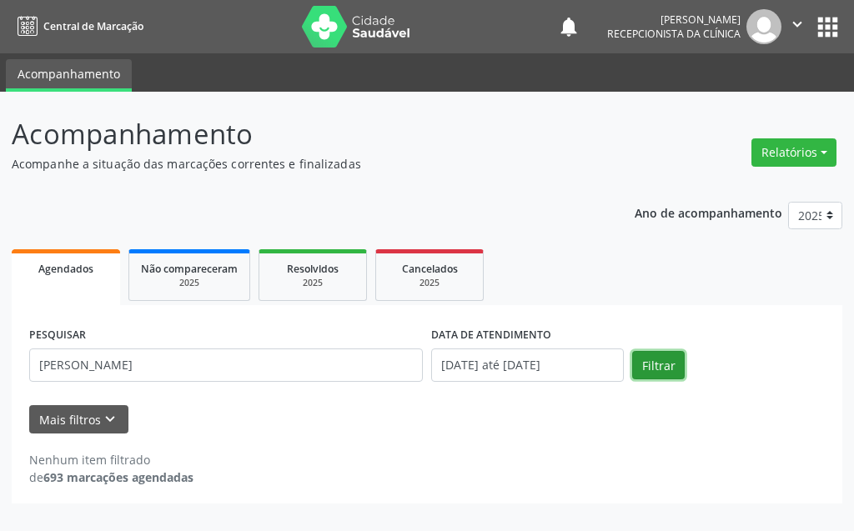
click at [661, 370] on button "Filtrar" at bounding box center [658, 365] width 53 height 28
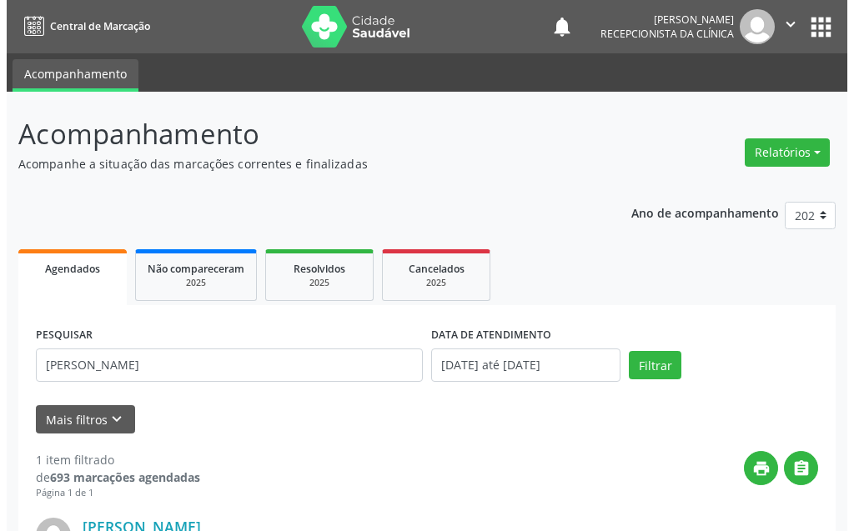
scroll to position [224, 0]
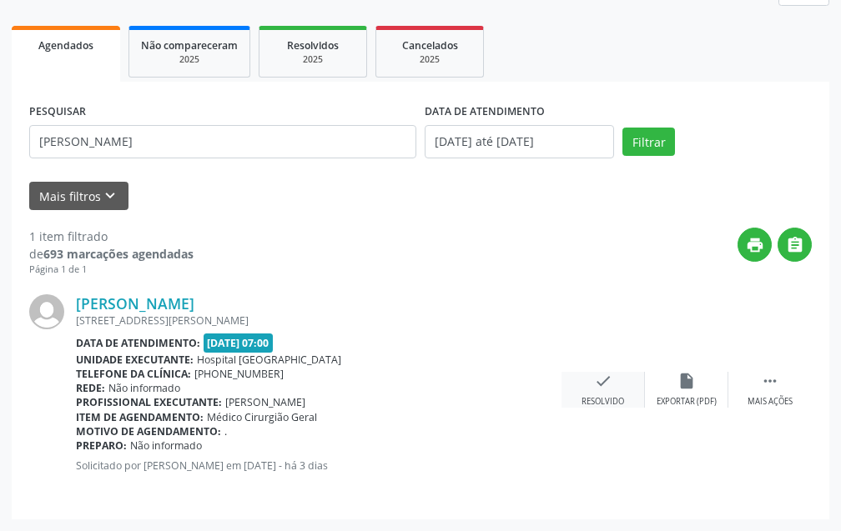
click at [604, 375] on icon "check" at bounding box center [603, 381] width 18 height 18
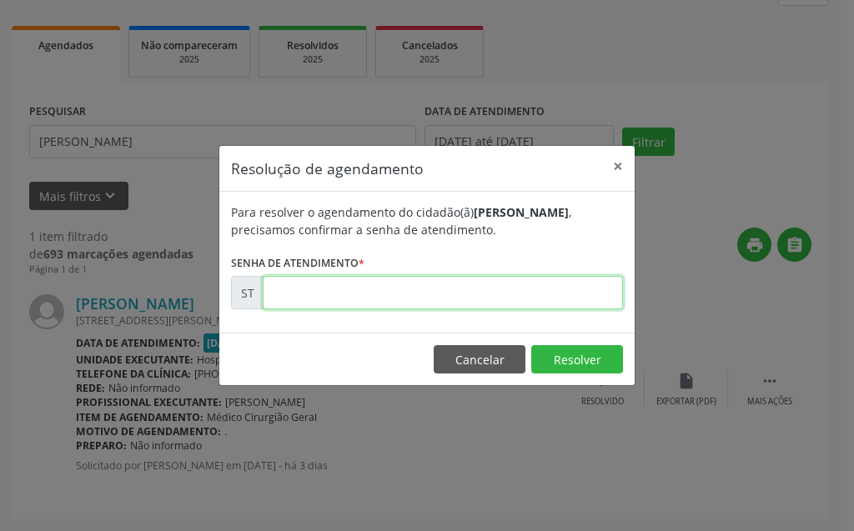
click at [587, 285] on input "text" at bounding box center [443, 292] width 360 height 33
type input "00026164"
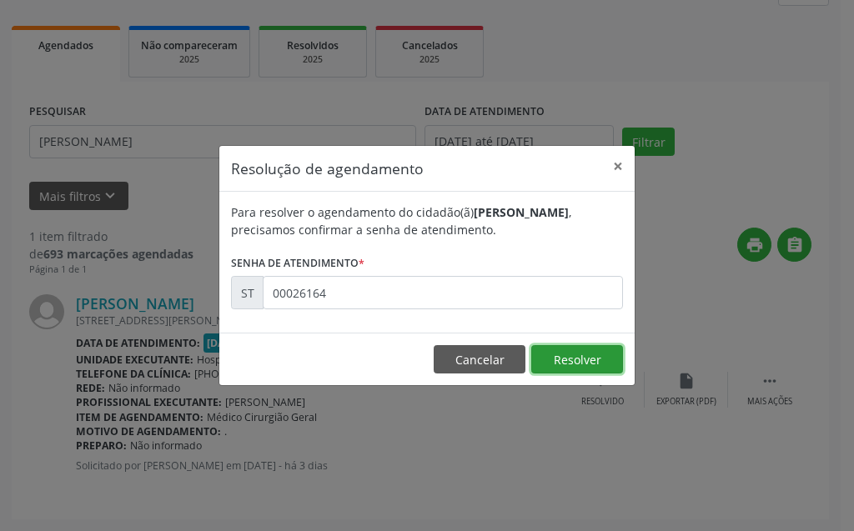
click at [597, 355] on button "Resolver" at bounding box center [577, 359] width 92 height 28
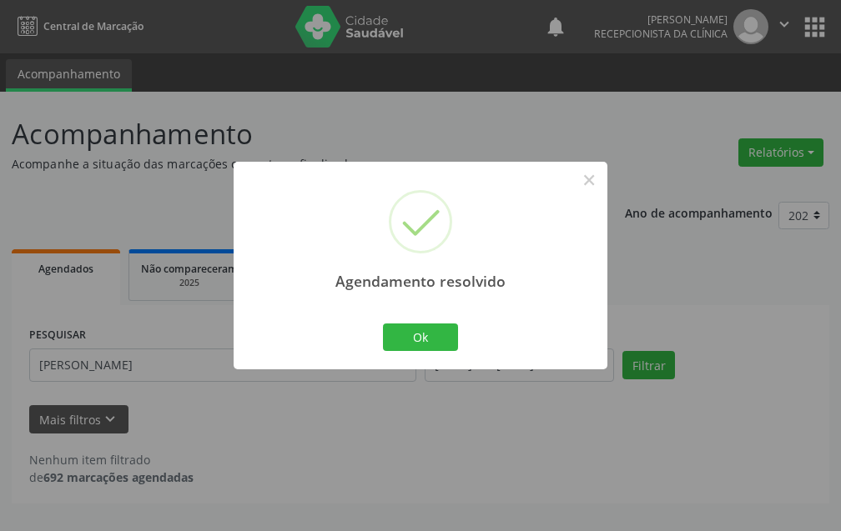
scroll to position [0, 0]
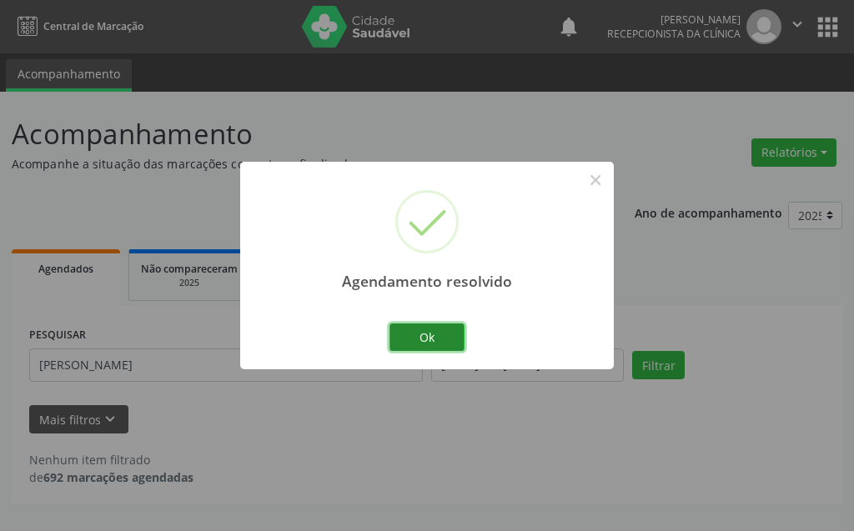
click at [406, 342] on button "Ok" at bounding box center [427, 338] width 75 height 28
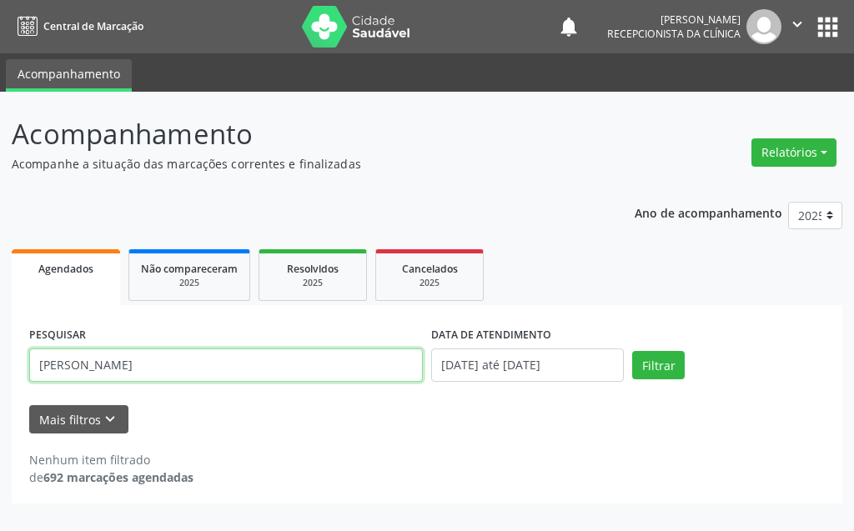
drag, startPoint x: 264, startPoint y: 367, endPoint x: 0, endPoint y: 385, distance: 264.3
click at [0, 385] on div "Acompanhamento Acompanhe a situação das marcações correntes e finalizadas Relat…" at bounding box center [427, 312] width 854 height 440
click at [141, 364] on input "[PERSON_NAME]" at bounding box center [226, 365] width 394 height 33
click at [133, 363] on input "[PERSON_NAME]" at bounding box center [226, 365] width 394 height 33
type input "[PERSON_NAME]"
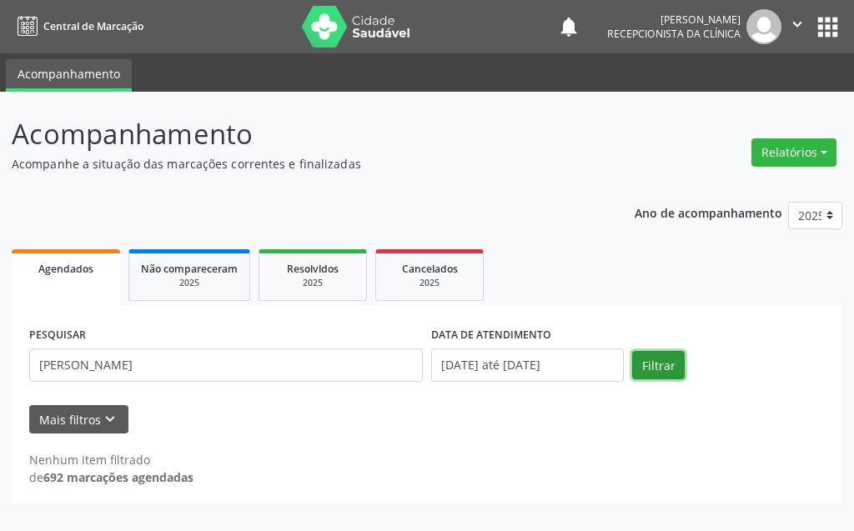
click at [669, 370] on button "Filtrar" at bounding box center [658, 365] width 53 height 28
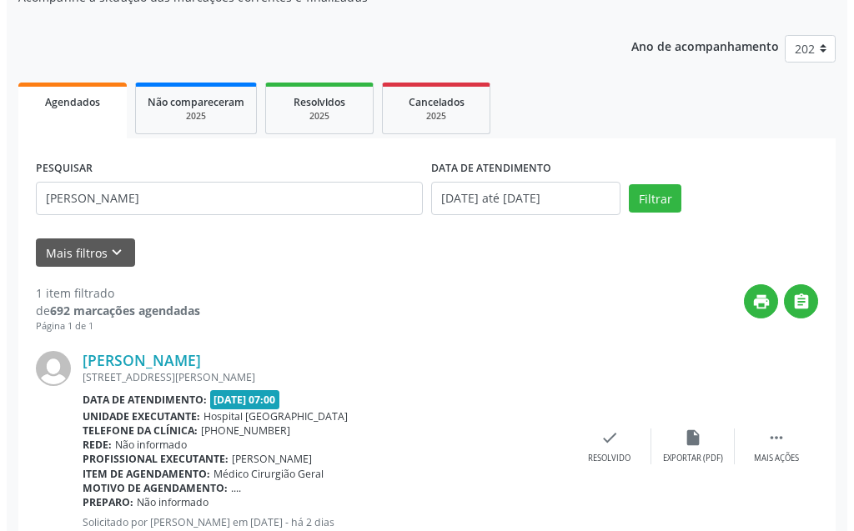
scroll to position [224, 0]
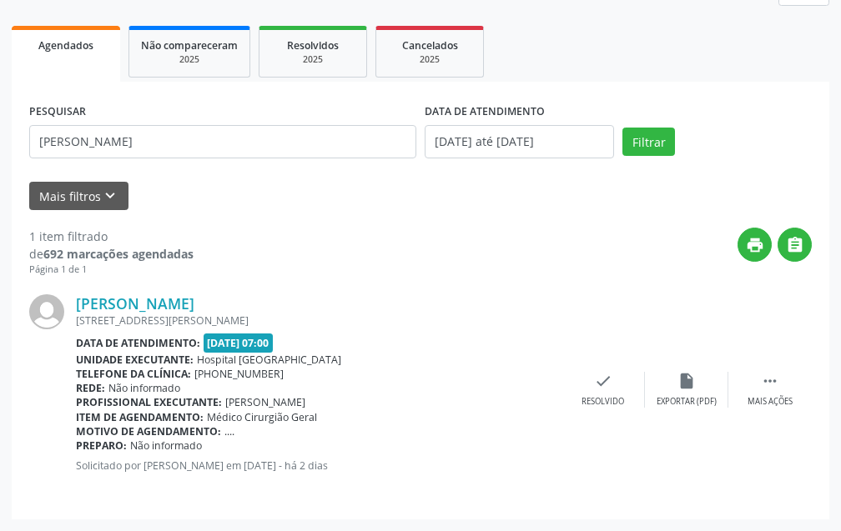
click at [607, 367] on div "[PERSON_NAME] [STREET_ADDRESS][PERSON_NAME] Data de atendimento: [DATE] 07:00 U…" at bounding box center [420, 389] width 783 height 225
click at [607, 375] on icon "check" at bounding box center [603, 381] width 18 height 18
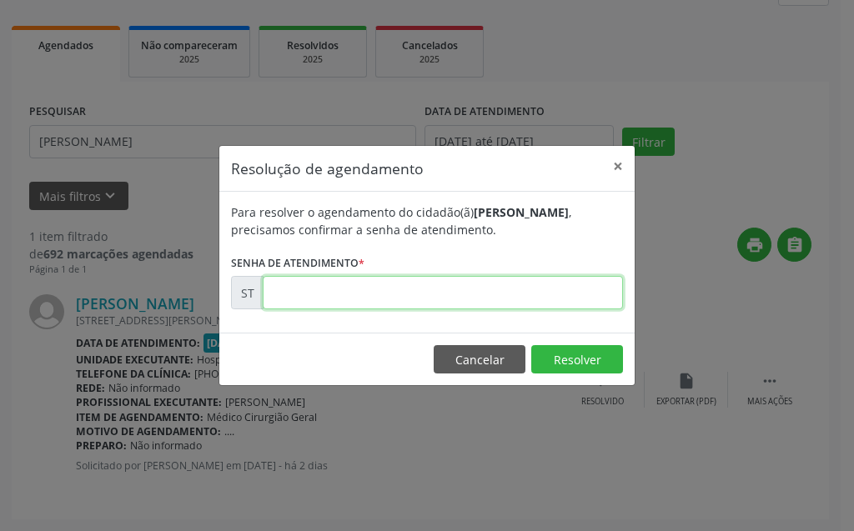
click at [572, 308] on input "text" at bounding box center [443, 292] width 360 height 33
type input "00026627"
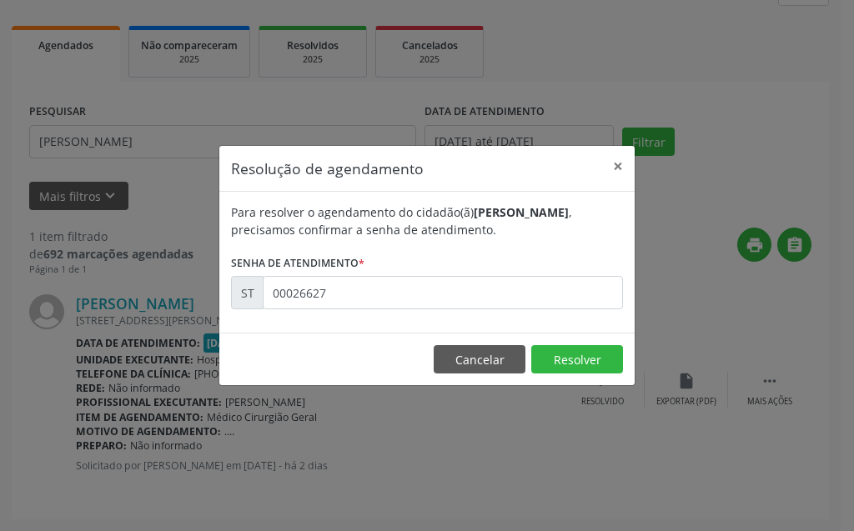
click at [574, 342] on footer "Cancelar Resolver" at bounding box center [426, 359] width 415 height 53
click at [571, 368] on button "Resolver" at bounding box center [577, 359] width 92 height 28
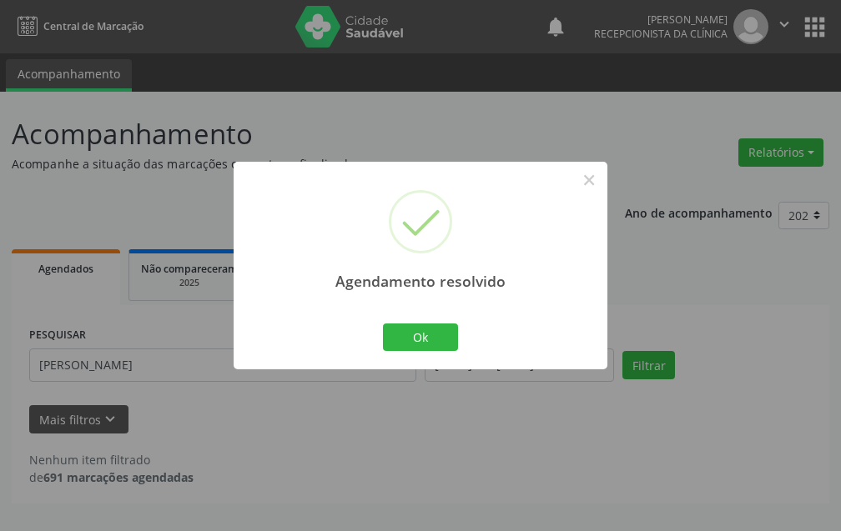
scroll to position [0, 0]
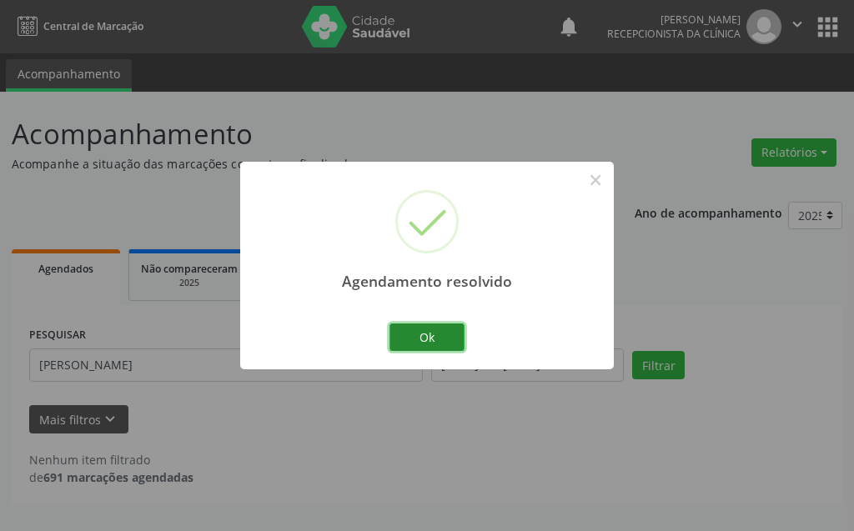
click at [451, 339] on button "Ok" at bounding box center [427, 338] width 75 height 28
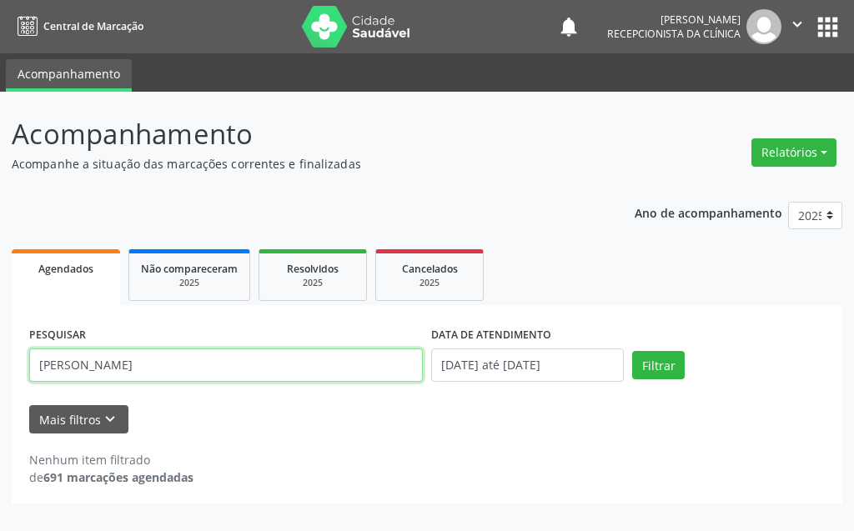
drag, startPoint x: 231, startPoint y: 365, endPoint x: 0, endPoint y: 365, distance: 231.1
click at [0, 365] on div "Acompanhamento Acompanhe a situação das marcações correntes e finalizadas Relat…" at bounding box center [427, 312] width 854 height 440
click at [123, 365] on input "[PERSON_NAME]" at bounding box center [226, 365] width 394 height 33
click at [128, 365] on input "[PERSON_NAME]" at bounding box center [226, 365] width 394 height 33
type input "[PERSON_NAME]"
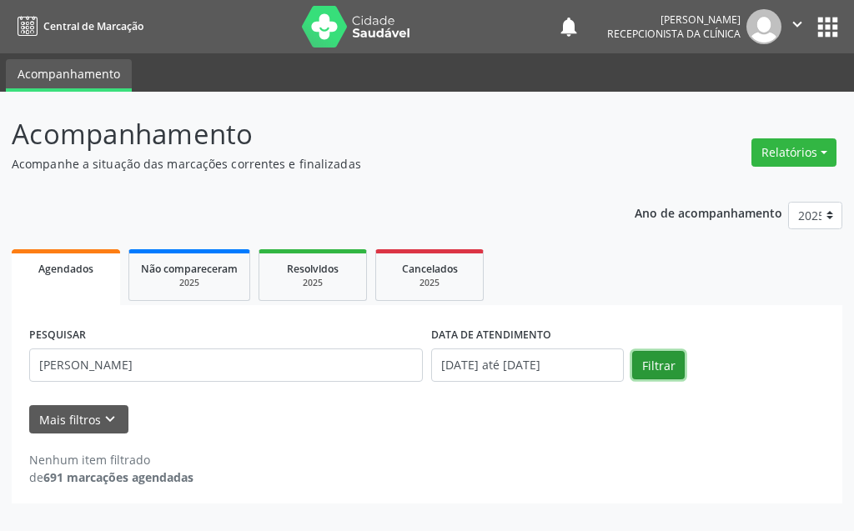
click at [676, 374] on button "Filtrar" at bounding box center [658, 365] width 53 height 28
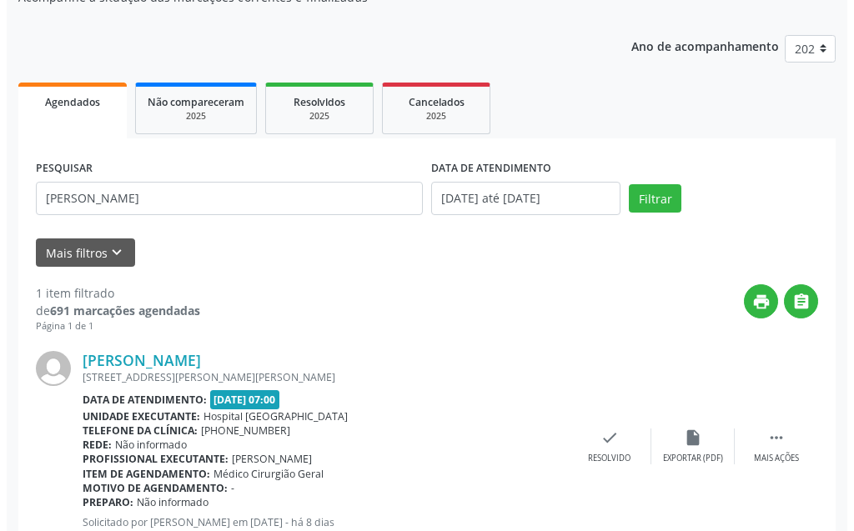
scroll to position [224, 0]
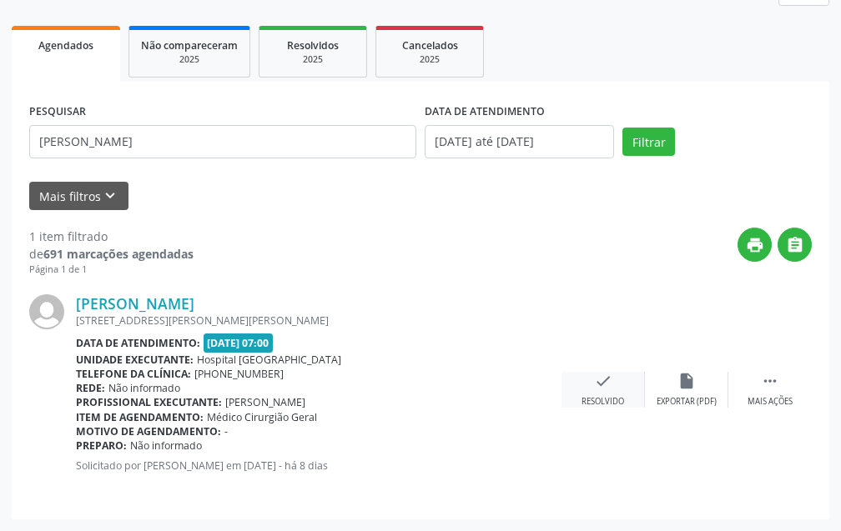
click at [586, 390] on div "check Resolvido" at bounding box center [603, 390] width 83 height 36
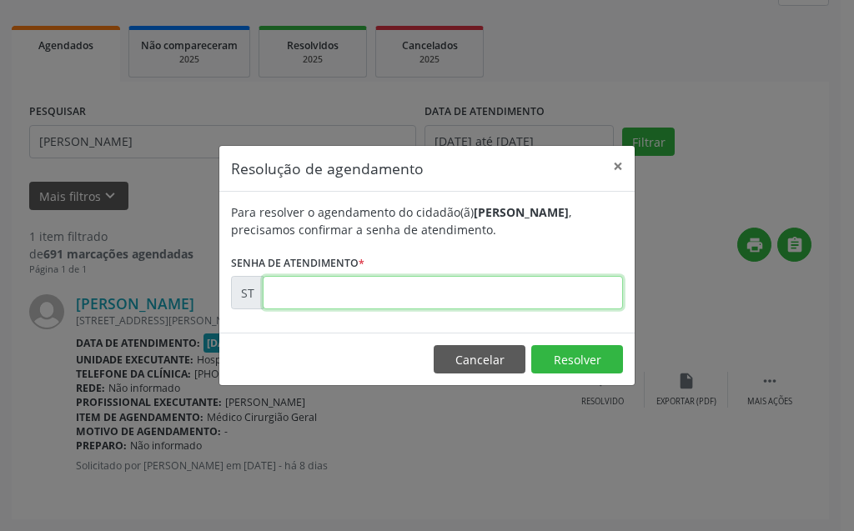
click at [523, 304] on input "text" at bounding box center [443, 292] width 360 height 33
type input "00024023"
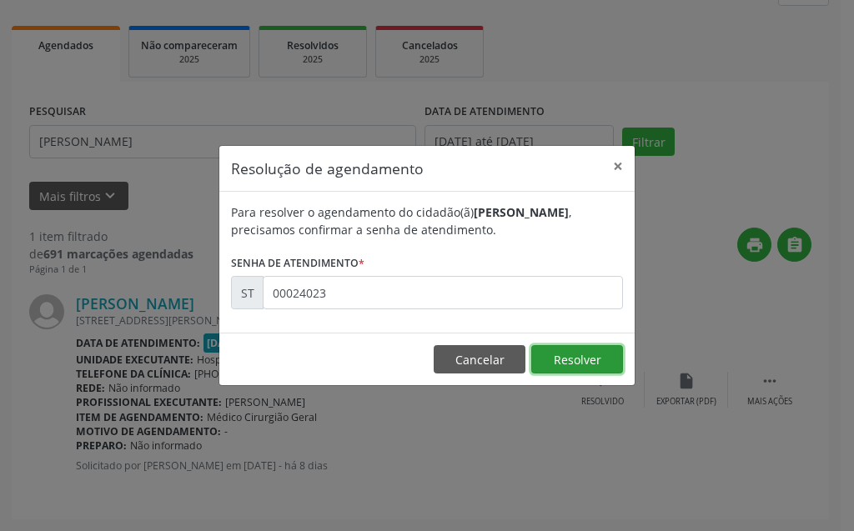
click at [575, 358] on button "Resolver" at bounding box center [577, 359] width 92 height 28
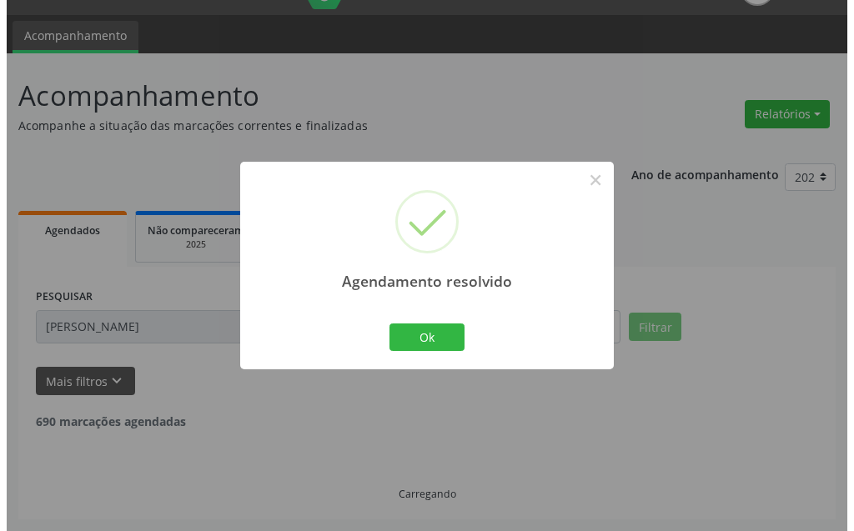
scroll to position [0, 0]
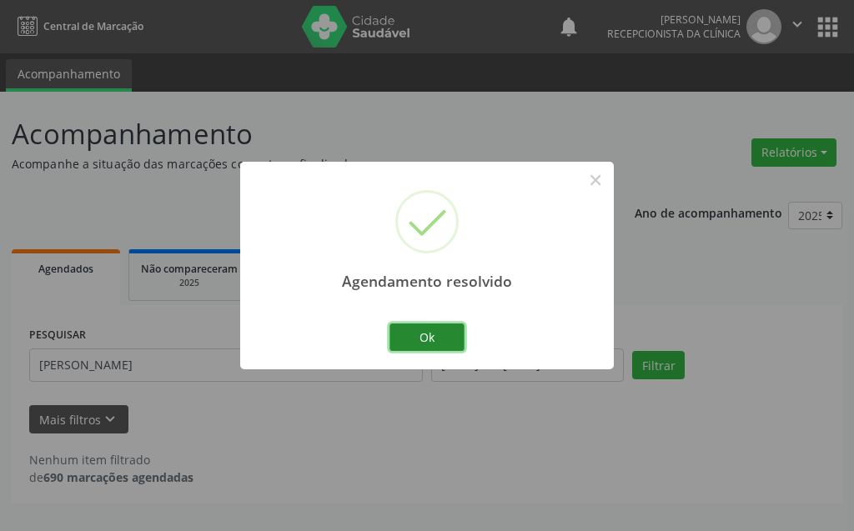
click at [420, 333] on button "Ok" at bounding box center [427, 338] width 75 height 28
